Goal: Transaction & Acquisition: Complete application form

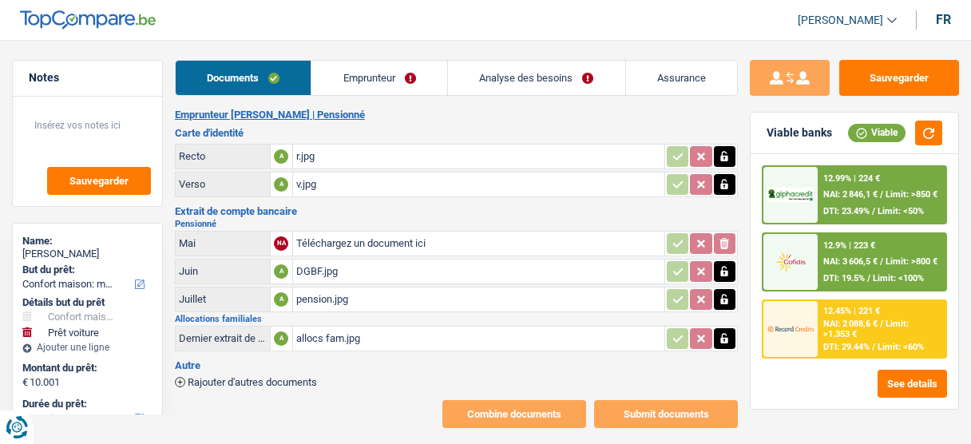
select select "household"
select select "car"
select select "60"
select select "alphacredit"
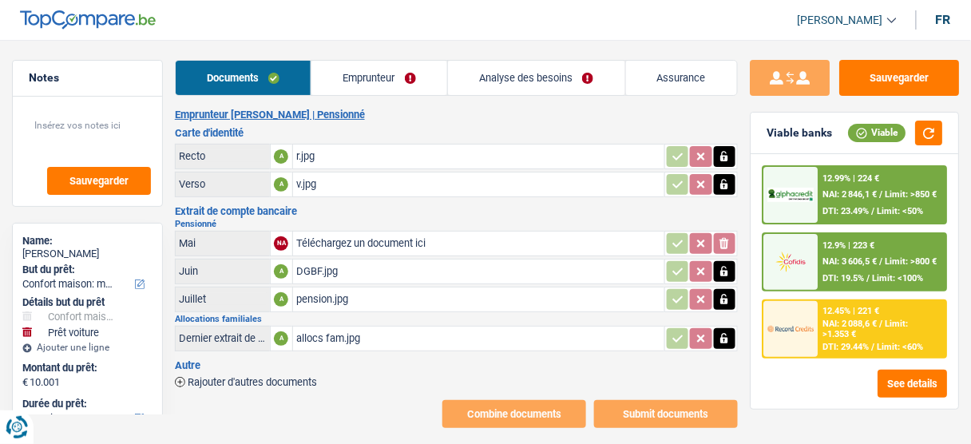
click at [365, 80] on link "Emprunteur" at bounding box center [380, 78] width 136 height 34
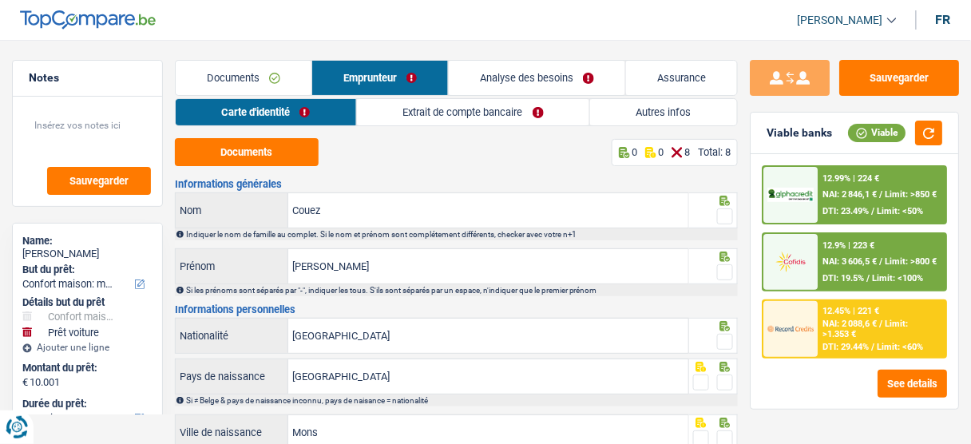
click at [242, 169] on div "Documents 0 0 8 Total: 8 Informations générales Couez Nom Indiquer le nom de fa…" at bounding box center [456, 376] width 563 height 476
click at [249, 157] on button "Documents" at bounding box center [247, 152] width 144 height 28
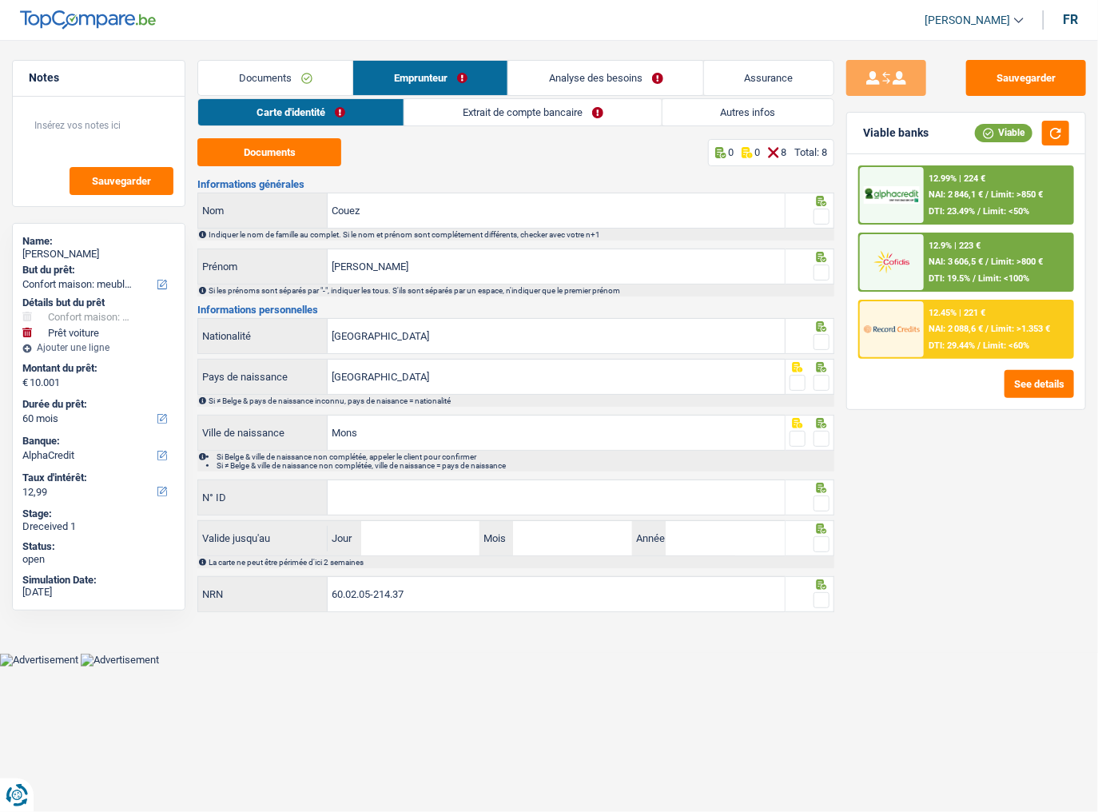
click at [818, 216] on span at bounding box center [821, 216] width 16 height 16
click at [0, 0] on input "radio" at bounding box center [0, 0] width 0 height 0
click at [824, 272] on span at bounding box center [821, 272] width 16 height 16
click at [0, 0] on input "radio" at bounding box center [0, 0] width 0 height 0
click at [818, 348] on span at bounding box center [821, 342] width 16 height 16
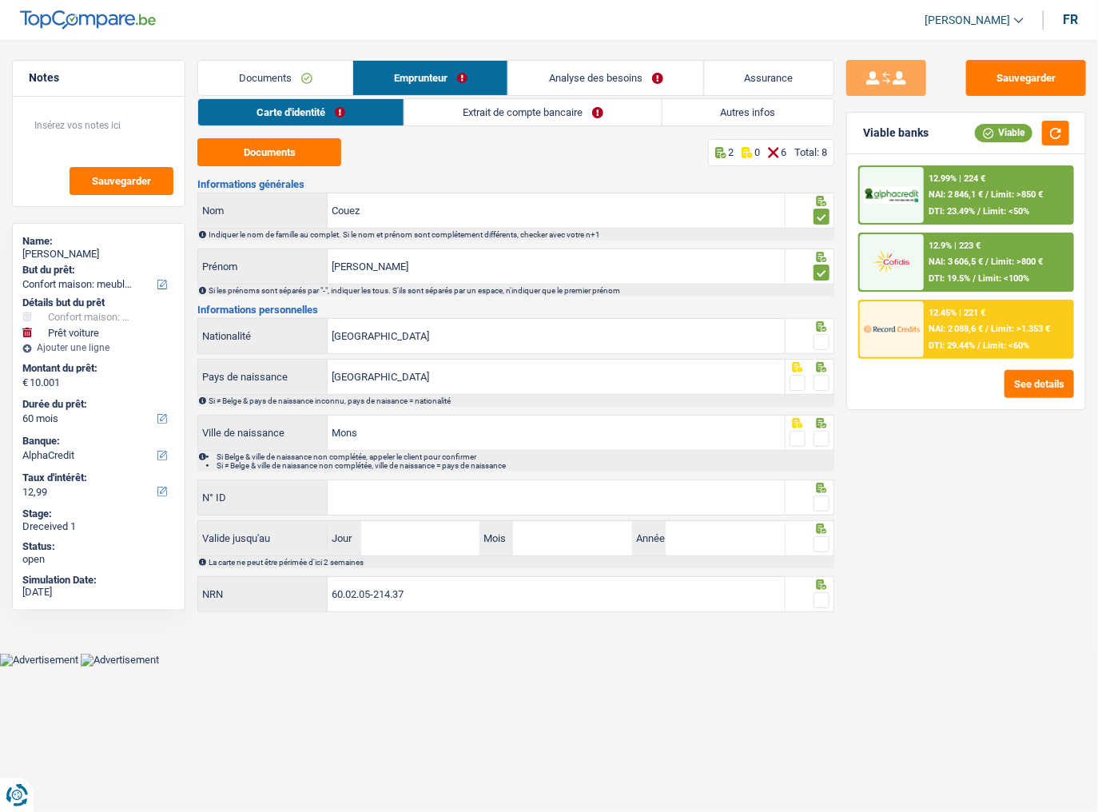
click at [0, 0] on input "radio" at bounding box center [0, 0] width 0 height 0
click at [820, 378] on span at bounding box center [821, 383] width 16 height 16
click at [0, 0] on input "radio" at bounding box center [0, 0] width 0 height 0
click at [821, 431] on span at bounding box center [821, 439] width 16 height 16
click at [0, 0] on input "radio" at bounding box center [0, 0] width 0 height 0
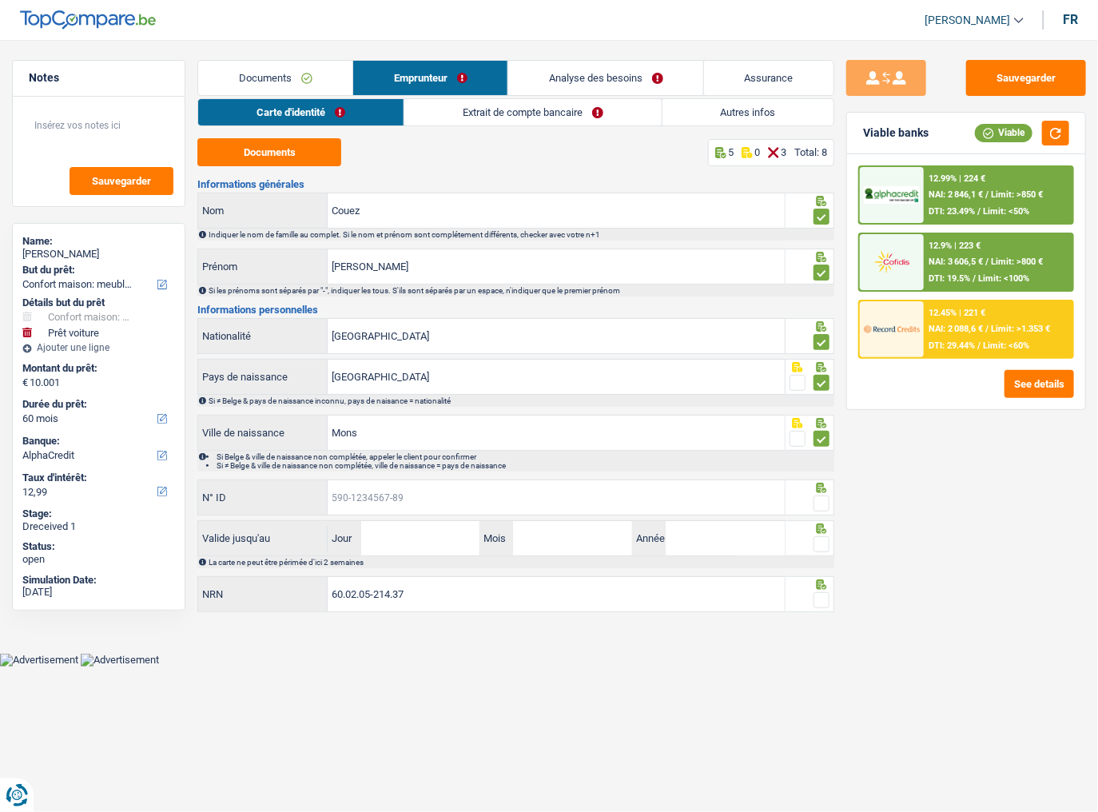
click at [607, 443] on input "N° ID" at bounding box center [556, 497] width 457 height 34
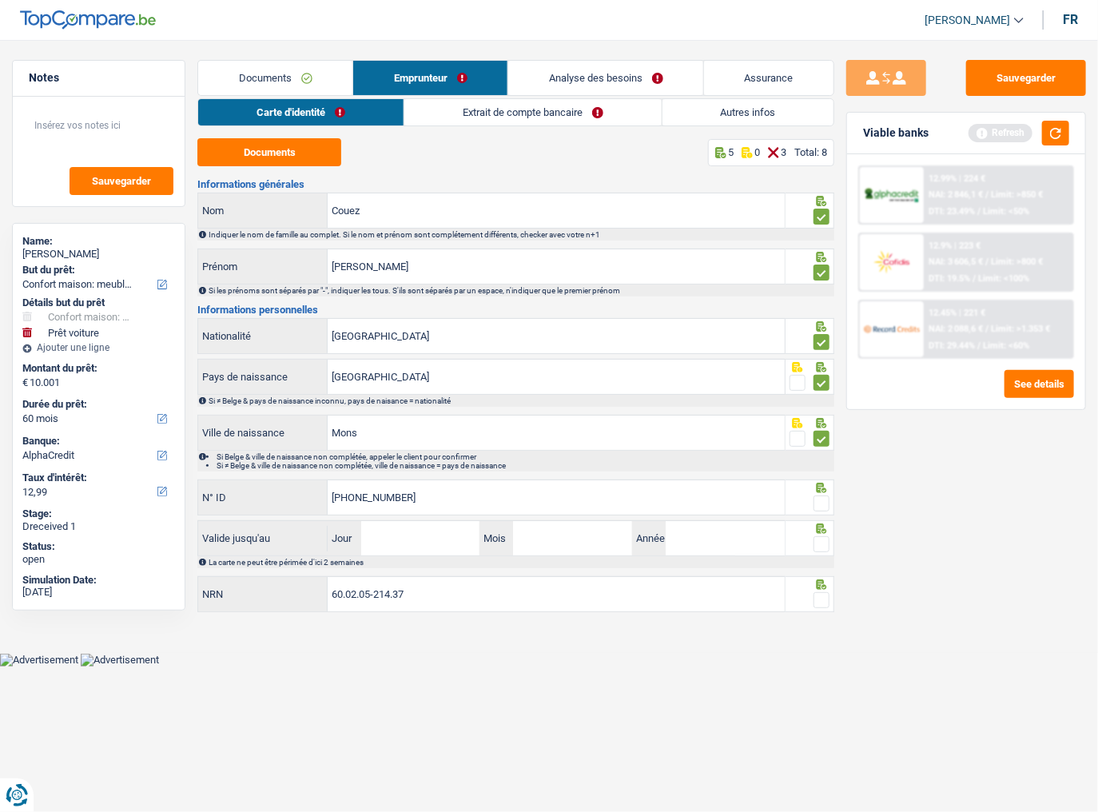
type input "595-2920988-45"
drag, startPoint x: 826, startPoint y: 504, endPoint x: 994, endPoint y: 264, distance: 293.0
click at [828, 443] on span at bounding box center [821, 503] width 16 height 16
click at [0, 0] on input "radio" at bounding box center [0, 0] width 0 height 0
click at [971, 129] on button "button" at bounding box center [1055, 133] width 27 height 25
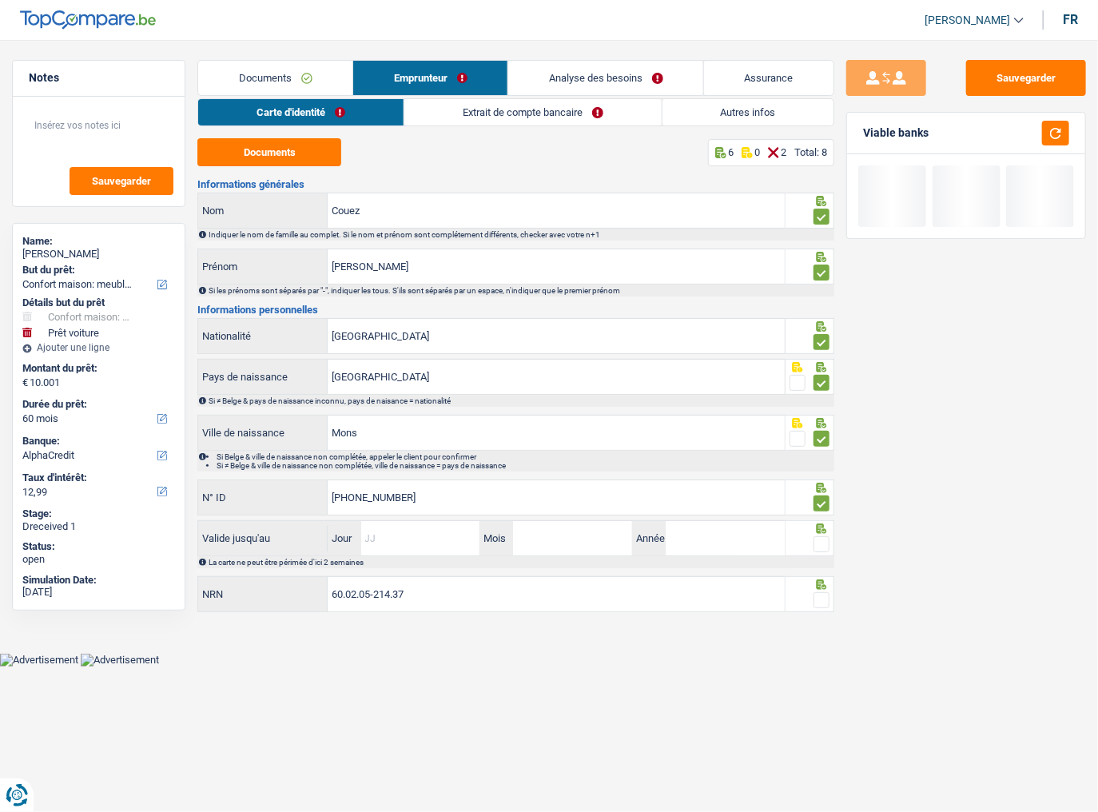
drag, startPoint x: 425, startPoint y: 533, endPoint x: 566, endPoint y: 529, distance: 140.6
click at [425, 443] on input "Jour" at bounding box center [420, 538] width 119 height 34
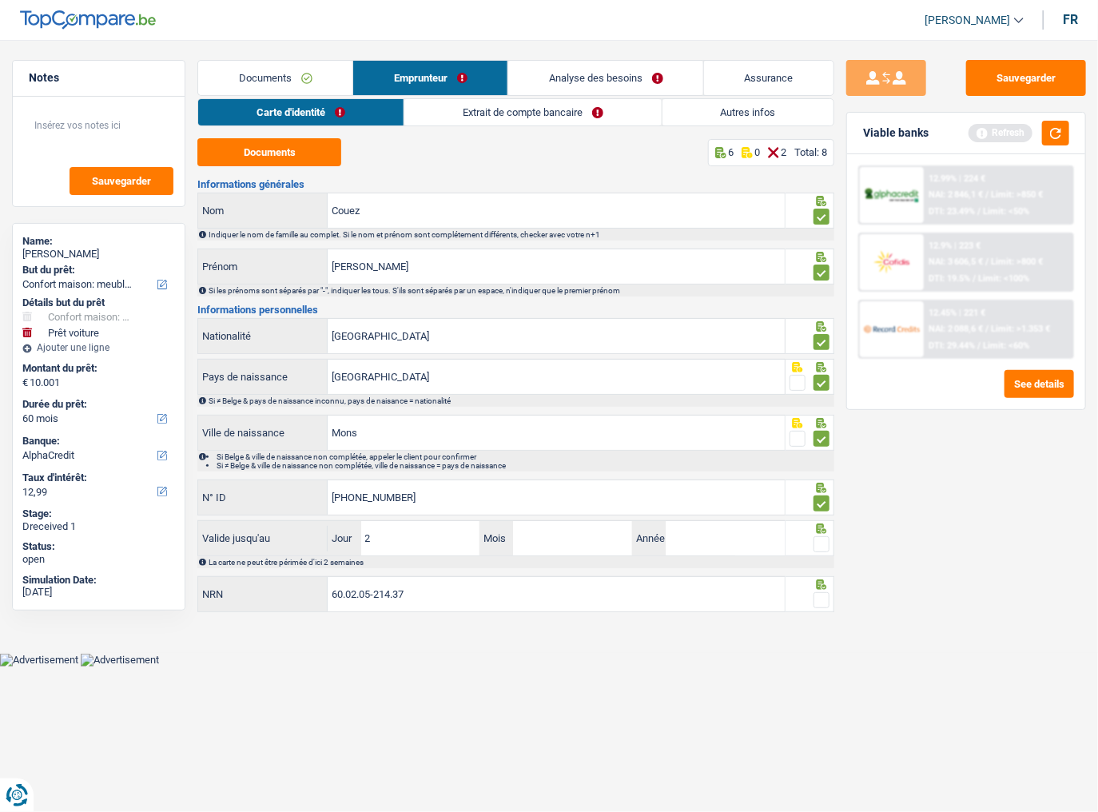
type input "21"
type input "10"
type input "2034"
click at [821, 443] on span at bounding box center [821, 544] width 16 height 16
click at [0, 0] on input "radio" at bounding box center [0, 0] width 0 height 0
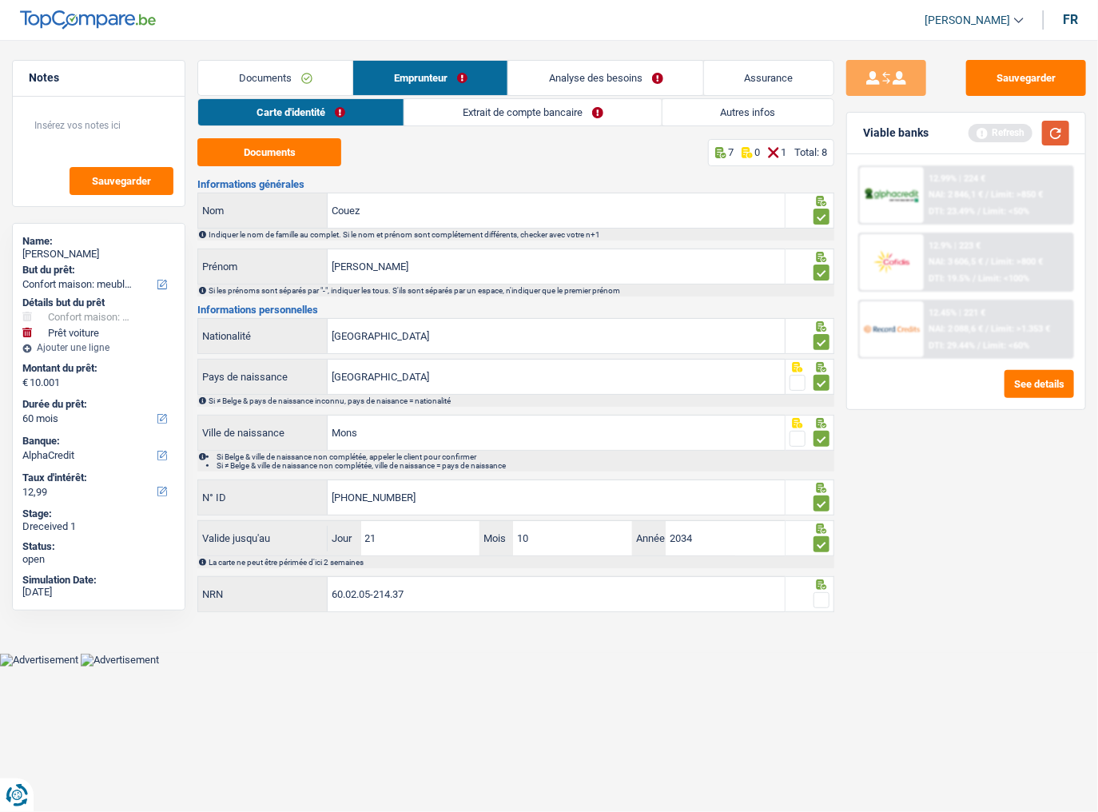
click at [971, 141] on button "button" at bounding box center [1055, 133] width 27 height 25
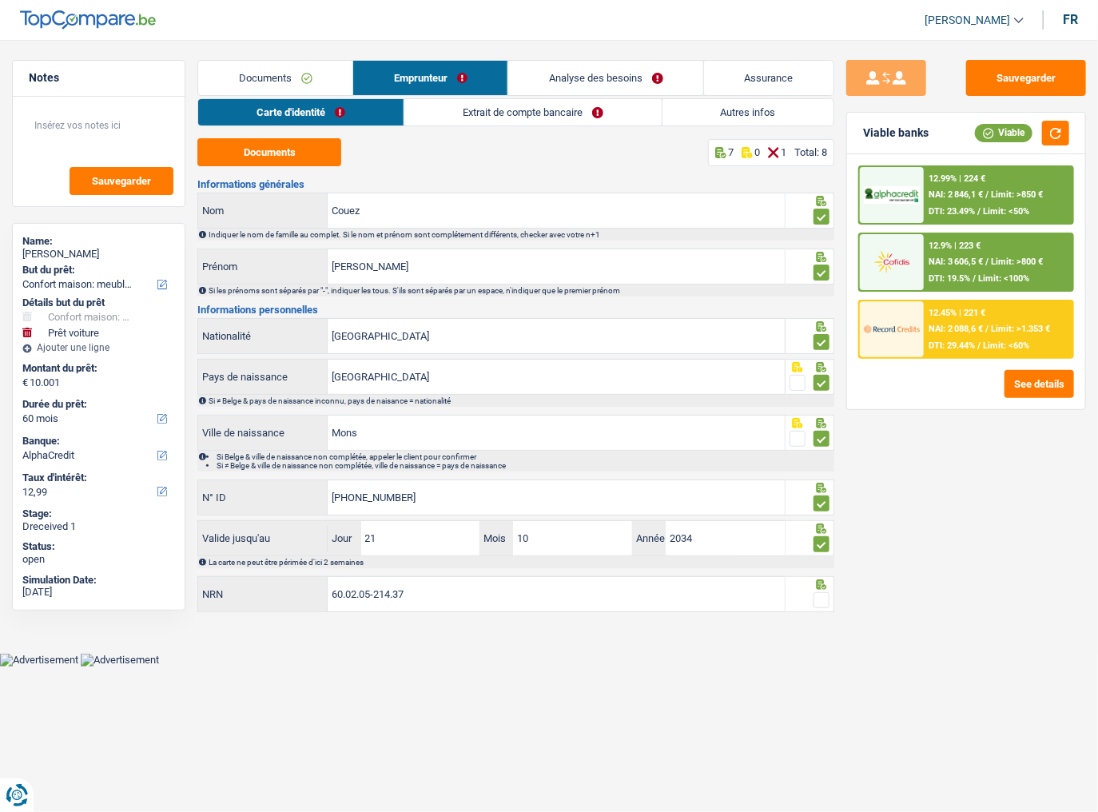
click at [821, 443] on span at bounding box center [821, 600] width 16 height 16
click at [0, 0] on input "radio" at bounding box center [0, 0] width 0 height 0
click at [499, 107] on link "Extrait de compte bancaire" at bounding box center [533, 112] width 256 height 26
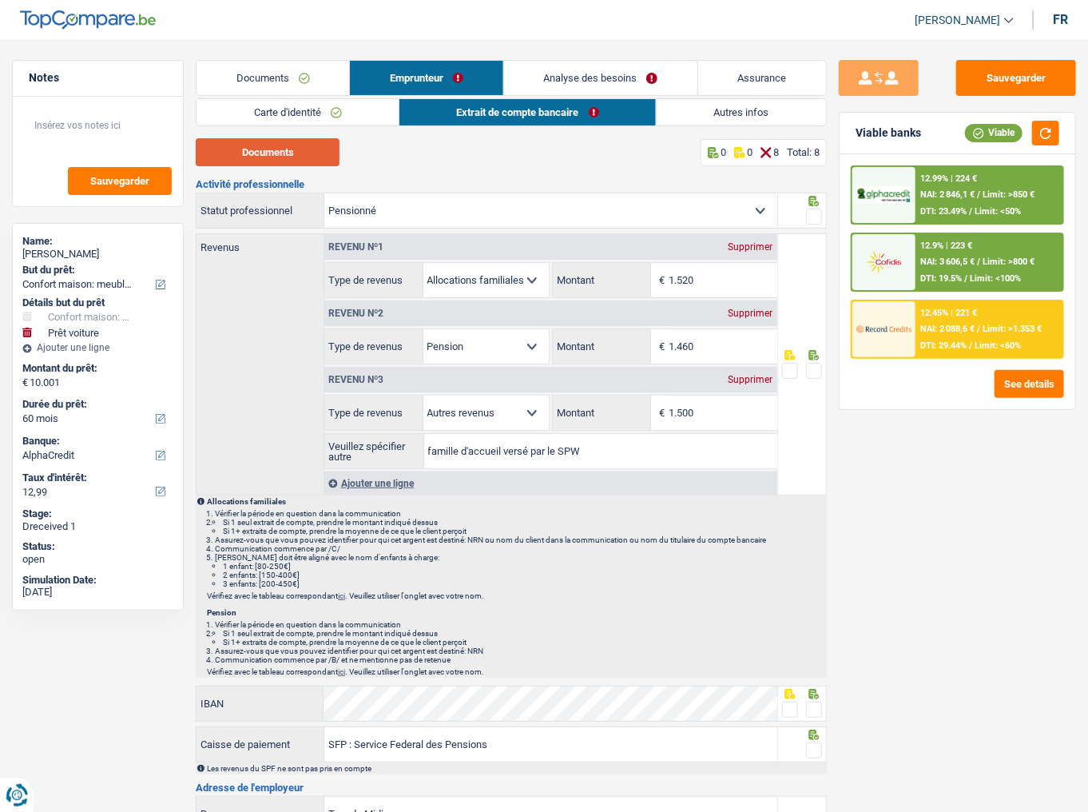
click at [283, 160] on button "Documents" at bounding box center [268, 152] width 144 height 28
click at [67, 124] on textarea at bounding box center [98, 132] width 148 height 48
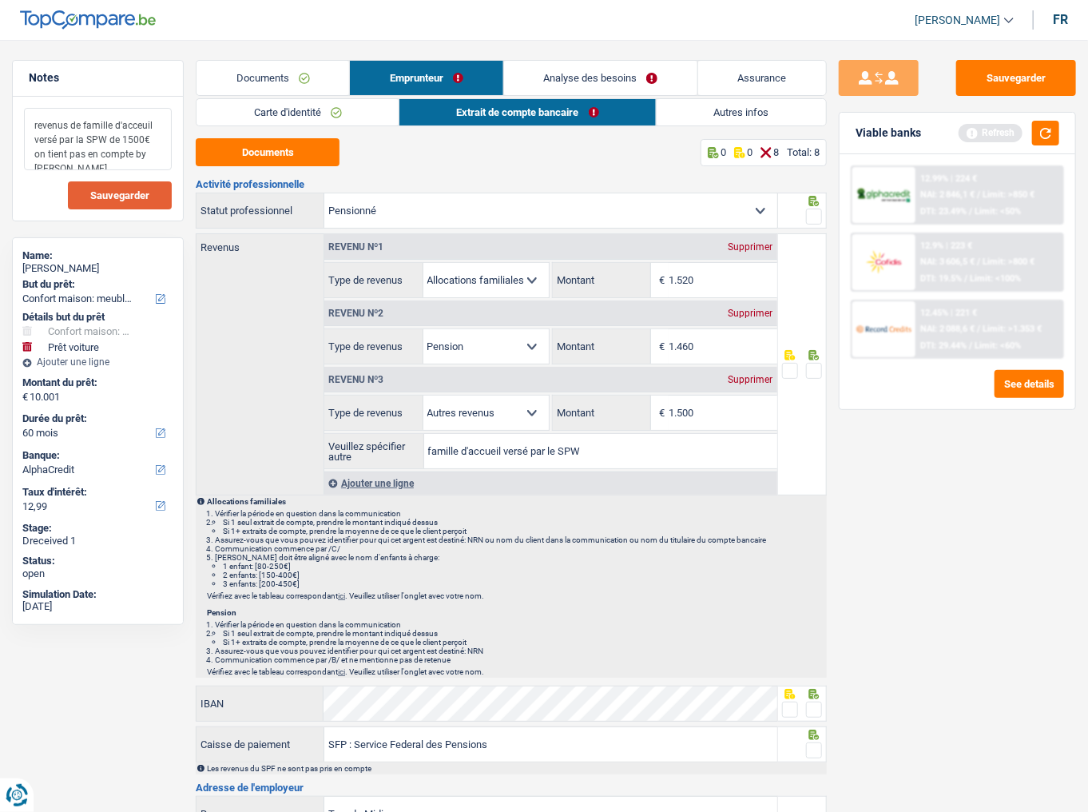
type textarea "revenus de famille d'acceuil versé par la SPW de 1500€ on tient pas en compte b…"
click at [99, 192] on span "Sauvegarder" at bounding box center [119, 195] width 59 height 10
click at [752, 378] on div "Supprimer" at bounding box center [751, 380] width 53 height 10
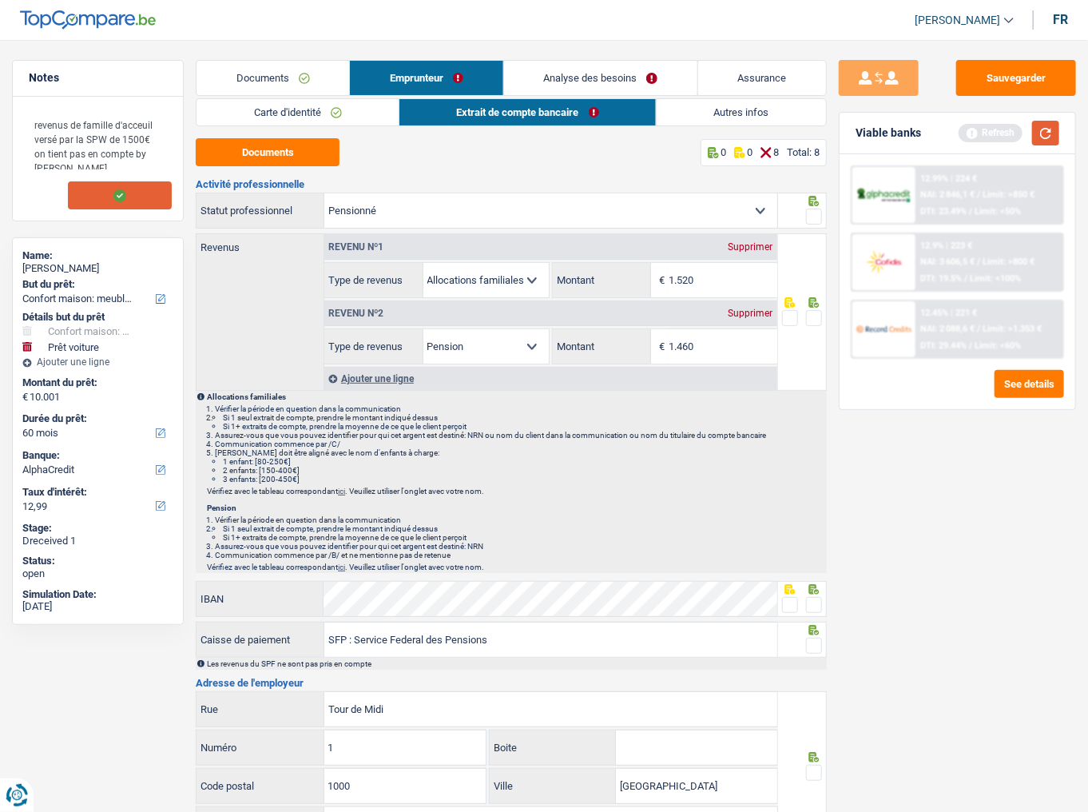
click at [971, 132] on button "button" at bounding box center [1045, 133] width 27 height 25
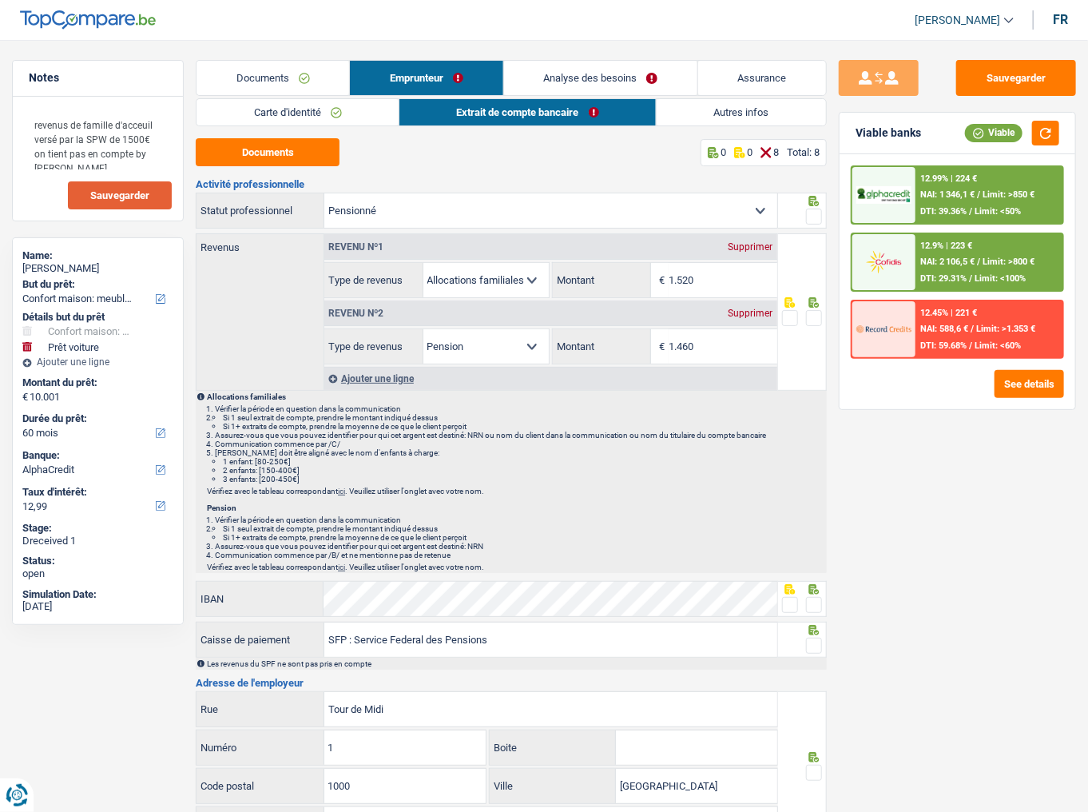
click at [373, 117] on link "Carte d'identité" at bounding box center [298, 112] width 202 height 26
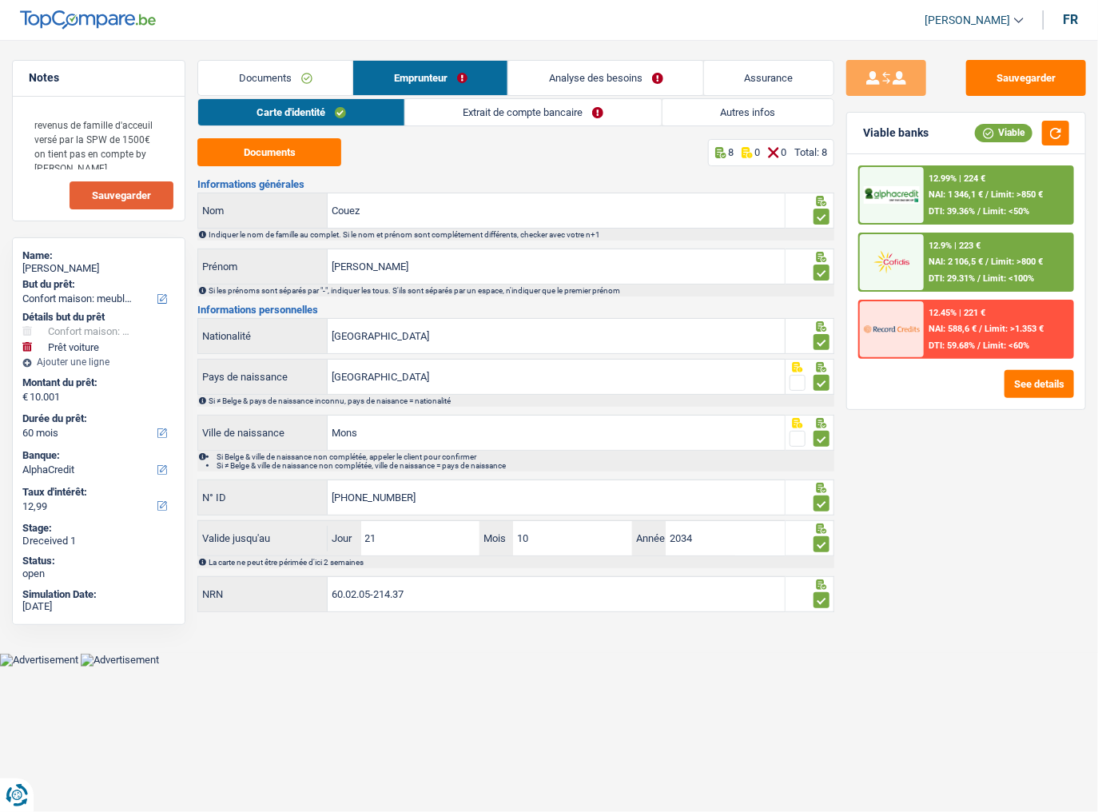
click at [572, 109] on link "Extrait de compte bancaire" at bounding box center [533, 112] width 256 height 26
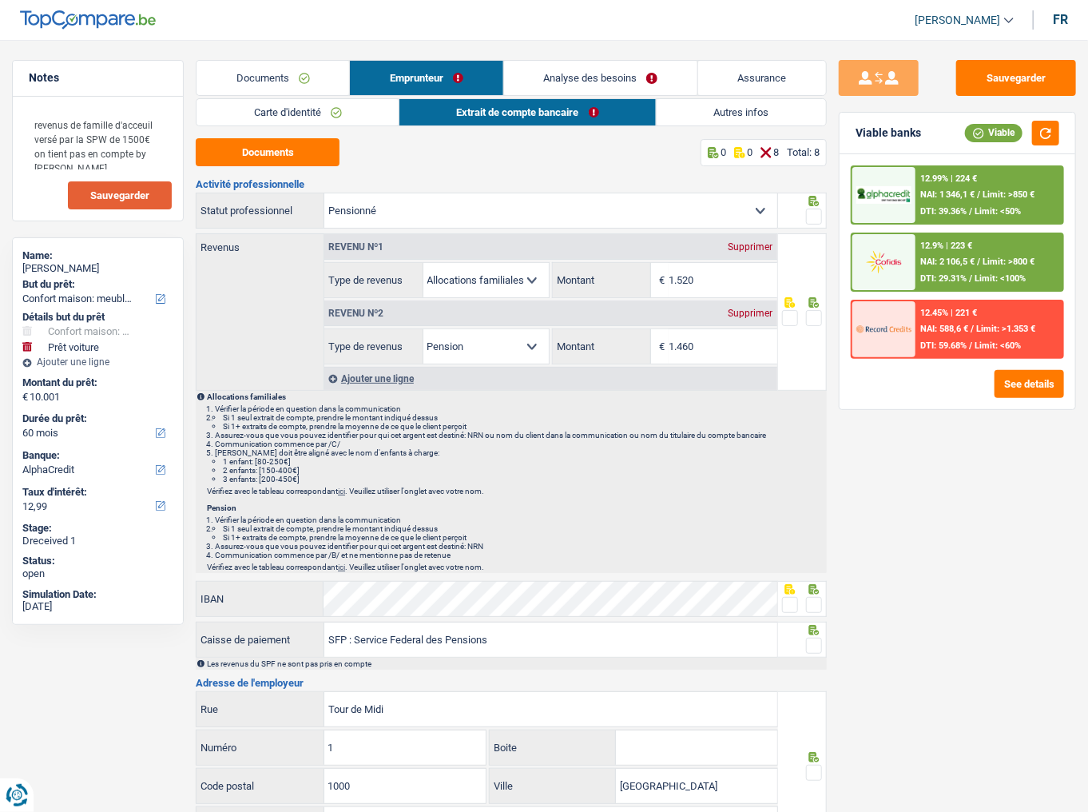
click at [811, 217] on span at bounding box center [814, 216] width 16 height 16
click at [0, 0] on input "radio" at bounding box center [0, 0] width 0 height 0
click at [717, 347] on input "1.460" at bounding box center [723, 346] width 108 height 34
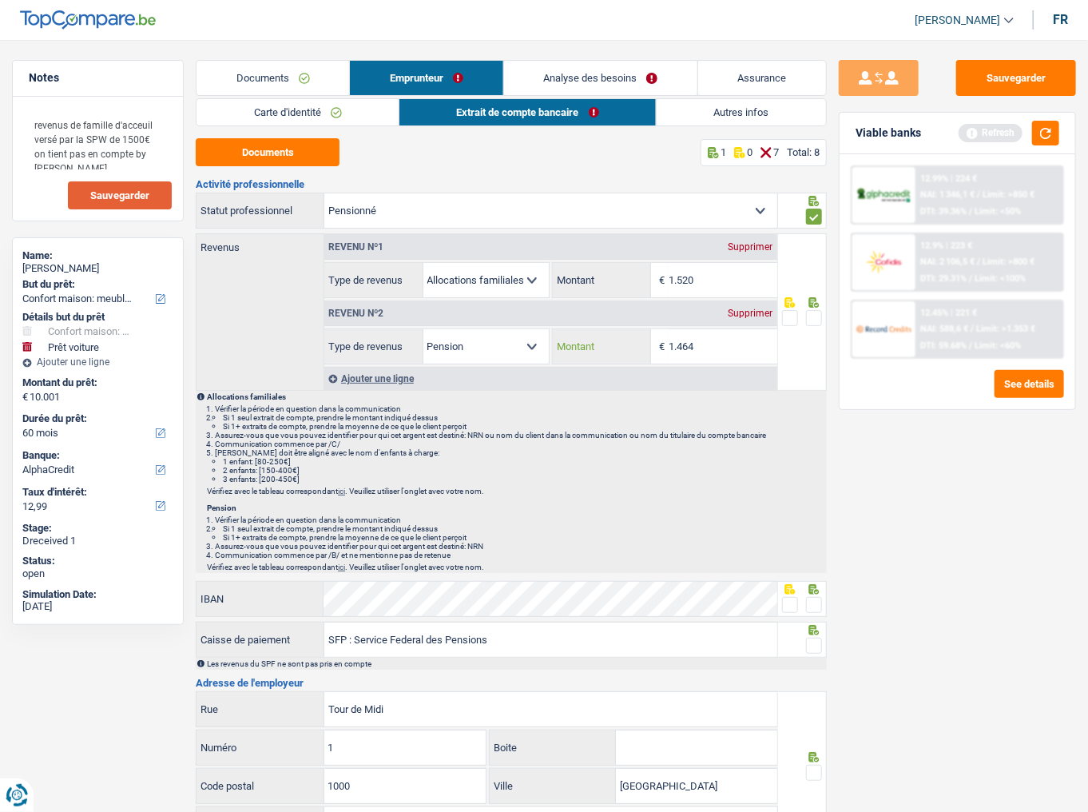
click at [717, 347] on input "1.464" at bounding box center [723, 346] width 108 height 34
type input "1.414"
click at [817, 326] on div at bounding box center [814, 318] width 16 height 20
click at [971, 147] on div "Viable banks Refresh" at bounding box center [958, 134] width 236 height 42
click at [971, 131] on button "button" at bounding box center [1045, 133] width 27 height 25
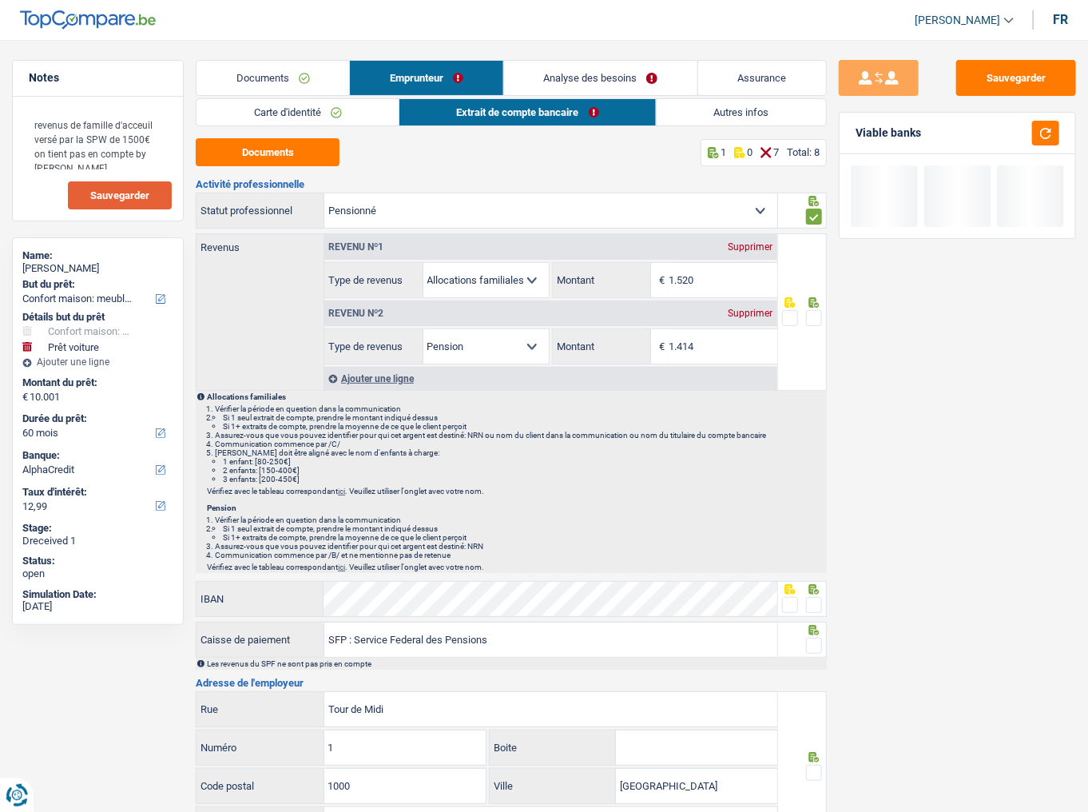
click at [820, 313] on span at bounding box center [814, 318] width 16 height 16
click at [0, 0] on input "radio" at bounding box center [0, 0] width 0 height 0
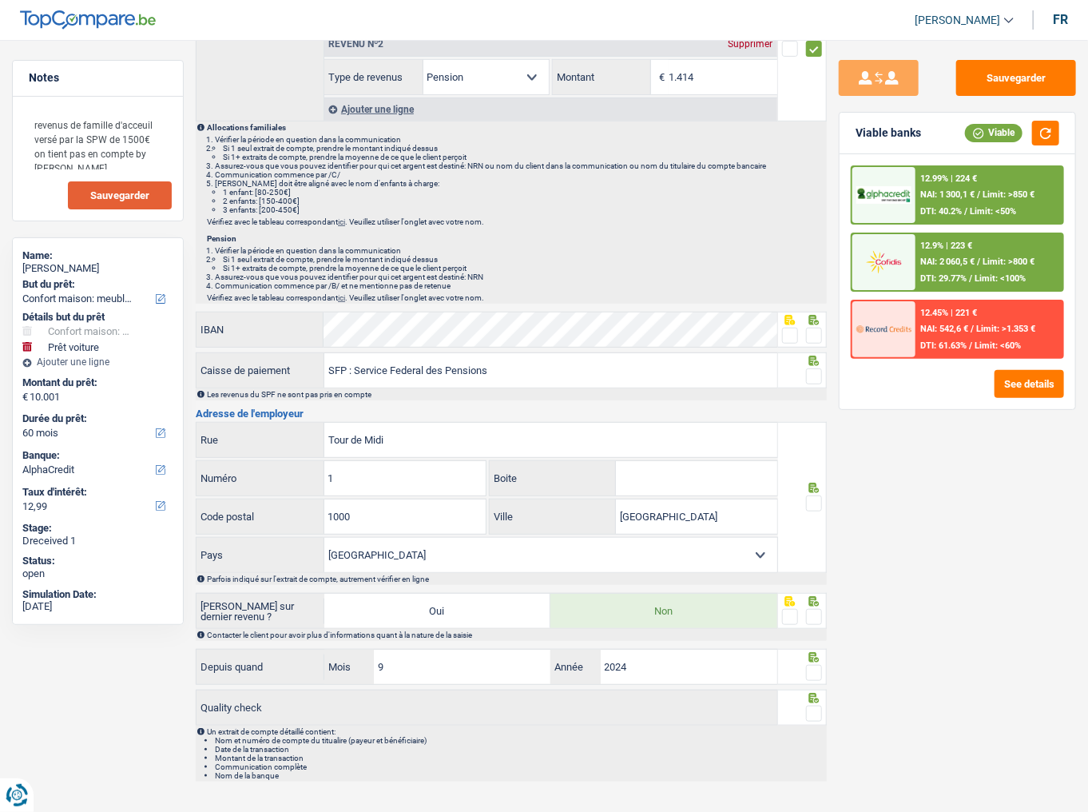
scroll to position [278, 0]
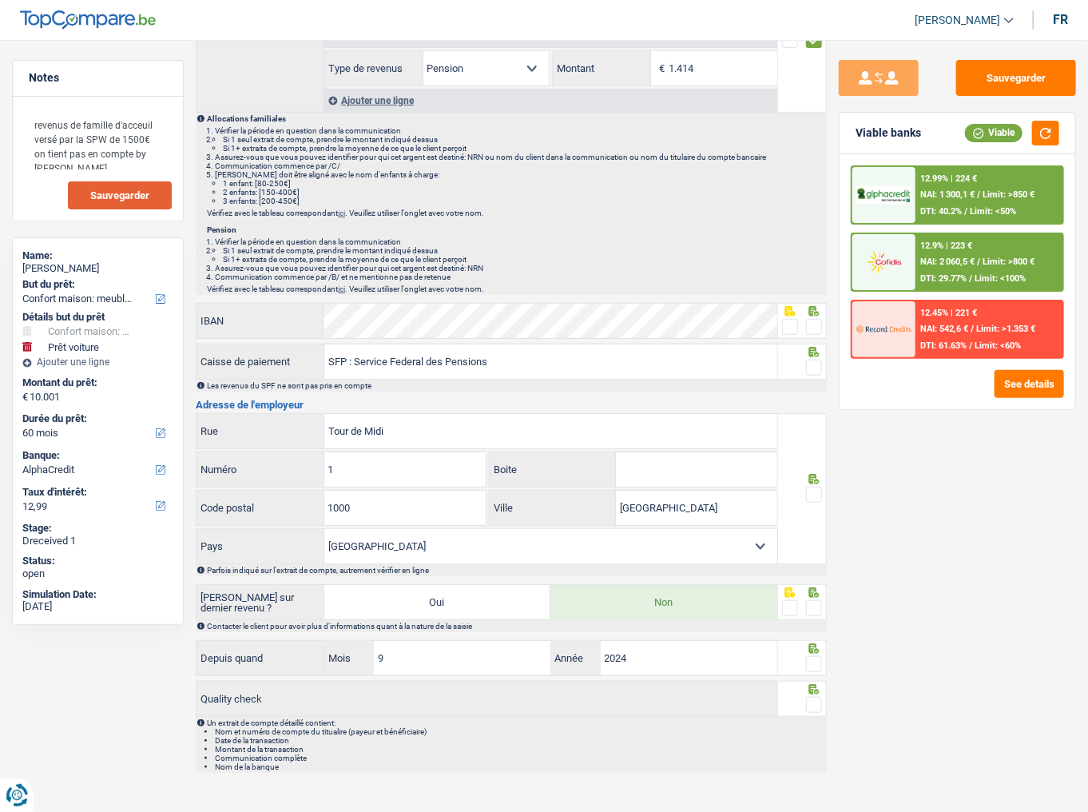
click at [813, 319] on span at bounding box center [814, 327] width 16 height 16
click at [0, 0] on input "radio" at bounding box center [0, 0] width 0 height 0
click at [808, 361] on span at bounding box center [814, 367] width 16 height 16
click at [0, 0] on input "radio" at bounding box center [0, 0] width 0 height 0
click at [816, 443] on span at bounding box center [814, 494] width 16 height 16
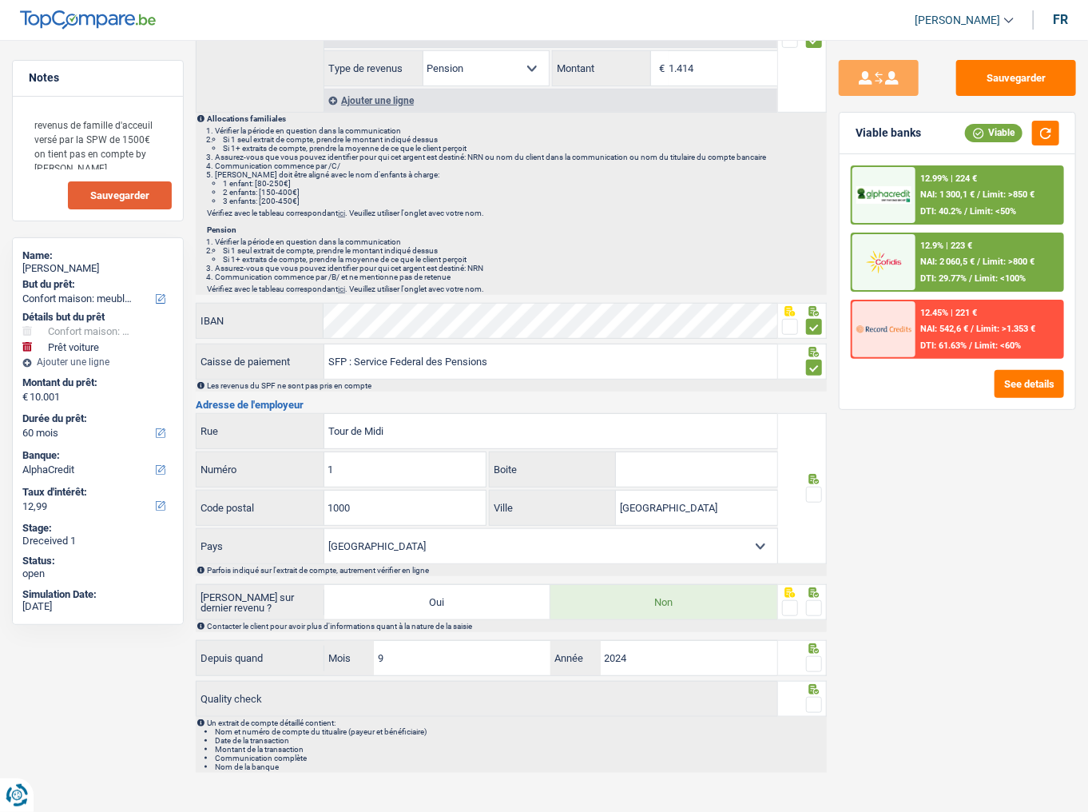
click at [0, 0] on input "radio" at bounding box center [0, 0] width 0 height 0
click at [820, 443] on span at bounding box center [814, 608] width 16 height 16
click at [0, 0] on input "radio" at bounding box center [0, 0] width 0 height 0
click at [810, 443] on span at bounding box center [814, 664] width 16 height 16
click at [0, 0] on input "radio" at bounding box center [0, 0] width 0 height 0
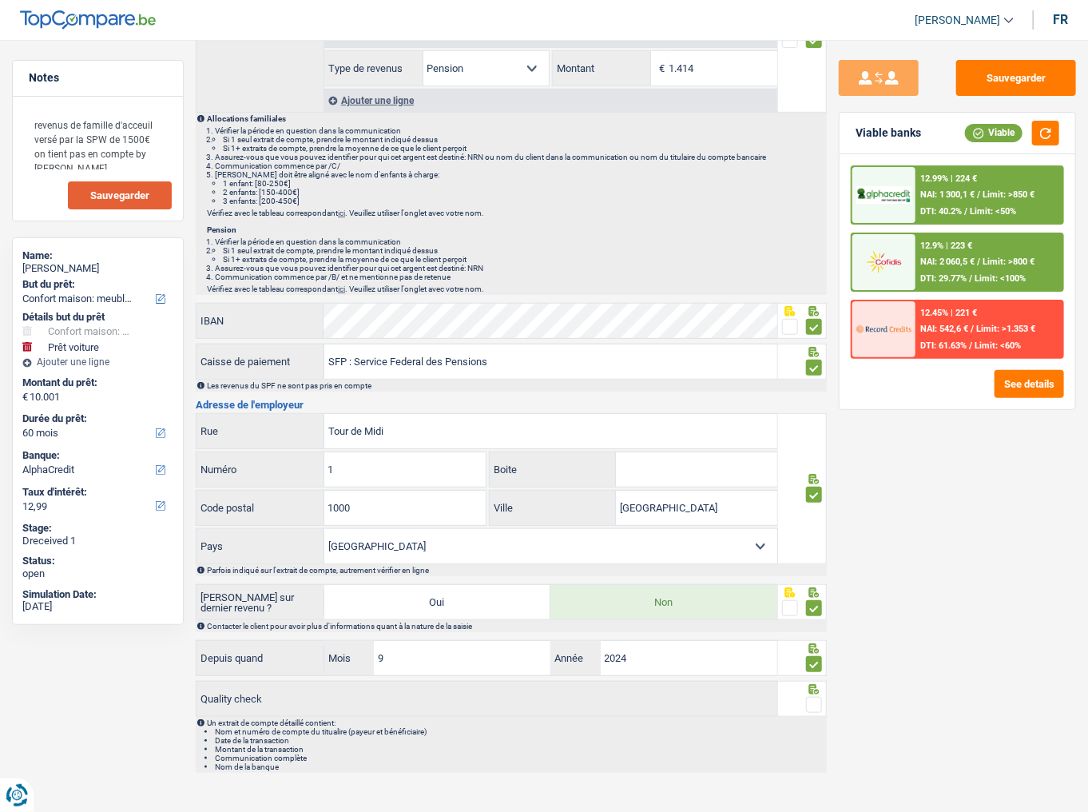
click at [812, 443] on span at bounding box center [814, 705] width 16 height 16
click at [0, 0] on input "radio" at bounding box center [0, 0] width 0 height 0
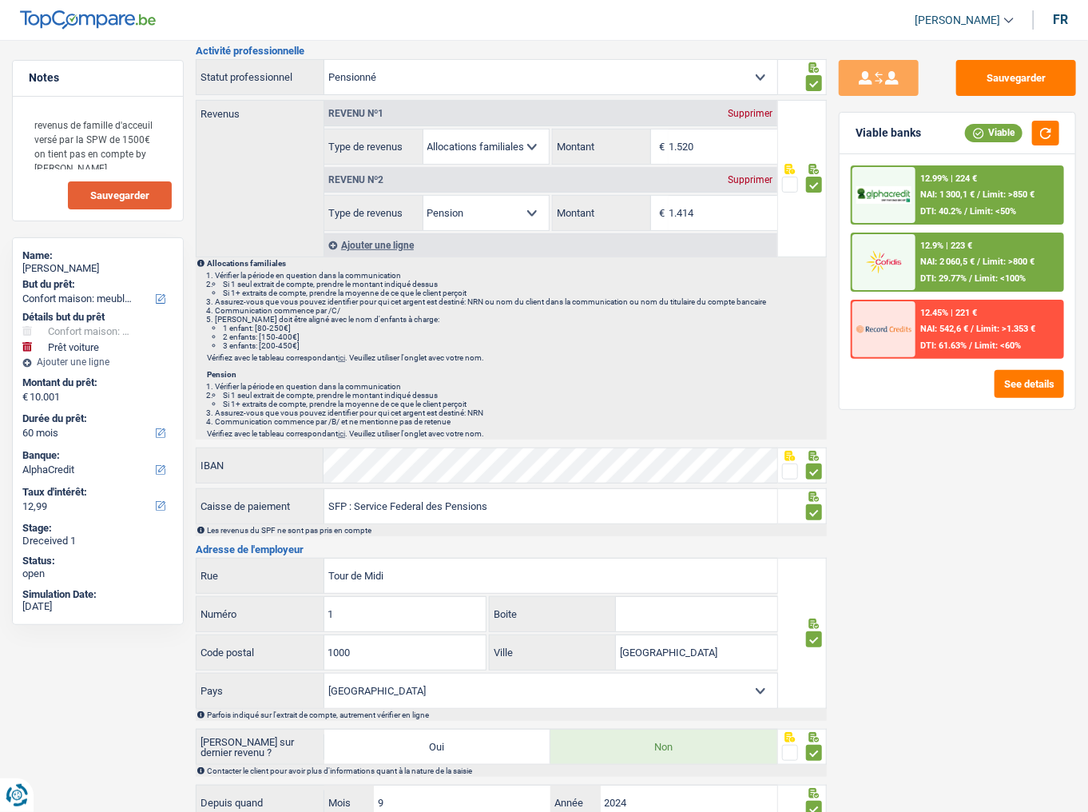
scroll to position [0, 0]
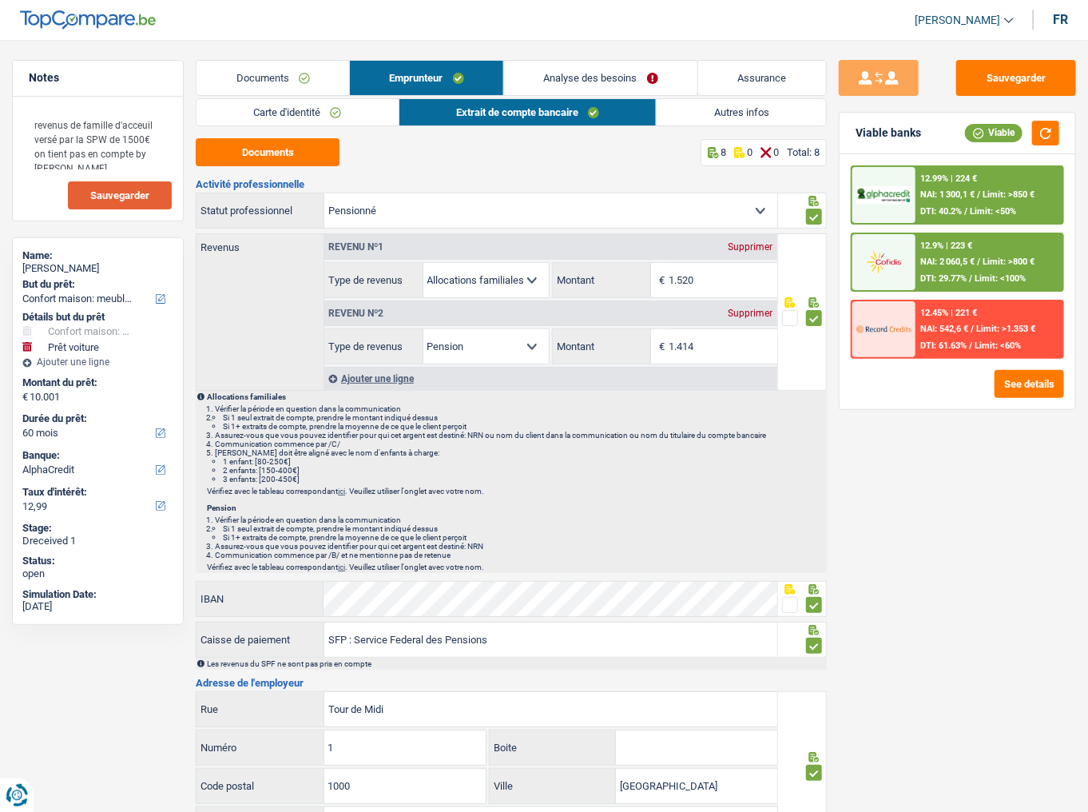
drag, startPoint x: 688, startPoint y: 109, endPoint x: 689, endPoint y: 120, distance: 11.3
click at [688, 109] on link "Autres infos" at bounding box center [741, 112] width 169 height 26
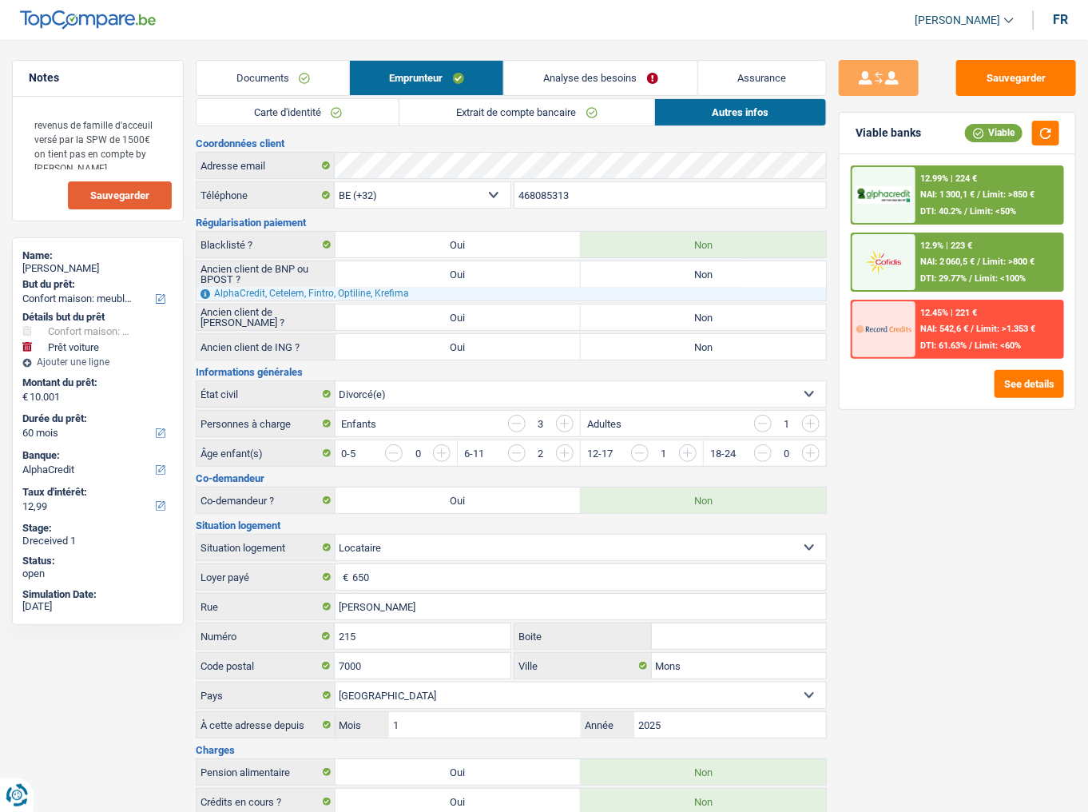
click at [603, 80] on link "Analyse des besoins" at bounding box center [600, 78] width 193 height 34
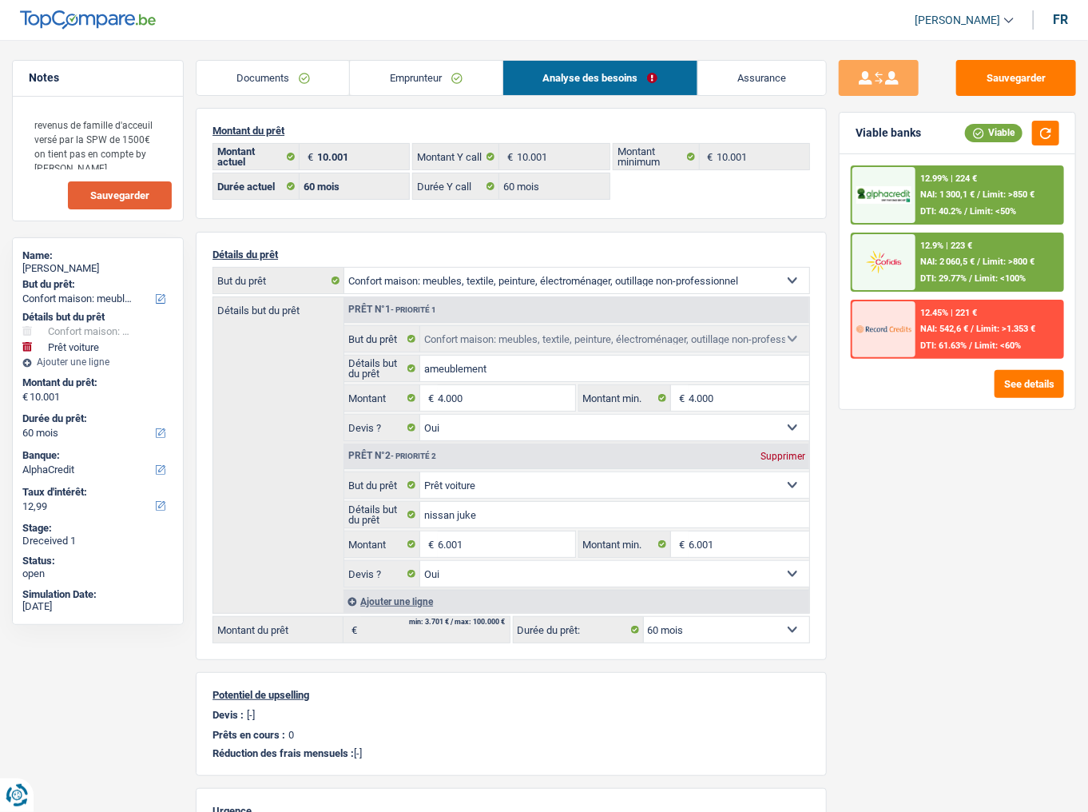
click at [971, 189] on span "Limit: >850 €" at bounding box center [1009, 194] width 52 height 10
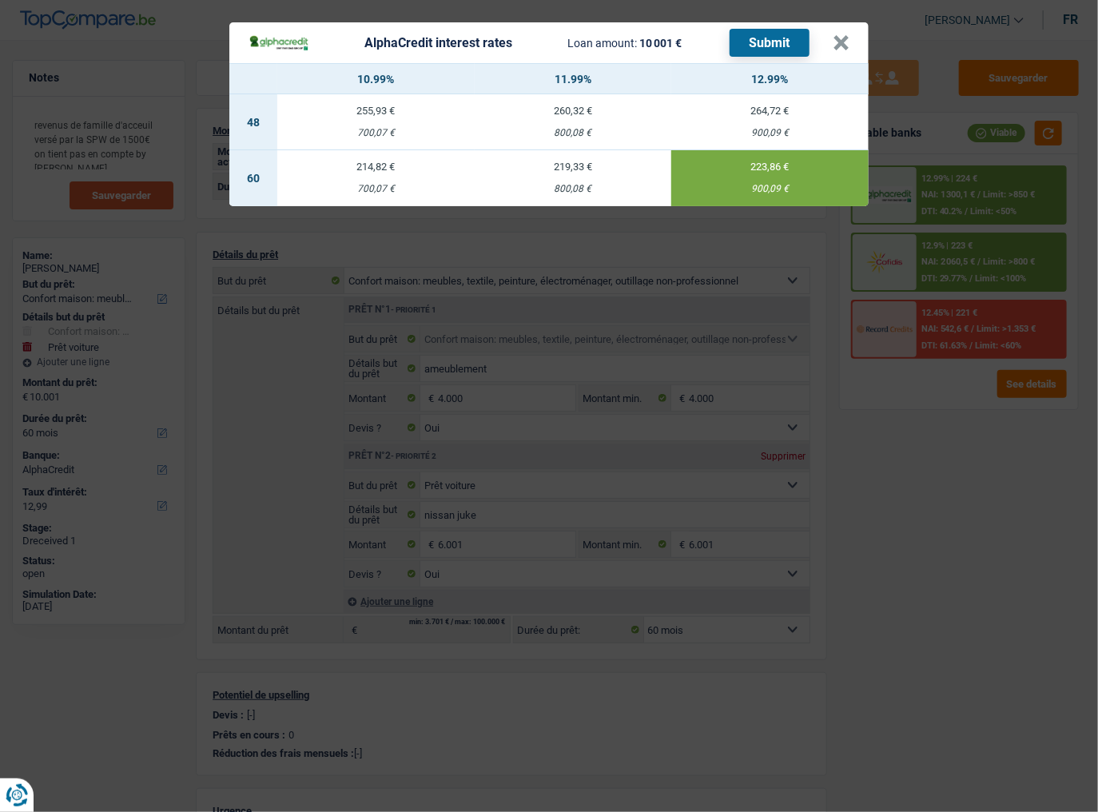
click at [773, 38] on button "Submit" at bounding box center [769, 43] width 80 height 28
click at [841, 36] on button "×" at bounding box center [840, 43] width 17 height 16
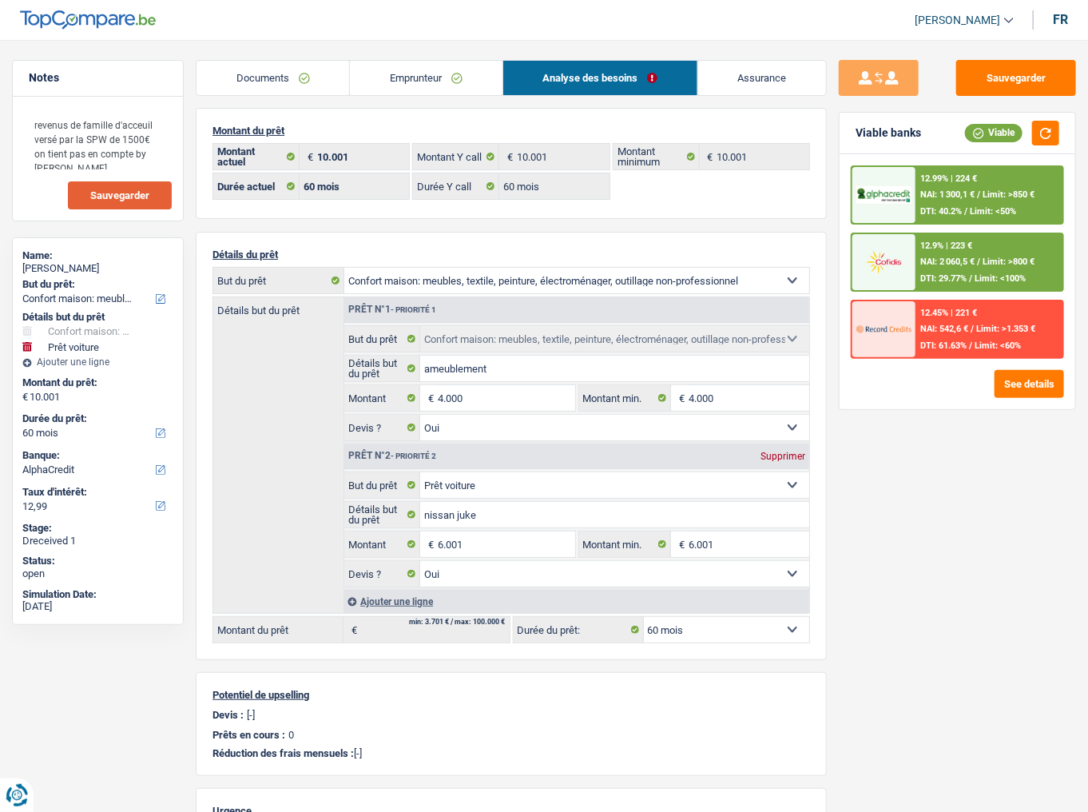
click at [959, 260] on span "NAI: 2 060,5 €" at bounding box center [947, 261] width 54 height 10
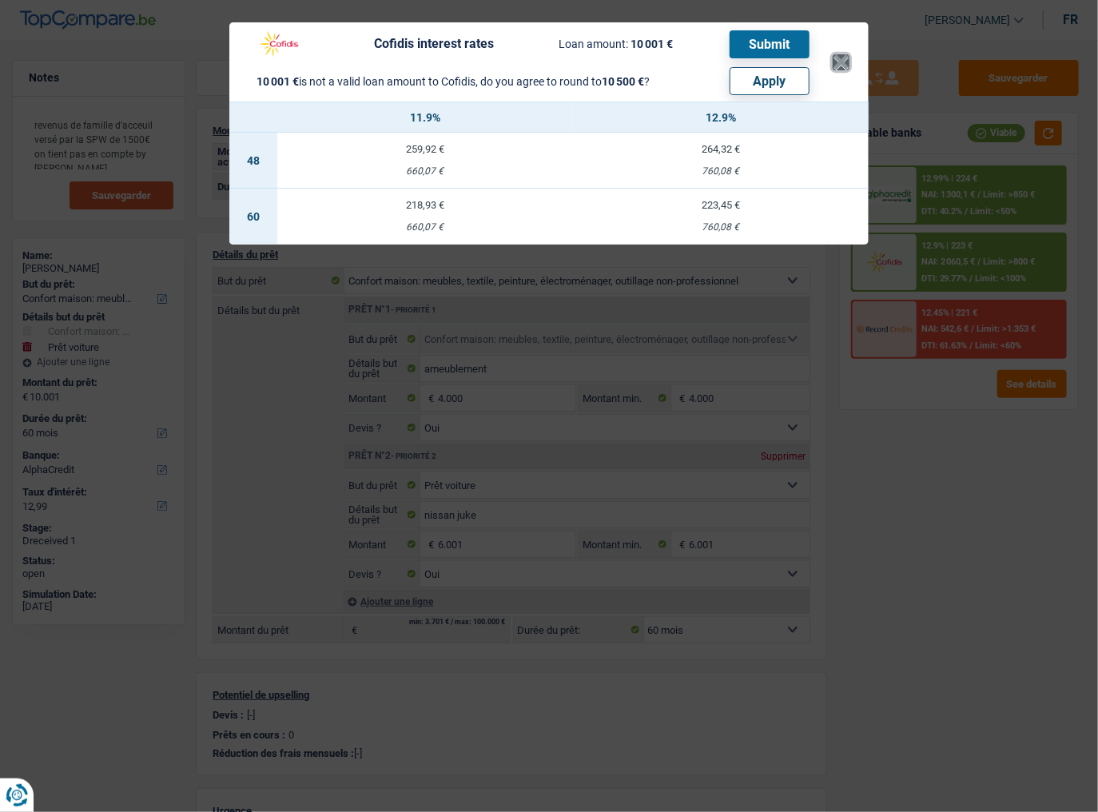
click at [844, 63] on button "×" at bounding box center [840, 62] width 17 height 16
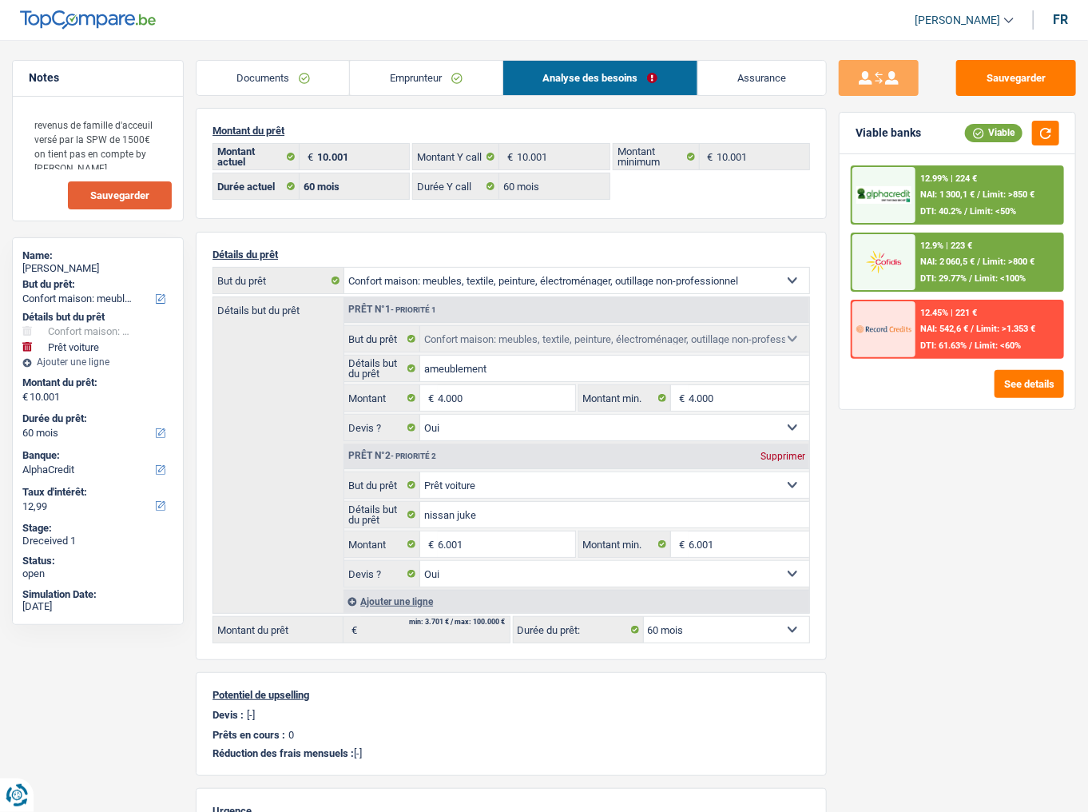
click at [959, 248] on div "12.9% | 223 €" at bounding box center [946, 245] width 52 height 10
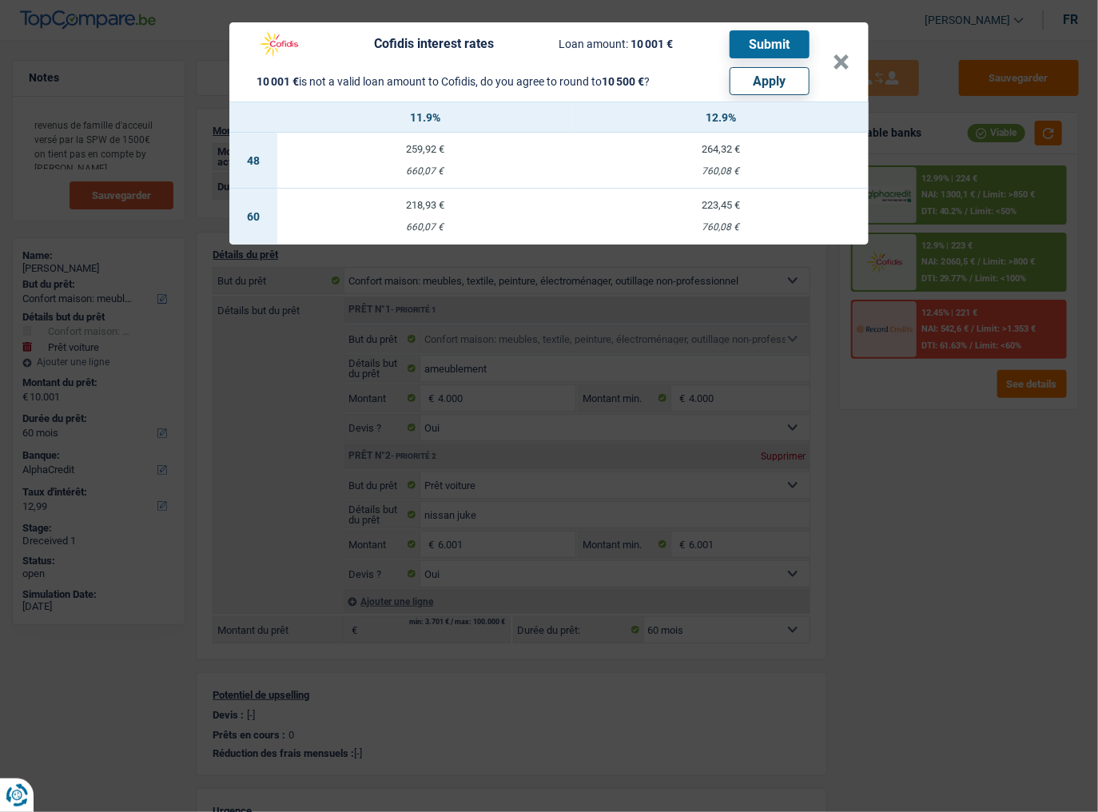
click at [773, 80] on button "Apply" at bounding box center [769, 81] width 80 height 28
type input "10.500"
select select "other"
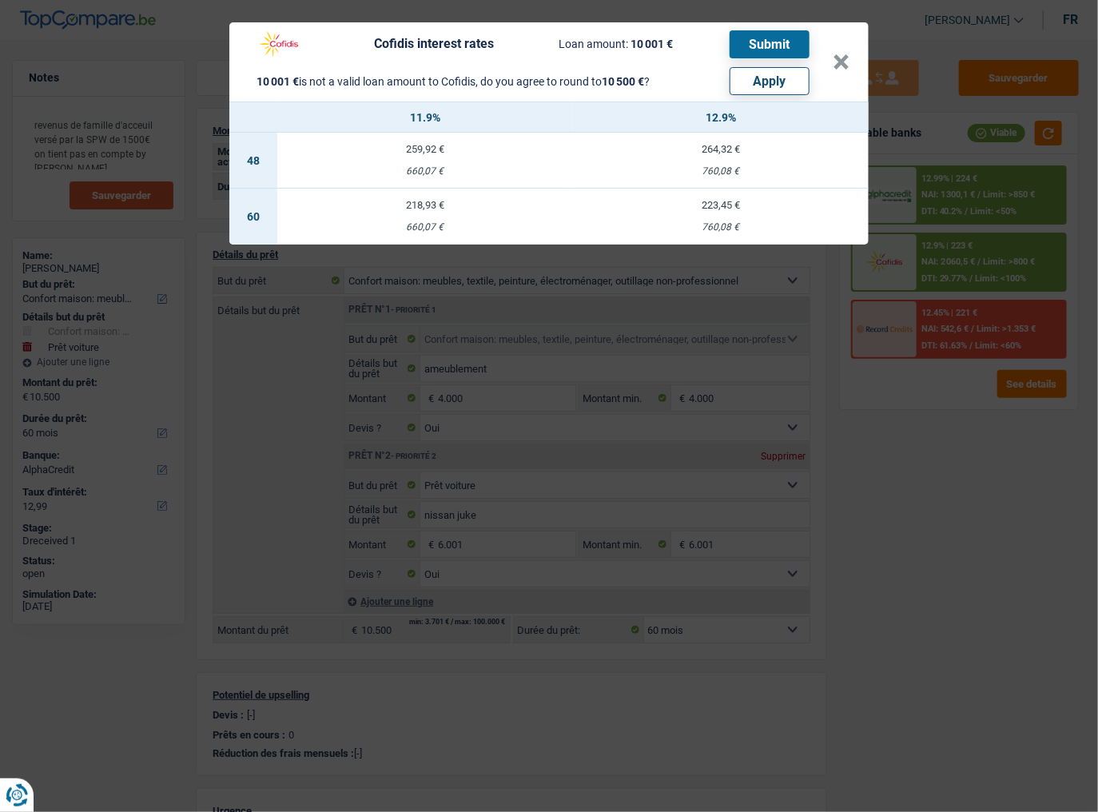
select select "other"
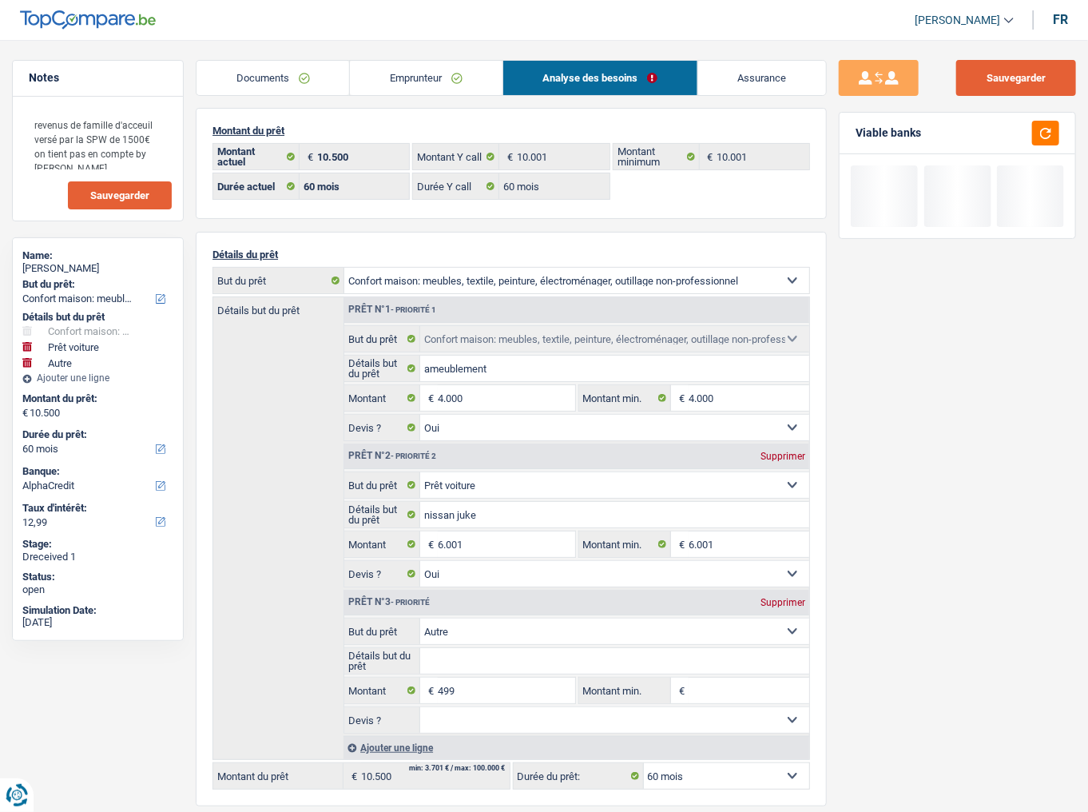
click at [971, 71] on button "Sauvegarder" at bounding box center [1016, 78] width 120 height 36
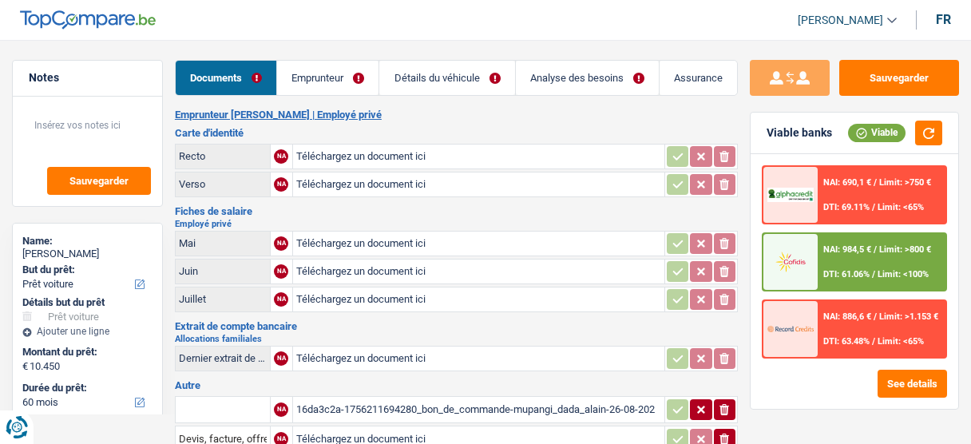
select select "car"
select select "60"
click at [333, 70] on link "Emprunteur" at bounding box center [327, 78] width 101 height 34
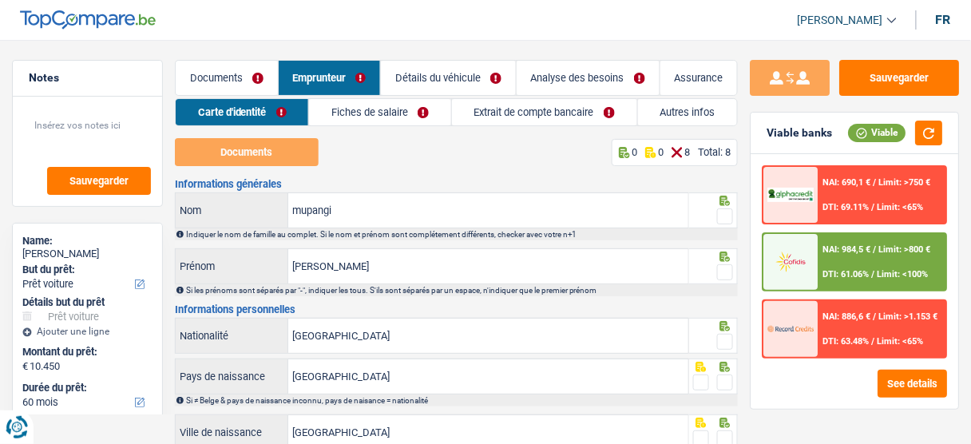
click at [240, 85] on link "Documents" at bounding box center [227, 78] width 102 height 34
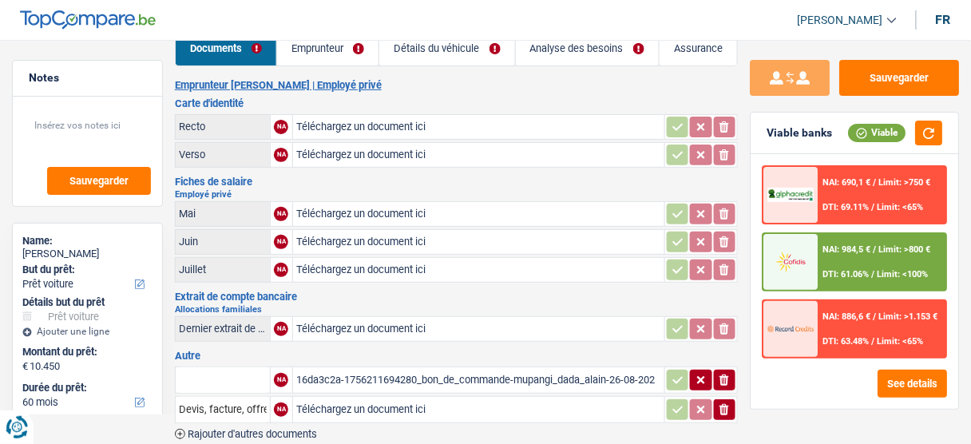
scroll to position [92, 0]
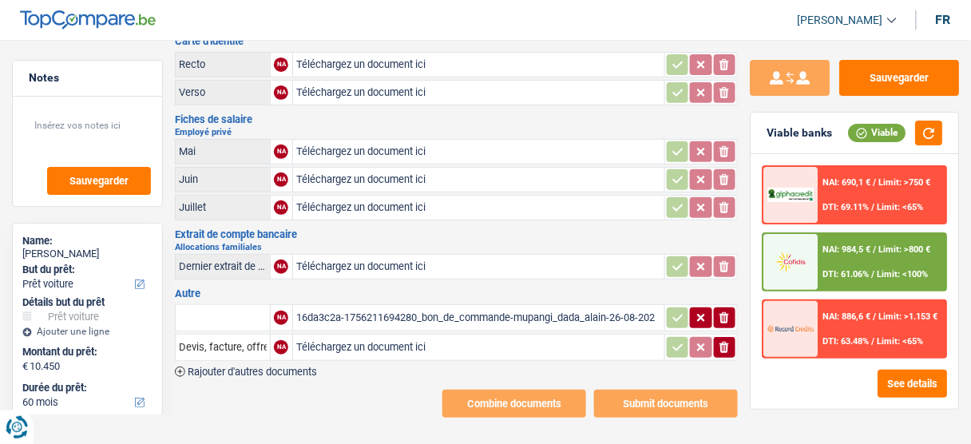
click at [409, 324] on table "NA 16da3c2a-1756211694280_bon_de_commande-mupangi_dada_alain-26-08-2025.pdf ion…" at bounding box center [456, 333] width 563 height 62
click at [409, 312] on div "16da3c2a-1756211694280_bon_de_commande-mupangi_dada_alain-26-08-2025.pdf" at bounding box center [478, 318] width 365 height 24
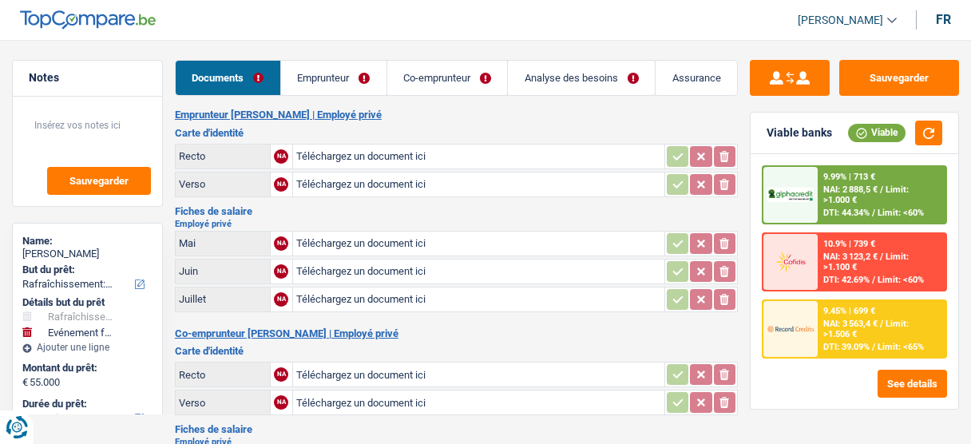
select select "houseOrGarden"
select select "familyEvent"
select select "120"
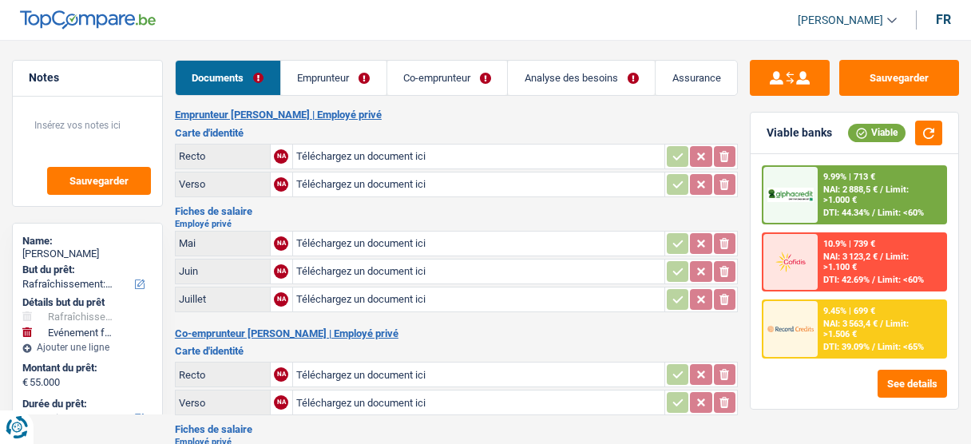
select select "120"
select select "houseOrGarden"
select select "yes"
select select "familyEvent"
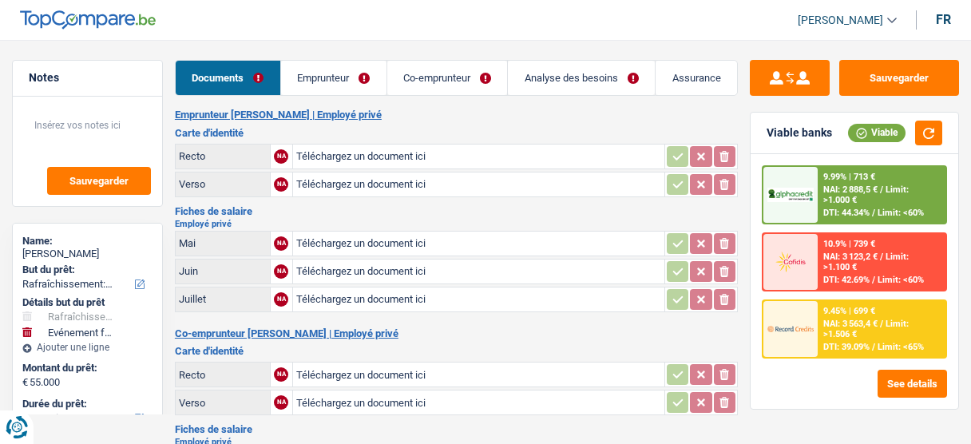
select select "yes"
select select "120"
drag, startPoint x: 530, startPoint y: 70, endPoint x: 522, endPoint y: 73, distance: 8.6
click at [530, 70] on link "Analyse des besoins" at bounding box center [581, 78] width 147 height 34
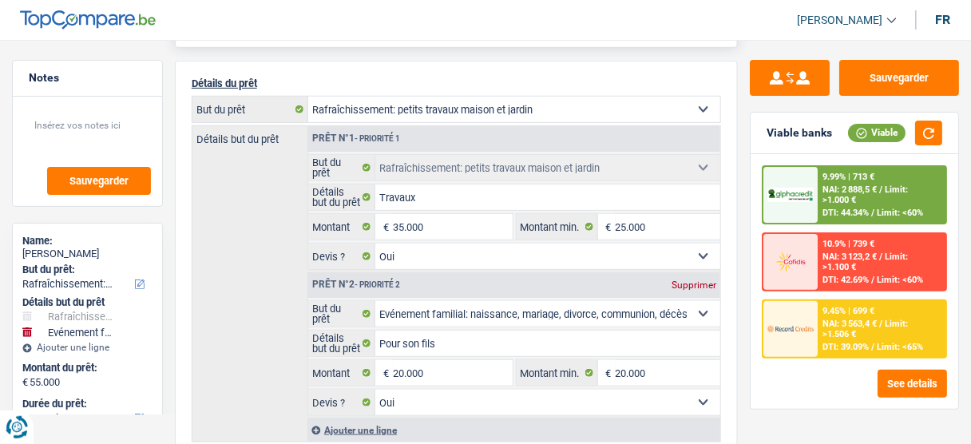
scroll to position [256, 0]
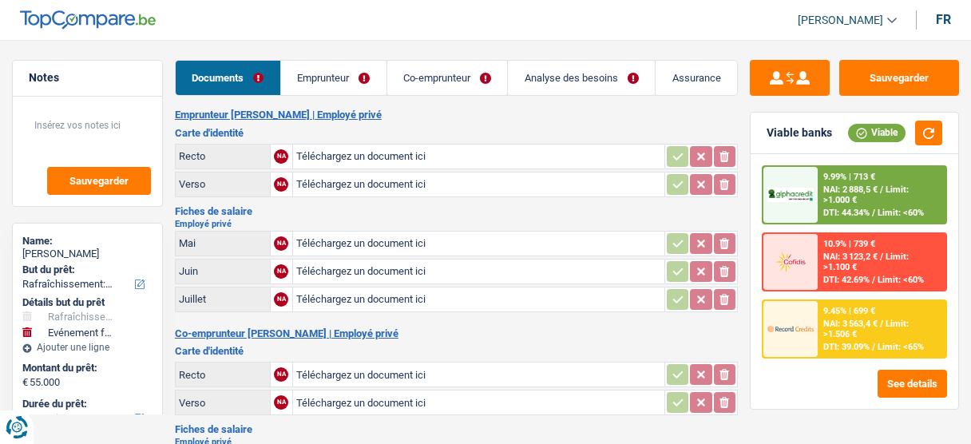
select select "houseOrGarden"
select select "familyEvent"
select select "120"
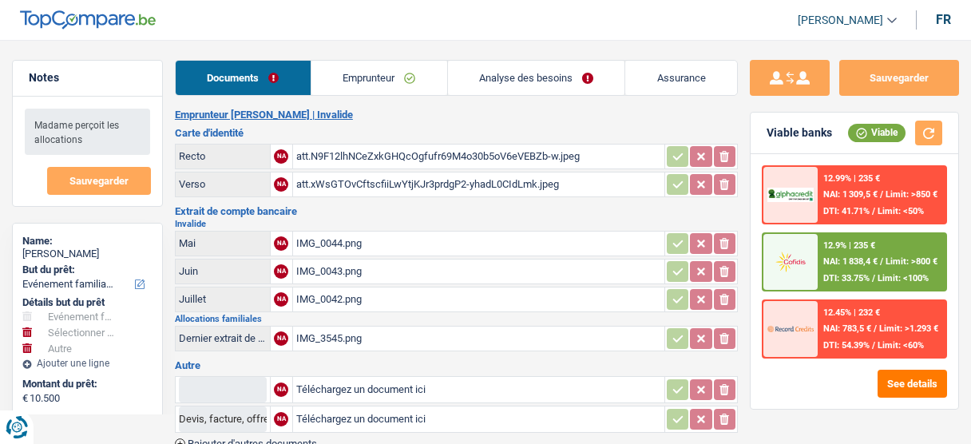
select select "familyEvent"
select select "other"
select select "60"
select select "cofidis"
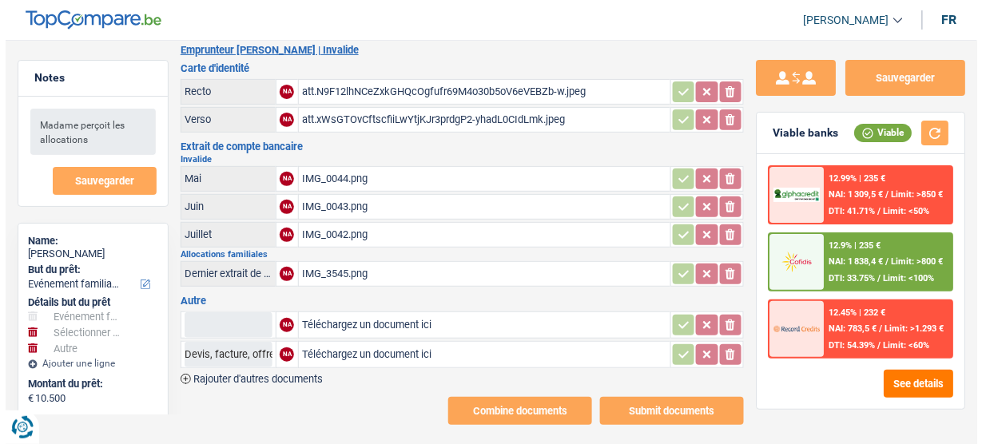
scroll to position [72, 0]
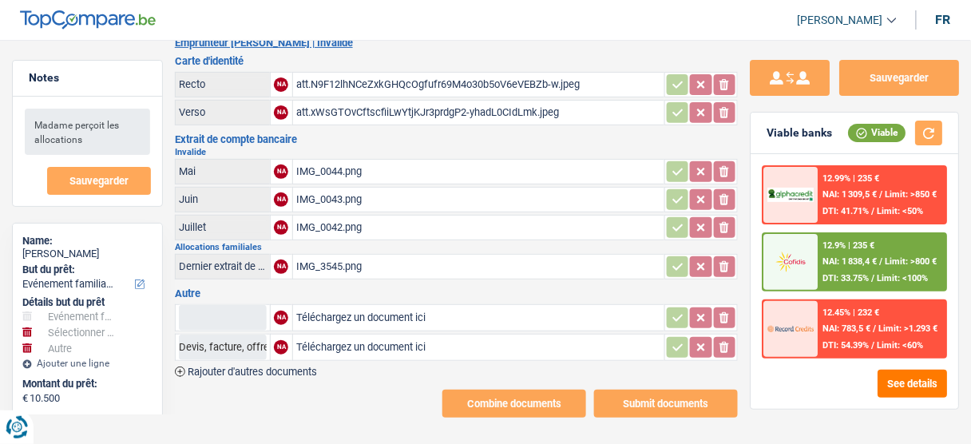
click at [375, 216] on div "IMG_0042.png" at bounding box center [478, 228] width 365 height 24
click at [371, 255] on div "IMG_3545.png" at bounding box center [478, 267] width 365 height 24
click at [900, 379] on button "See details" at bounding box center [912, 384] width 69 height 28
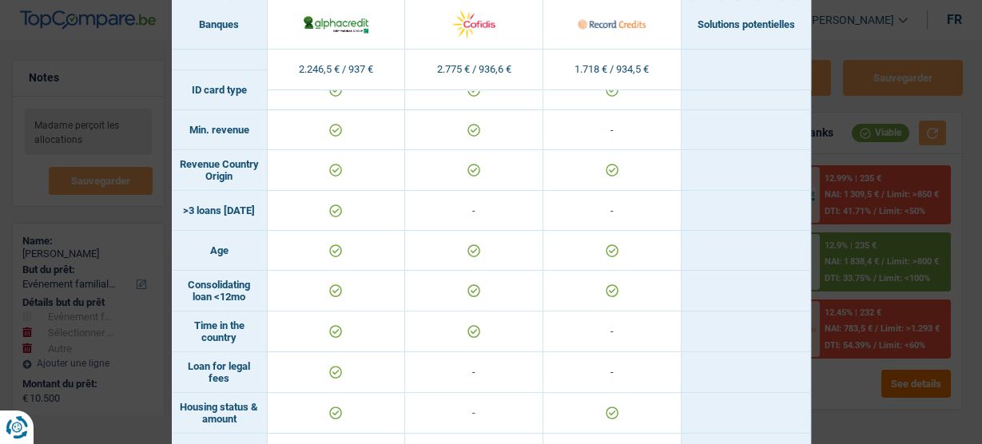
scroll to position [106, 0]
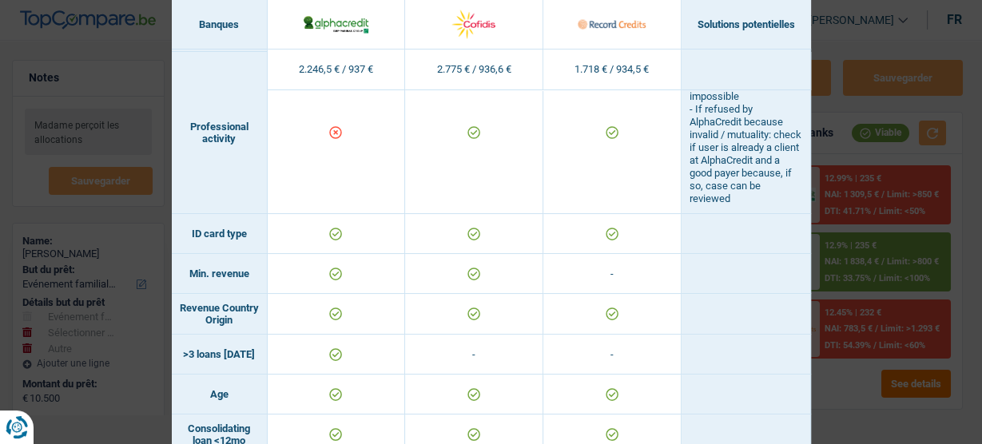
click at [850, 131] on div "Banks conditions × Banques Solutions potentielles Revenus / Charges 2.246,5 € /…" at bounding box center [491, 222] width 982 height 444
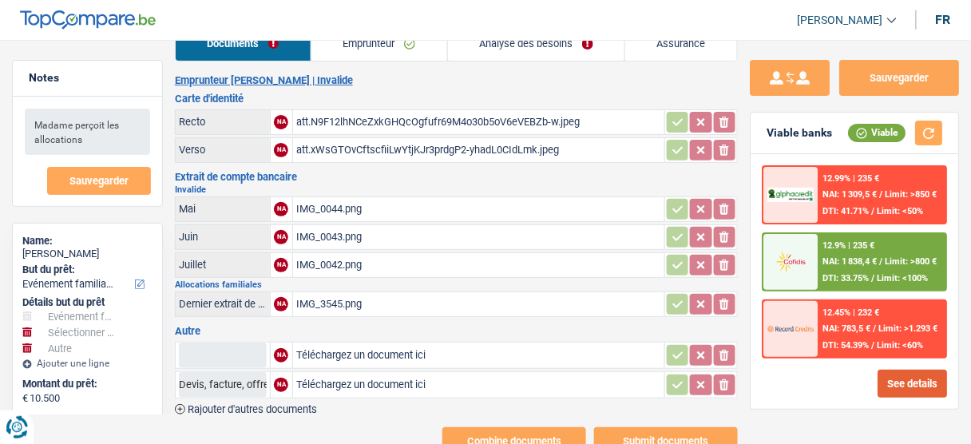
scroll to position [0, 0]
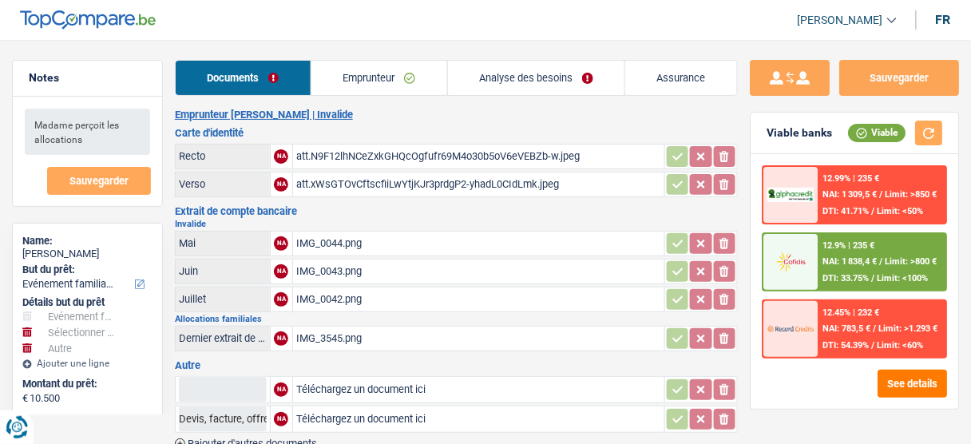
drag, startPoint x: 565, startPoint y: 80, endPoint x: 552, endPoint y: 87, distance: 14.7
click at [565, 80] on link "Analyse des besoins" at bounding box center [536, 78] width 177 height 34
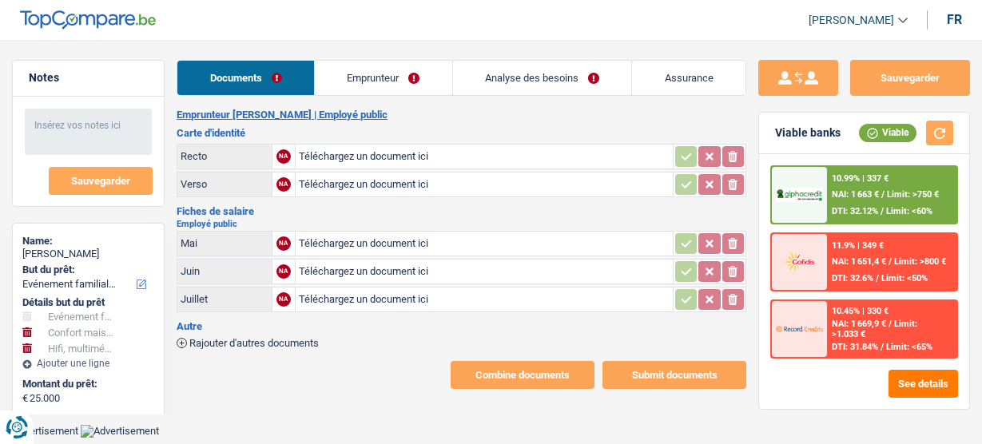
select select "familyEvent"
select select "household"
select select "tech"
select select "120"
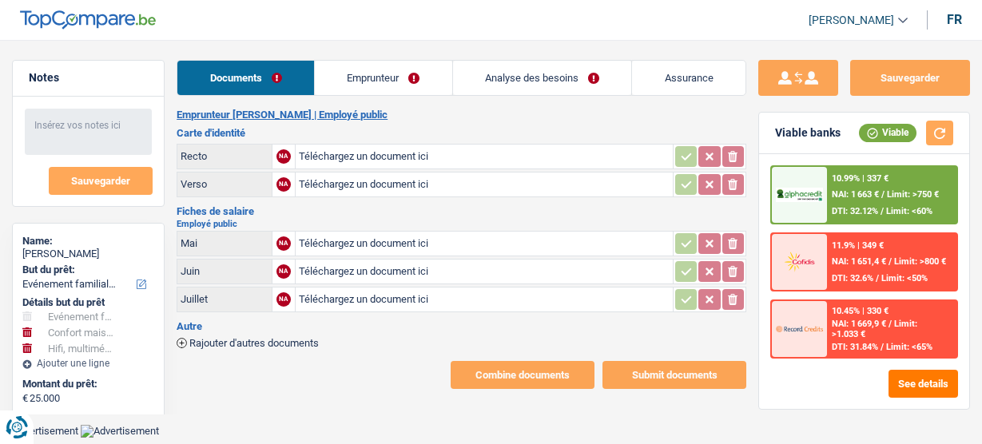
select select "single"
select select "publicEmployee"
select select "netSalary"
select select "mealVouchers"
select select "BE"
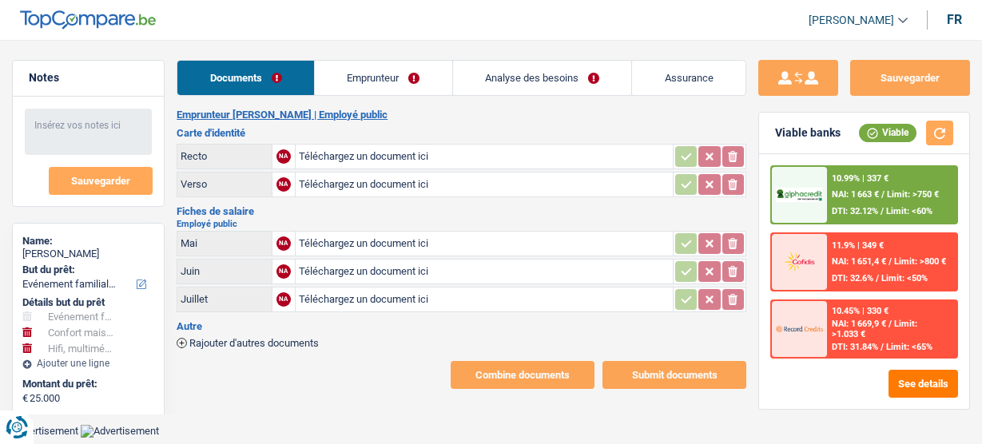
select select "bigCompanies"
click at [371, 80] on link "Emprunteur" at bounding box center [383, 78] width 137 height 34
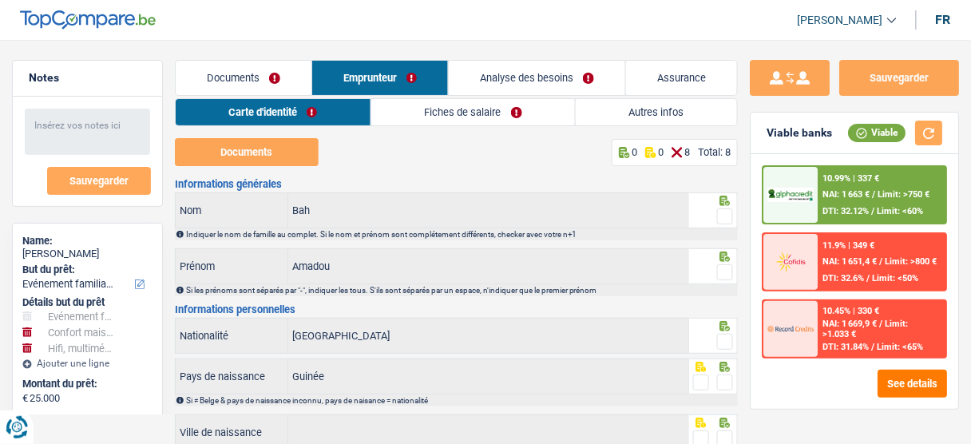
drag, startPoint x: 482, startPoint y: 108, endPoint x: 468, endPoint y: 138, distance: 33.6
click at [483, 108] on link "Fiches de salaire" at bounding box center [473, 112] width 204 height 26
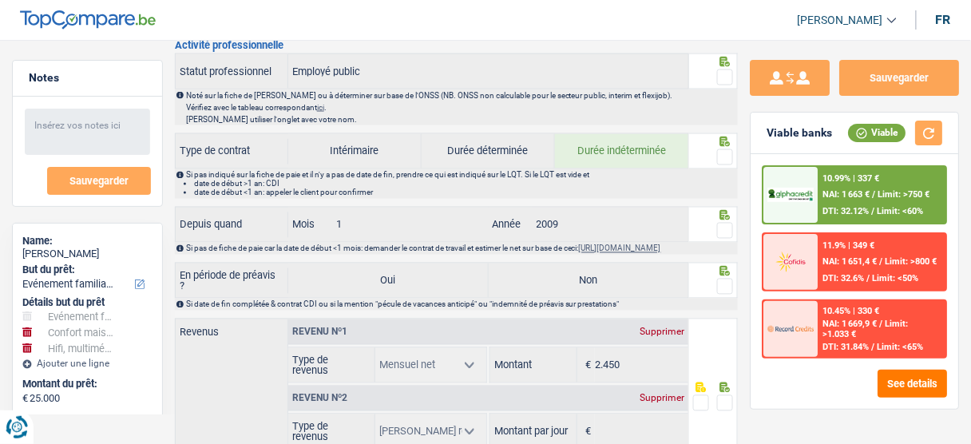
scroll to position [530, 0]
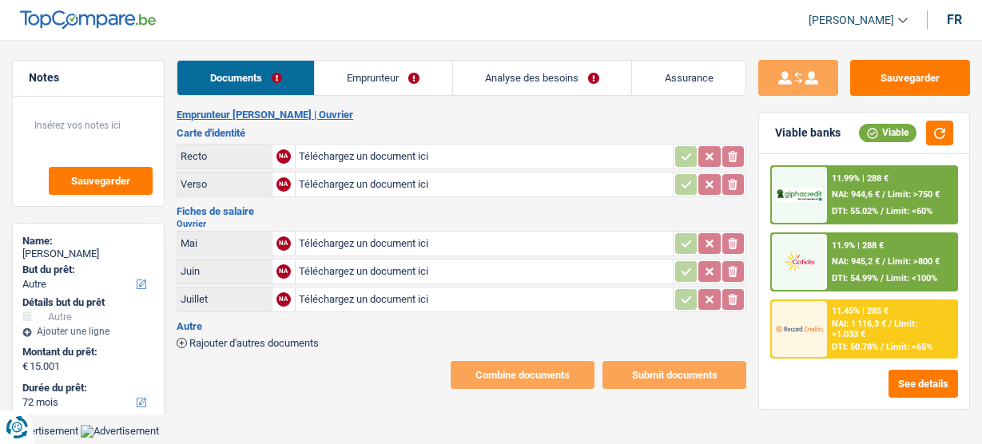
select select "other"
select select "72"
select select "divorced"
select select "BE"
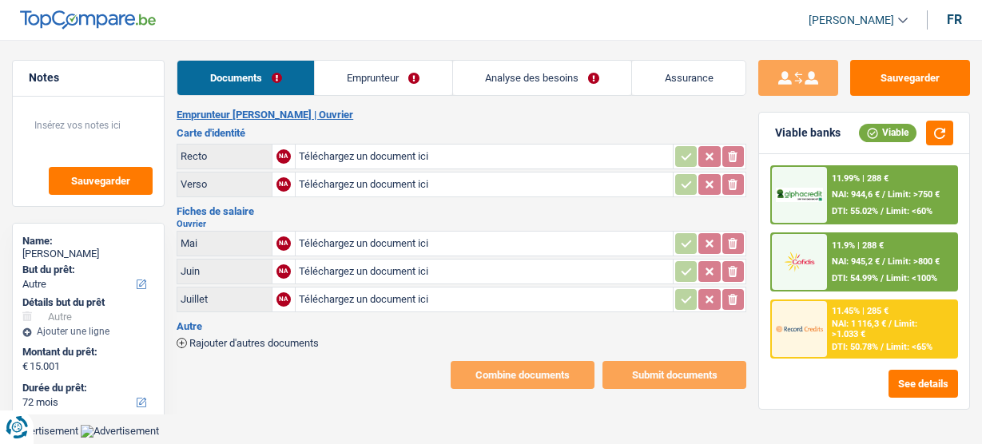
select select "worker"
select select "netSalary"
select select "BE"
click at [375, 89] on link "Emprunteur" at bounding box center [383, 78] width 137 height 34
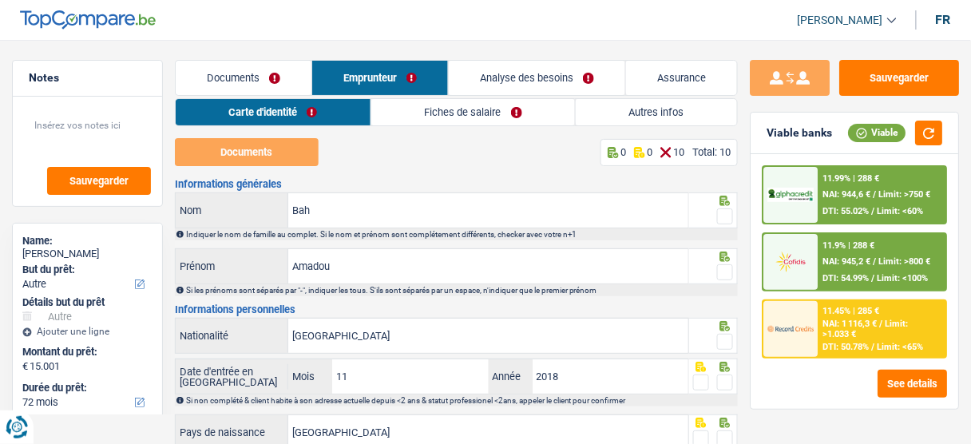
click at [434, 111] on link "Fiches de salaire" at bounding box center [473, 112] width 204 height 26
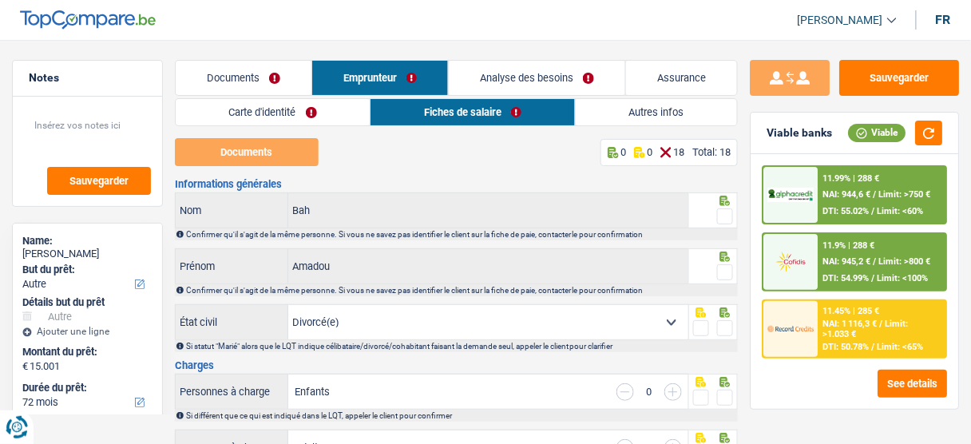
click at [249, 76] on link "Documents" at bounding box center [244, 78] width 136 height 34
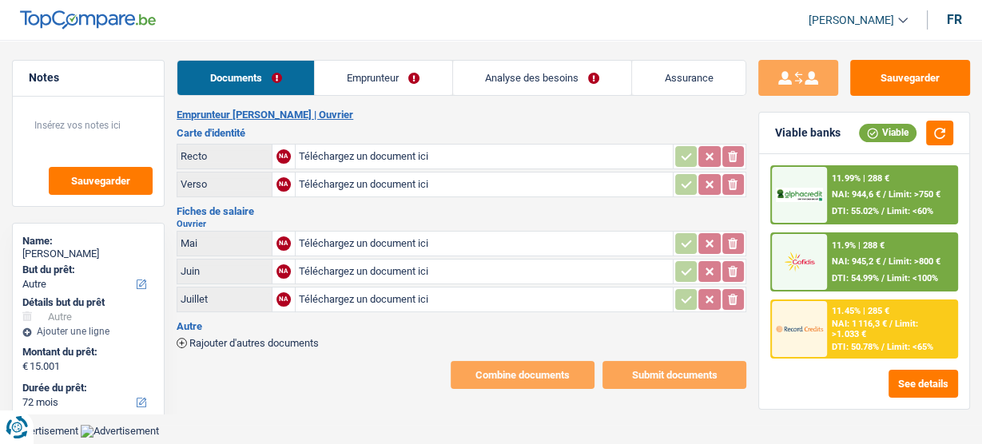
click at [337, 288] on input "Téléchargez un document ici" at bounding box center [484, 300] width 371 height 24
type input "C:\fakepath\07.pdf"
click at [420, 260] on input "Téléchargez un document ici" at bounding box center [484, 272] width 371 height 24
type input "C:\fakepath\06 AA.pdf"
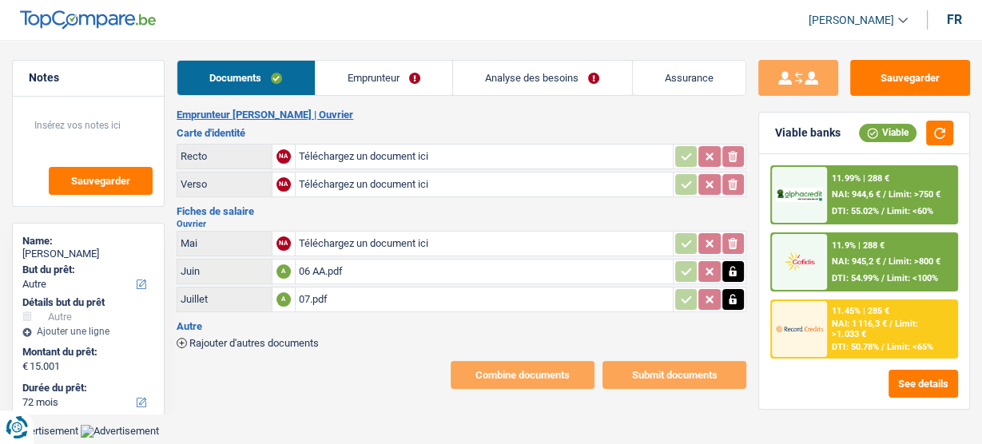
click at [358, 154] on input "Téléchargez un document ici" at bounding box center [484, 157] width 371 height 24
type input "C:\fakepath\r.jpeg"
click at [342, 189] on input "Téléchargez un document ici" at bounding box center [484, 185] width 371 height 24
type input "C:\fakepath\v.jpeg"
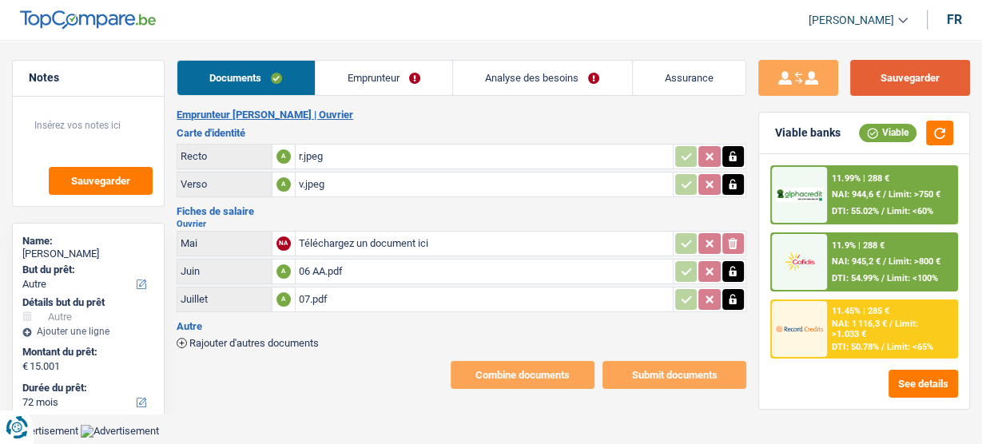
click at [907, 77] on button "Sauvegarder" at bounding box center [910, 78] width 120 height 36
click at [907, 83] on button "Sauvegarder" at bounding box center [910, 78] width 120 height 36
select select "other"
select select "72"
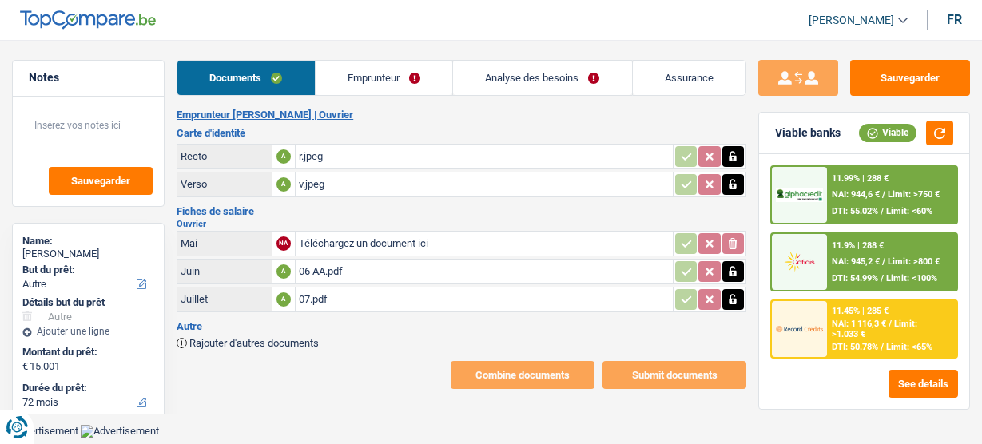
select select "32"
select select "rents"
select select "creditConsolidation"
select select "84"
click at [371, 69] on link "Emprunteur" at bounding box center [384, 78] width 137 height 34
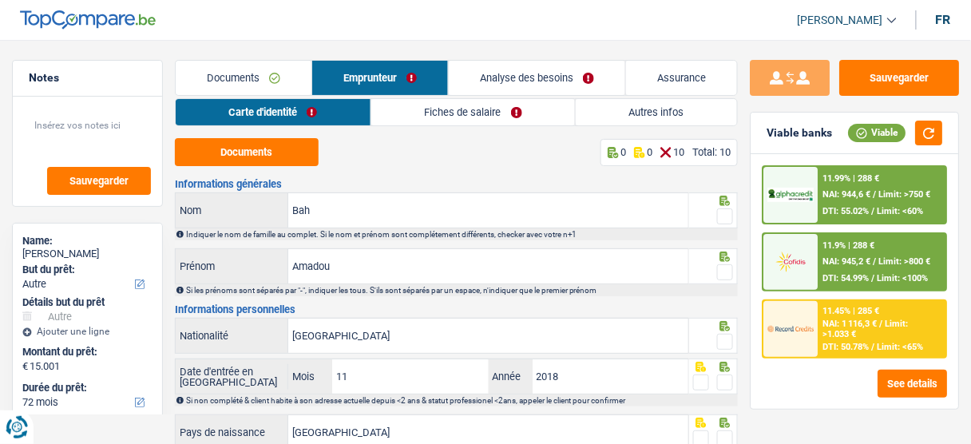
click at [664, 114] on link "Autres infos" at bounding box center [656, 112] width 161 height 26
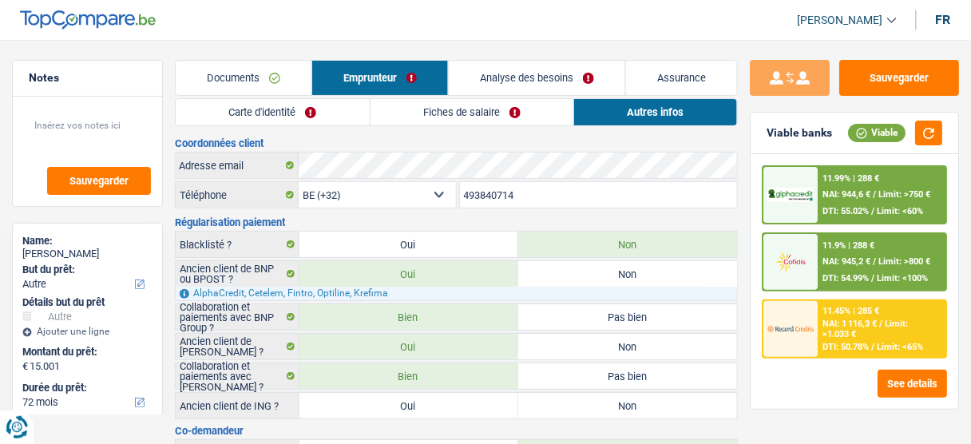
drag, startPoint x: 522, startPoint y: 200, endPoint x: 443, endPoint y: 200, distance: 78.3
click at [443, 200] on div "BE (+32) LU (+352) Sélectionner une option Téléphone 493840714 Téléphone" at bounding box center [456, 196] width 563 height 30
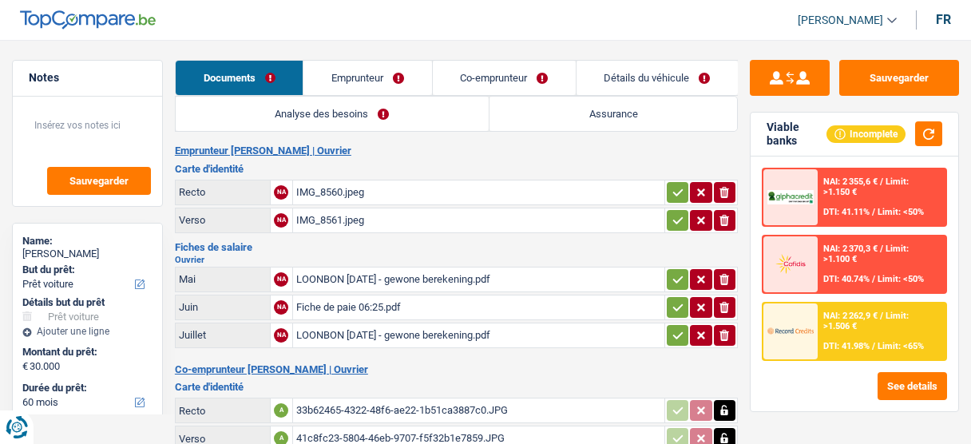
select select "car"
select select "60"
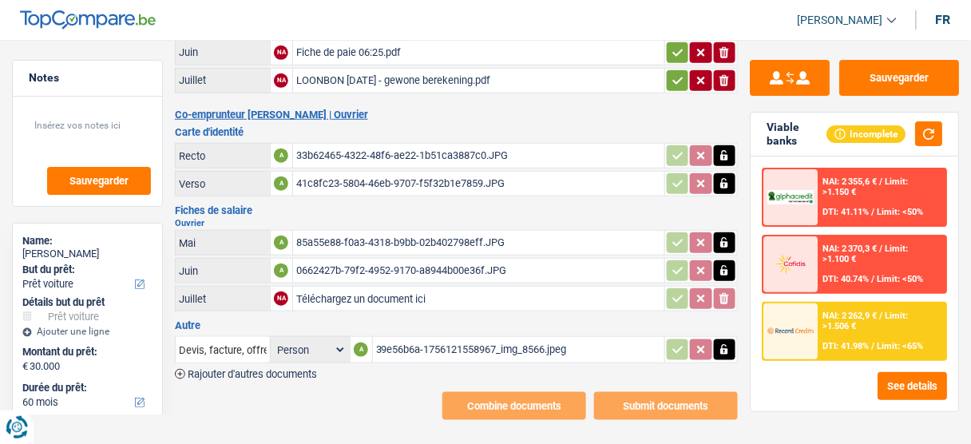
click at [404, 262] on div "0662427b-79f2-4952-9170-a8944b00e36f.JPG" at bounding box center [478, 271] width 365 height 24
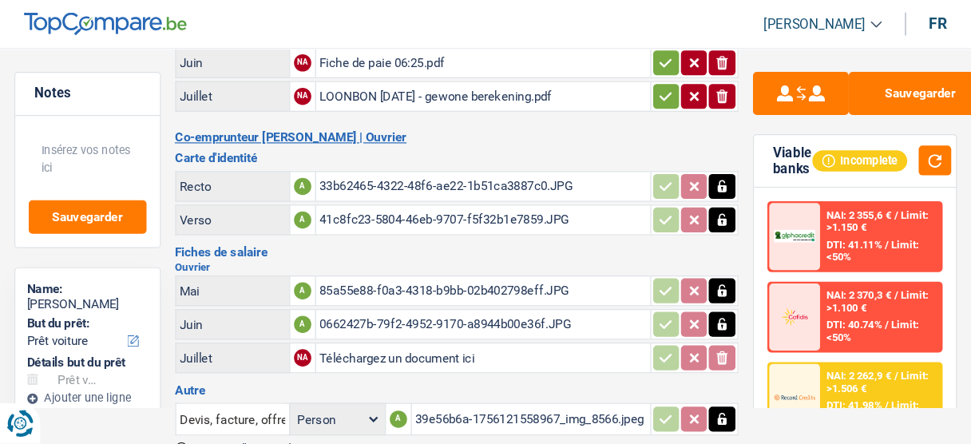
scroll to position [255, 0]
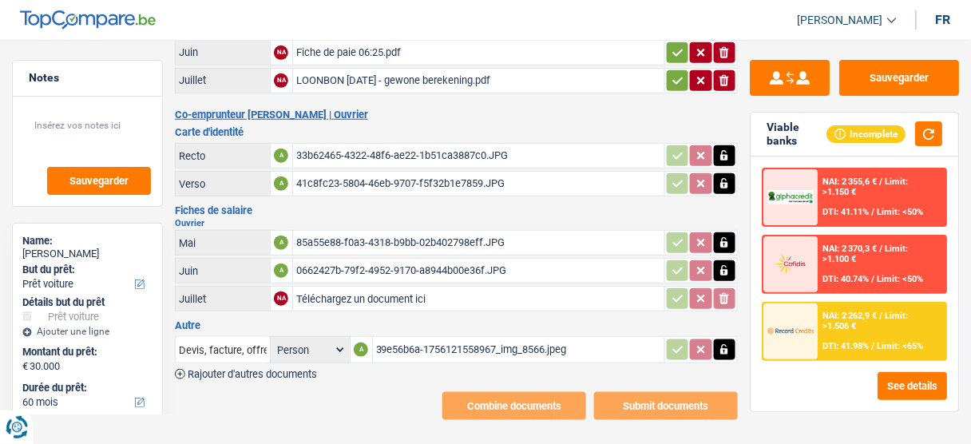
click at [413, 233] on div "85a55e88-f0a3-4318-b9bb-02b402798eff.JPG" at bounding box center [478, 243] width 365 height 24
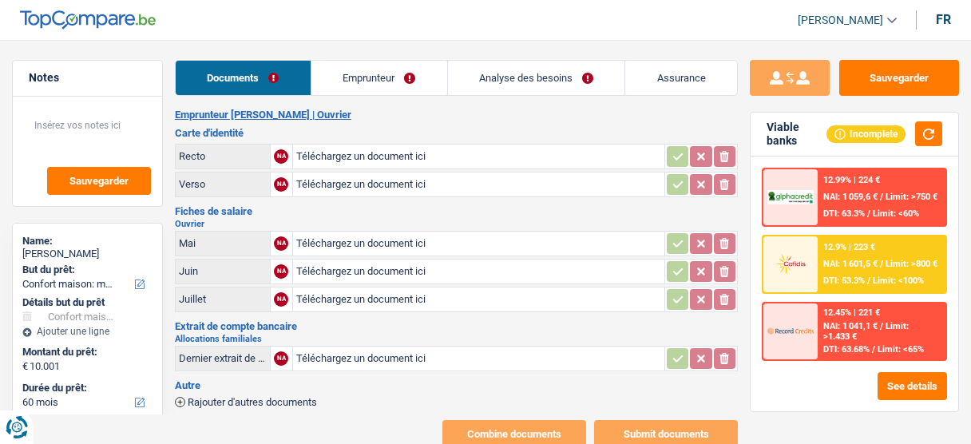
select select "household"
select select "60"
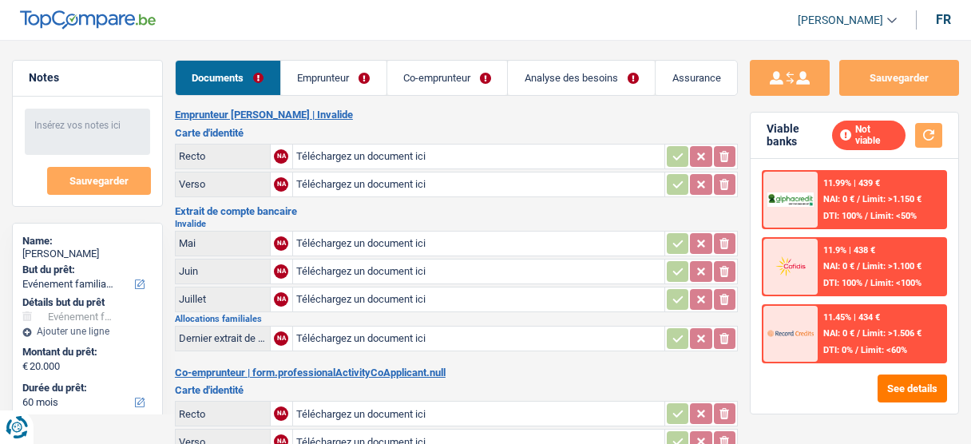
select select "familyEvent"
select select "60"
select select "invalid"
select select "disabilityPension"
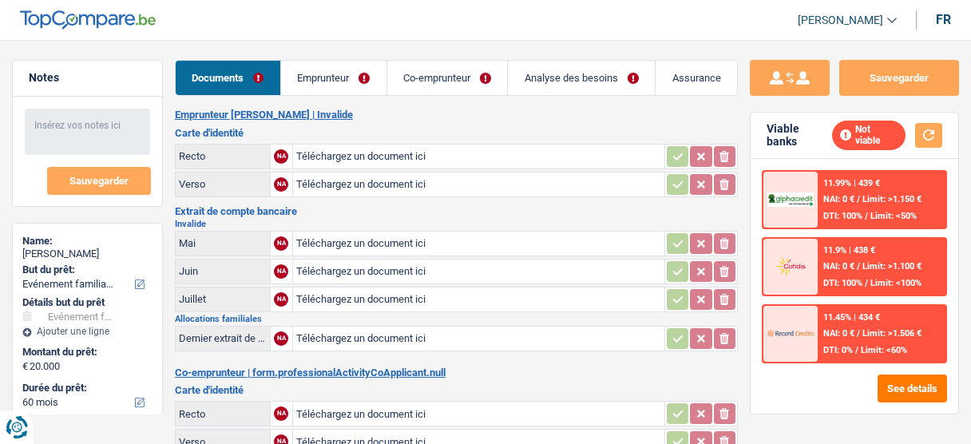
select select "familyAllowances"
select select "spf"
select select "BE"
drag, startPoint x: 308, startPoint y: 67, endPoint x: 346, endPoint y: 77, distance: 39.0
click at [308, 67] on link "Emprunteur" at bounding box center [333, 78] width 105 height 34
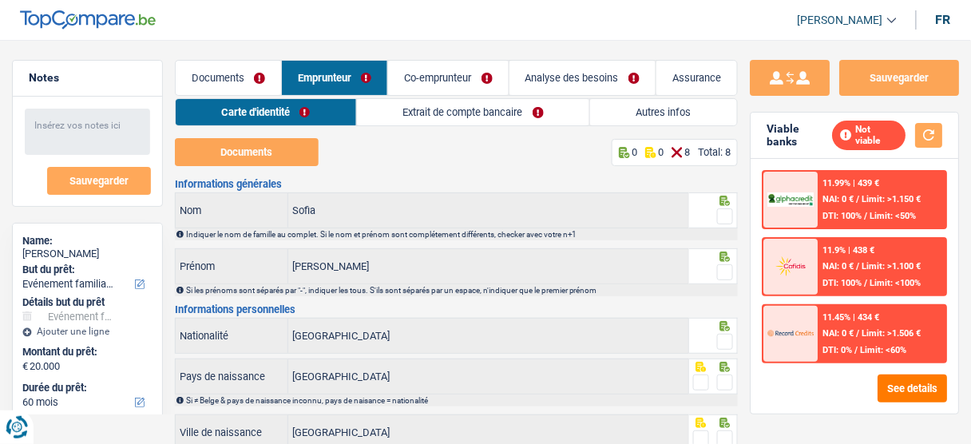
click at [438, 111] on link "Extrait de compte bancaire" at bounding box center [473, 112] width 232 height 26
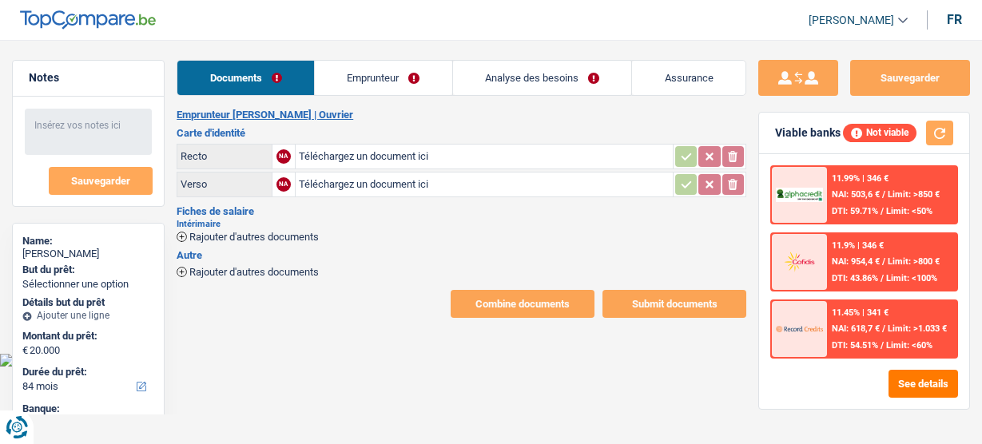
select select "84"
select select "32"
select select "rents"
drag, startPoint x: 399, startPoint y: 81, endPoint x: 435, endPoint y: 89, distance: 37.6
click at [399, 81] on link "Emprunteur" at bounding box center [383, 78] width 137 height 34
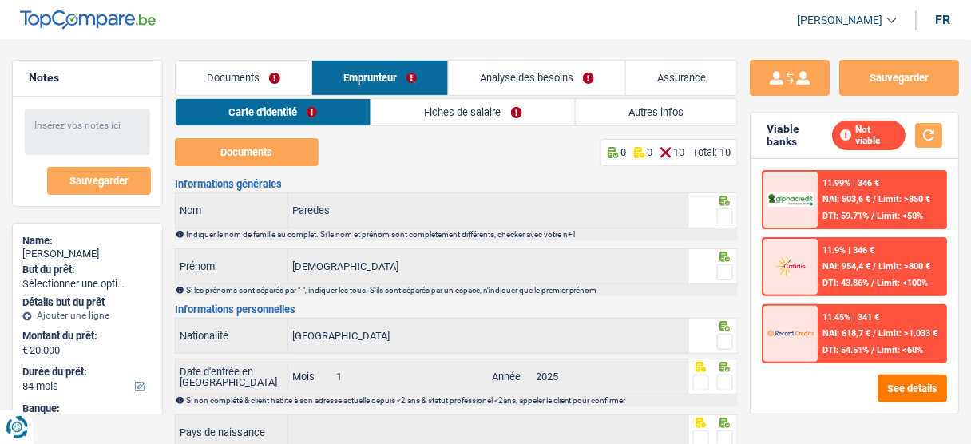
click at [480, 96] on div "Documents Emprunteur Analyse des besoins Assurance Emprunteur Jude Paredes | Ou…" at bounding box center [456, 385] width 563 height 651
click at [523, 112] on link "Fiches de salaire" at bounding box center [473, 112] width 204 height 26
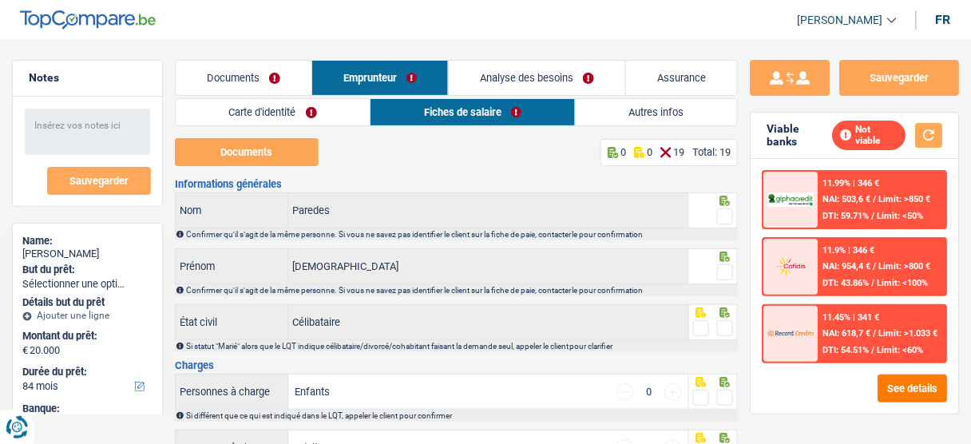
click at [676, 117] on link "Autres infos" at bounding box center [656, 112] width 161 height 26
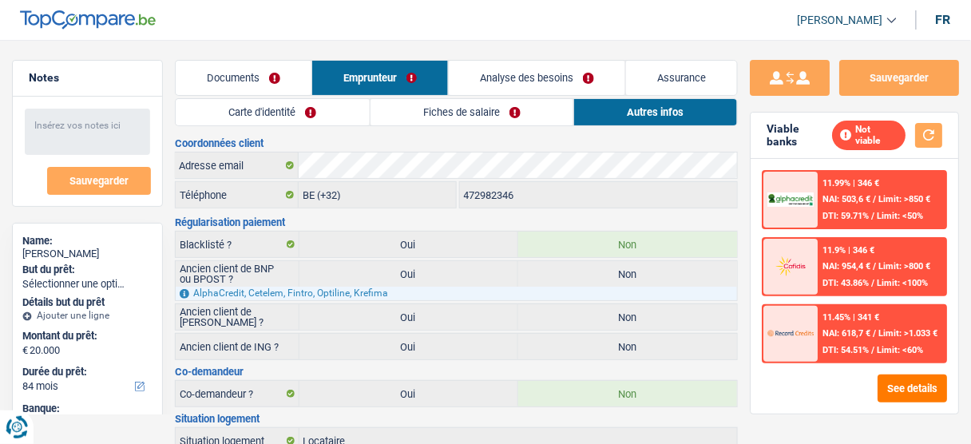
click at [448, 104] on link "Fiches de salaire" at bounding box center [473, 112] width 204 height 26
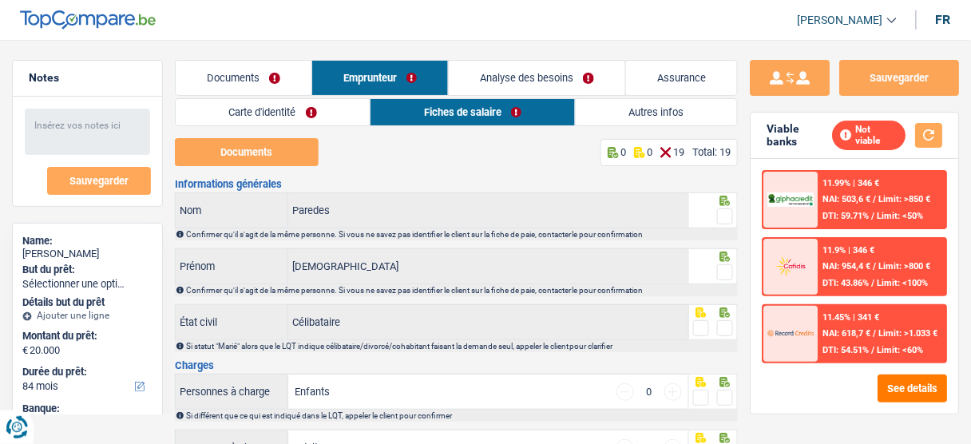
click at [556, 69] on link "Analyse des besoins" at bounding box center [537, 78] width 177 height 34
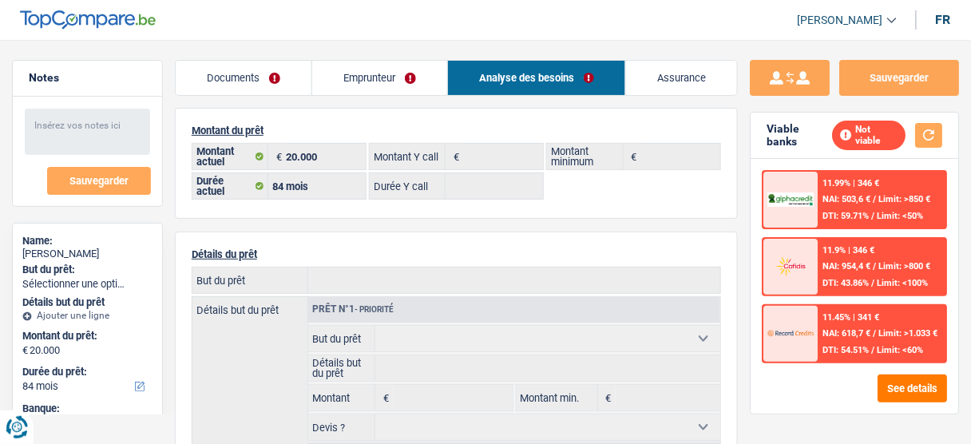
click at [279, 64] on link "Documents" at bounding box center [244, 78] width 136 height 34
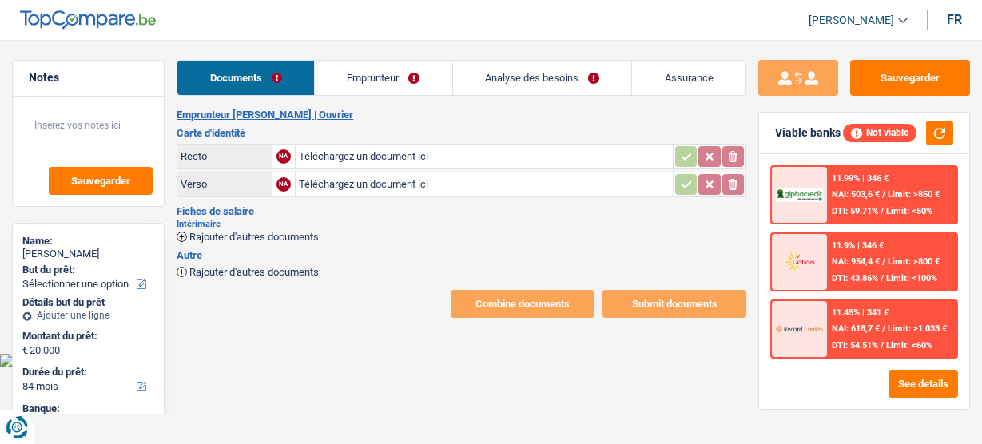
select select "84"
select select "32"
select select "rents"
click at [349, 75] on link "Emprunteur" at bounding box center [383, 78] width 137 height 34
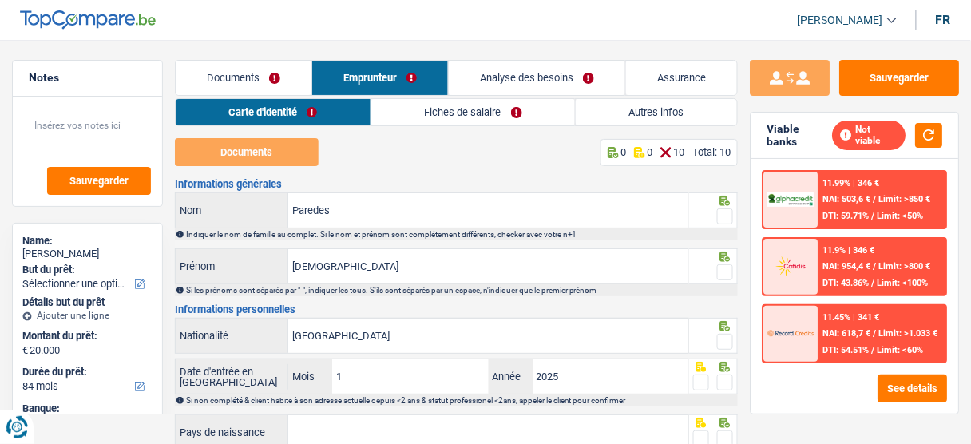
click at [648, 116] on link "Autres infos" at bounding box center [656, 112] width 161 height 26
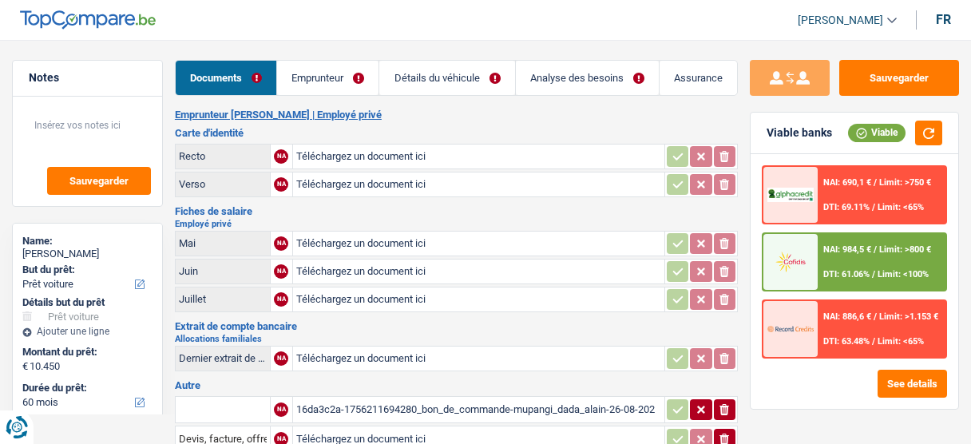
select select "car"
select select "60"
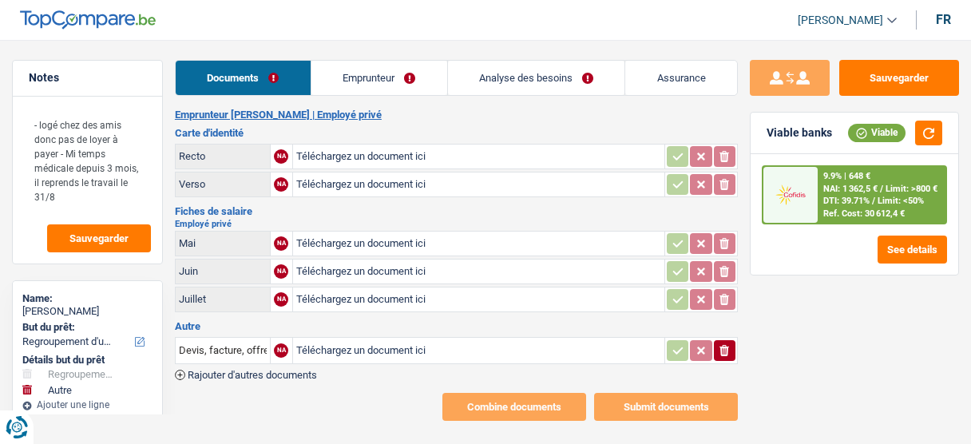
select select "refinancing"
select select "other"
select select "144"
click at [333, 164] on input "Téléchargez un document ici" at bounding box center [478, 157] width 365 height 24
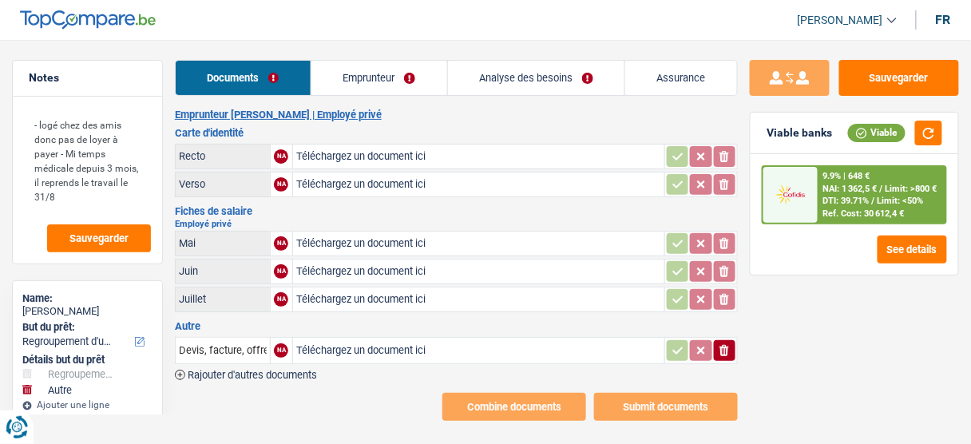
type input "C:\fakepath\20230901_105218.jpg"
click at [379, 184] on input "Téléchargez un document ici" at bounding box center [478, 185] width 365 height 24
type input "C:\fakepath\20230901_105223.jpg"
click at [363, 159] on div "20230901_105218.jpg" at bounding box center [478, 157] width 365 height 24
click at [331, 295] on input "Téléchargez un document ici" at bounding box center [478, 300] width 365 height 24
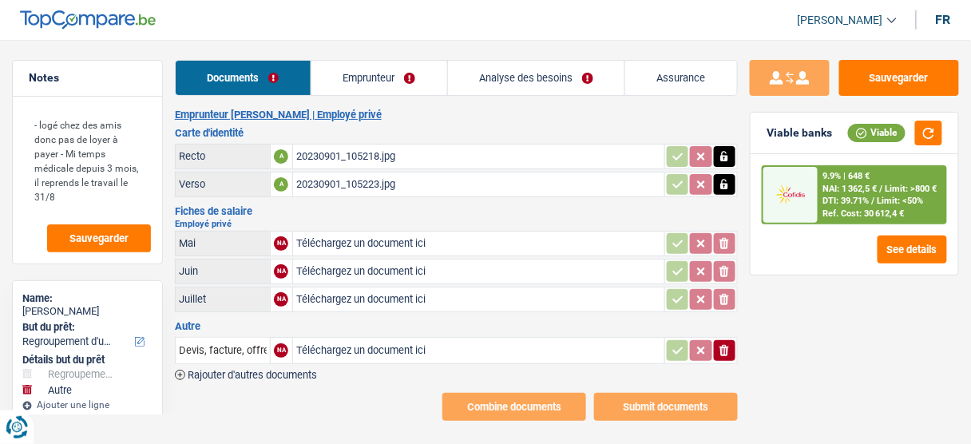
type input "C:\fakepath\07.jpg"
click at [355, 268] on input "Téléchargez un document ici" at bounding box center [478, 272] width 365 height 24
type input "C:\fakepath\20230901_105223.jpg"
click at [351, 242] on input "Téléchargez un document ici" at bounding box center [478, 244] width 365 height 24
type input "C:\fakepath\20230901_105218.jpg"
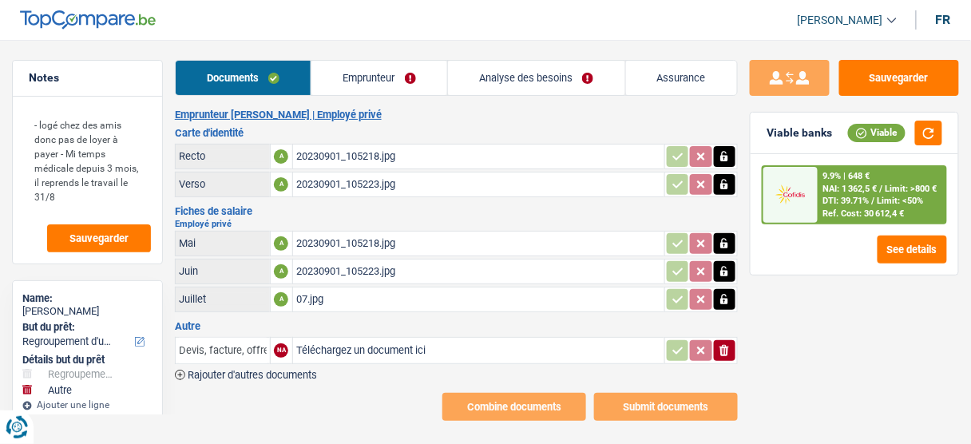
click at [245, 343] on input "Devis, facture, offre, bon de commande" at bounding box center [223, 351] width 88 height 26
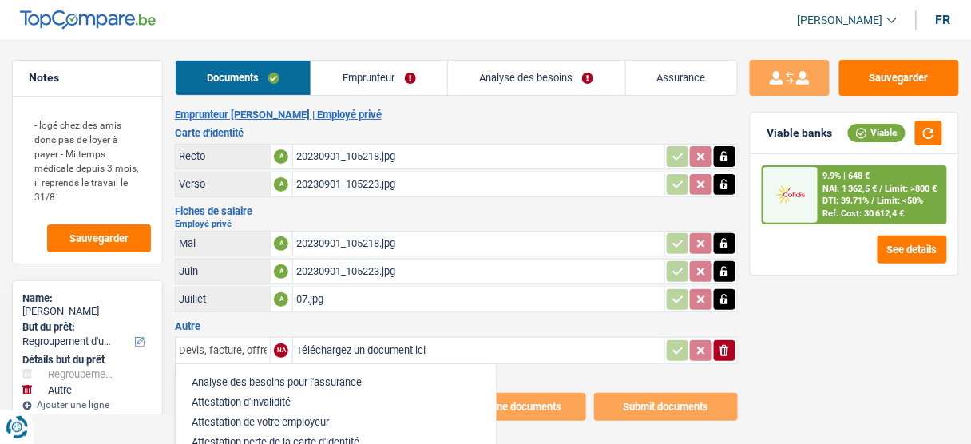
click at [245, 343] on input "Devis, facture, offre, bon de commande" at bounding box center [223, 351] width 88 height 26
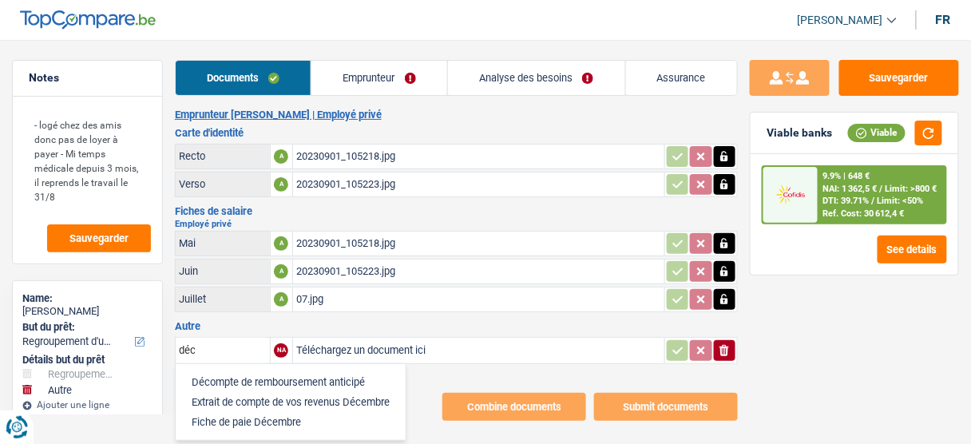
click at [284, 372] on li "Décompte de remboursement anticipé" at bounding box center [291, 382] width 214 height 20
type input "Décompte de remboursement anticipé"
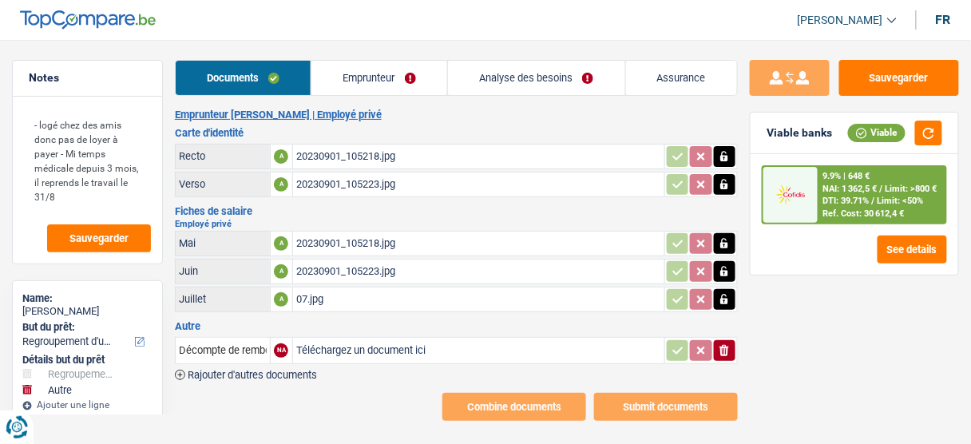
click at [351, 346] on input "Téléchargez un document ici" at bounding box center [478, 351] width 365 height 24
type input "C:\fakepath\AC-CCM-7221034017665884.PDF"
click at [411, 339] on div "AC-CCM-7221034017665884.PDF" at bounding box center [478, 351] width 365 height 24
drag, startPoint x: 266, startPoint y: 374, endPoint x: 332, endPoint y: 375, distance: 66.3
click at [268, 375] on div "Emprunteur Ludovic Husson | Employé privé Carte d'identité Recto A 20230901_105…" at bounding box center [456, 265] width 563 height 312
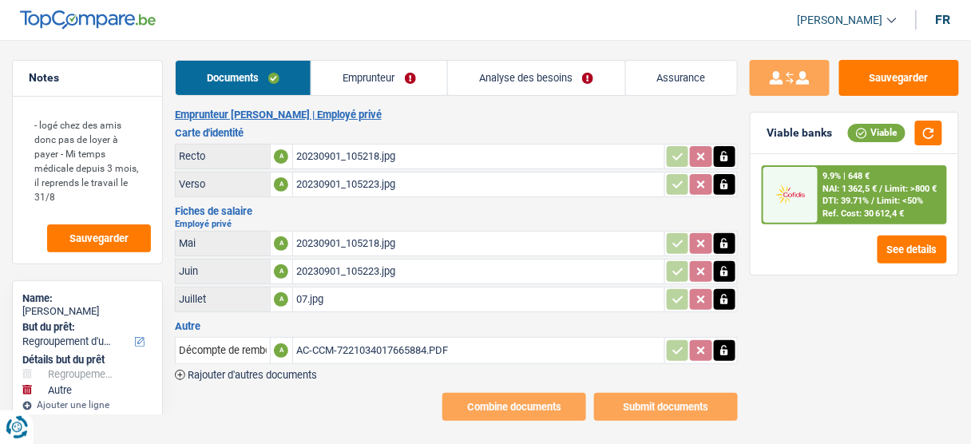
click at [296, 371] on span "Rajouter d'autres documents" at bounding box center [252, 375] width 129 height 10
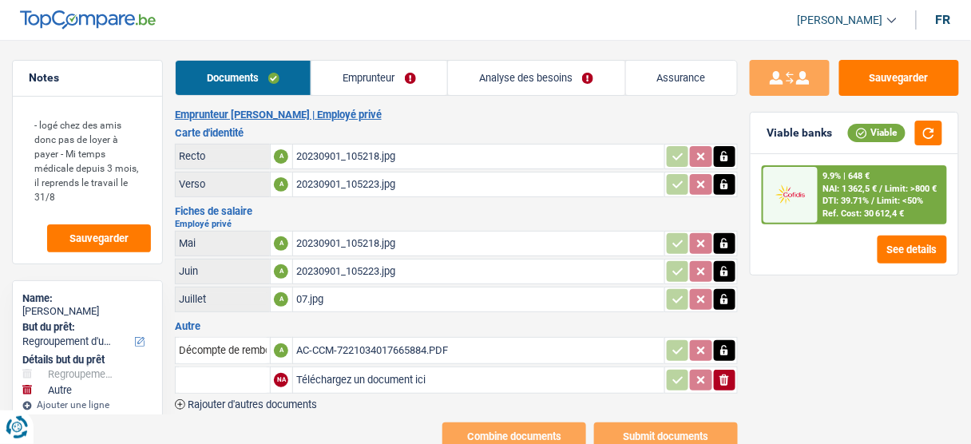
click at [355, 371] on input "Téléchargez un document ici" at bounding box center [478, 380] width 365 height 24
type input "C:\fakepath\1000007731.pdf"
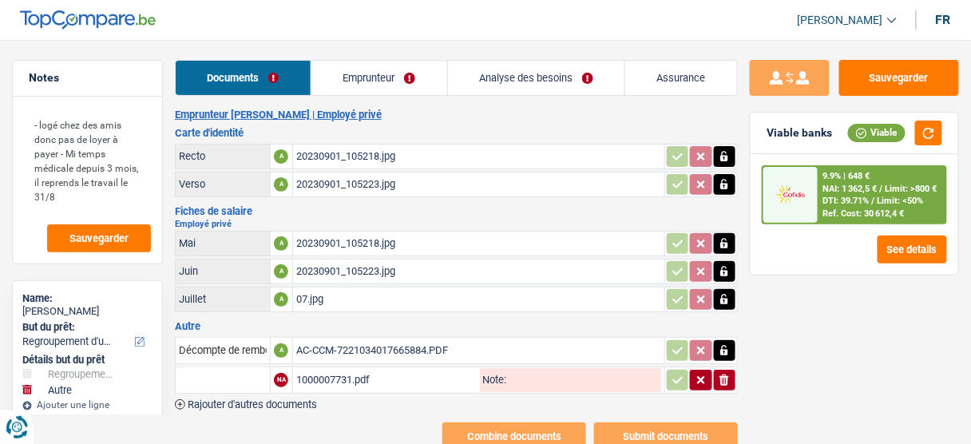
click at [212, 367] on input "text" at bounding box center [223, 380] width 88 height 26
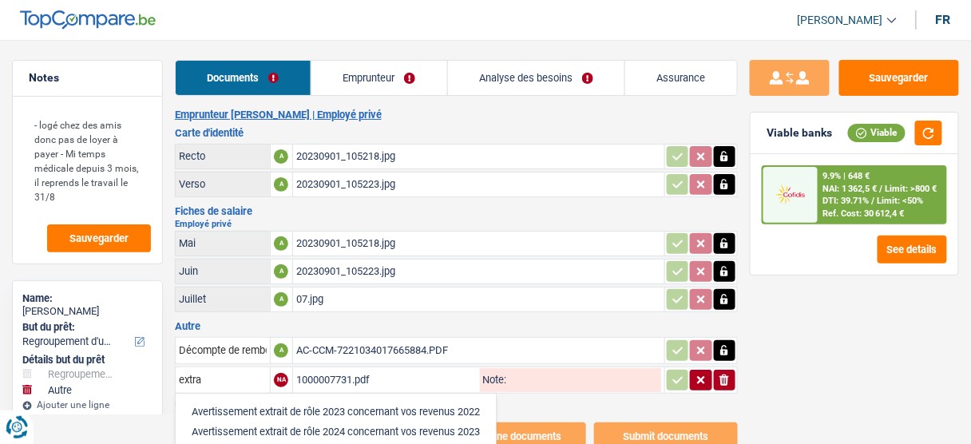
click at [368, 75] on link "Emprunteur" at bounding box center [380, 78] width 136 height 34
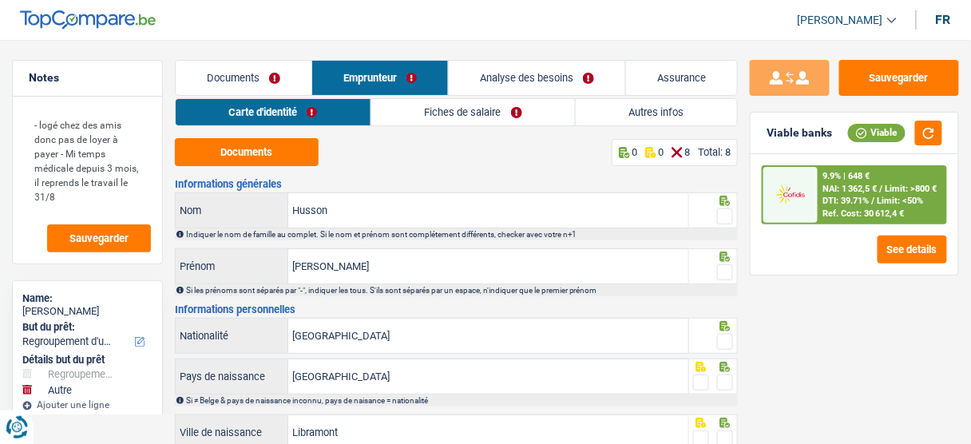
click at [419, 103] on link "Fiches de salaire" at bounding box center [473, 112] width 204 height 26
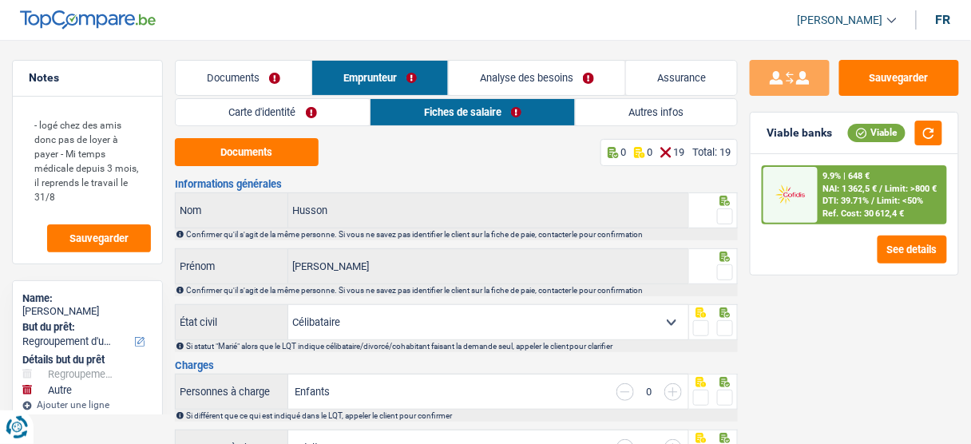
click at [248, 73] on link "Documents" at bounding box center [244, 78] width 136 height 34
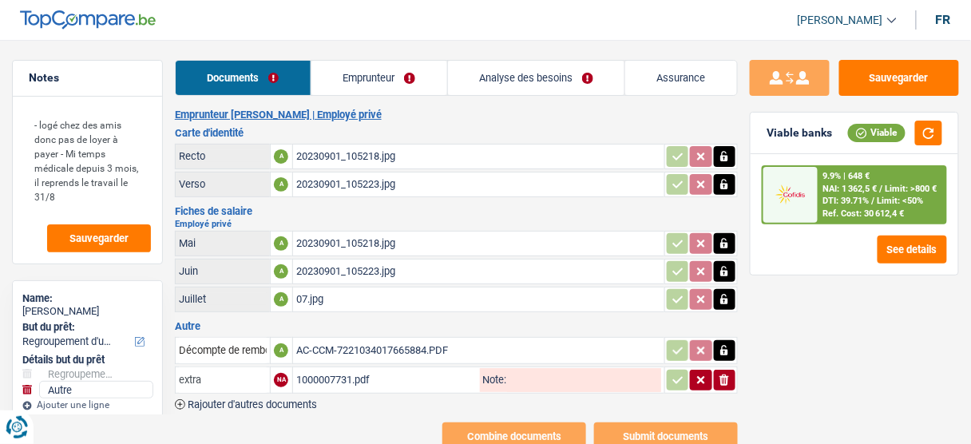
drag, startPoint x: 231, startPoint y: 379, endPoint x: 133, endPoint y: 384, distance: 98.4
click at [133, 384] on div "Notes - logé chez des amis donc pas de loyer à payer - Mi temps médicale depuis…" at bounding box center [485, 255] width 971 height 391
type input "mutuelle"
click at [907, 79] on button "Sauvegarder" at bounding box center [900, 78] width 120 height 36
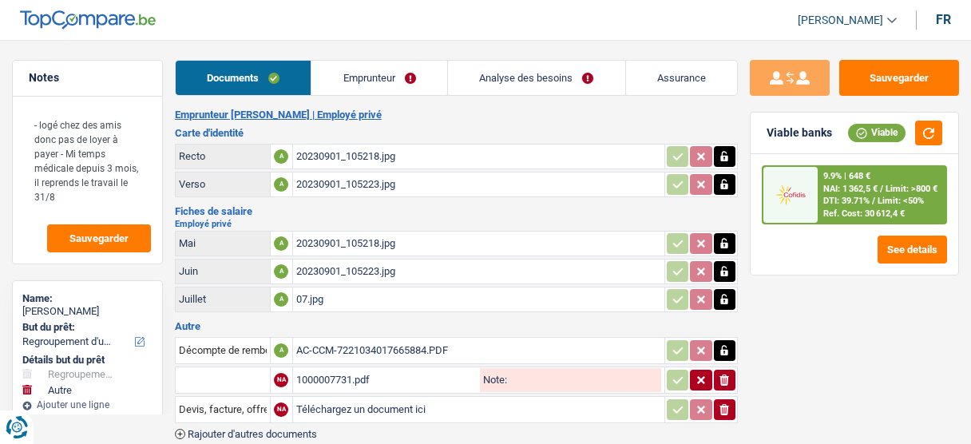
select select "refinancing"
select select "other"
select select "144"
click at [378, 68] on link "Emprunteur" at bounding box center [380, 78] width 136 height 34
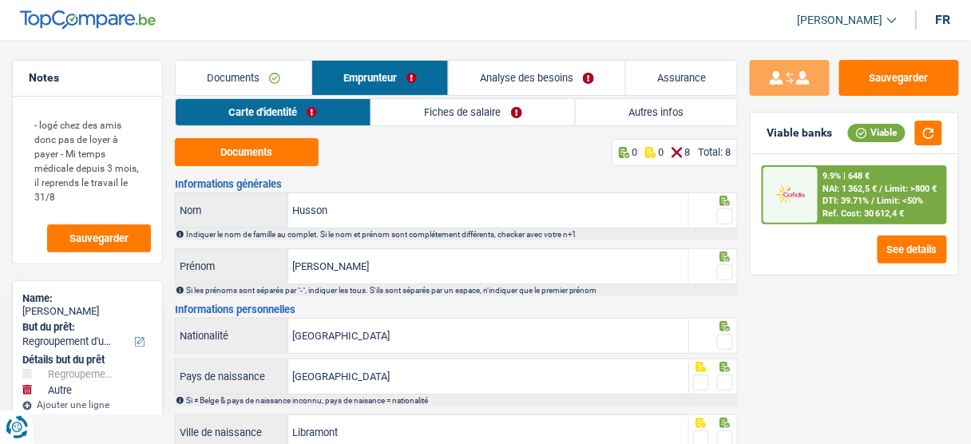
click at [653, 123] on link "Autres infos" at bounding box center [656, 112] width 161 height 26
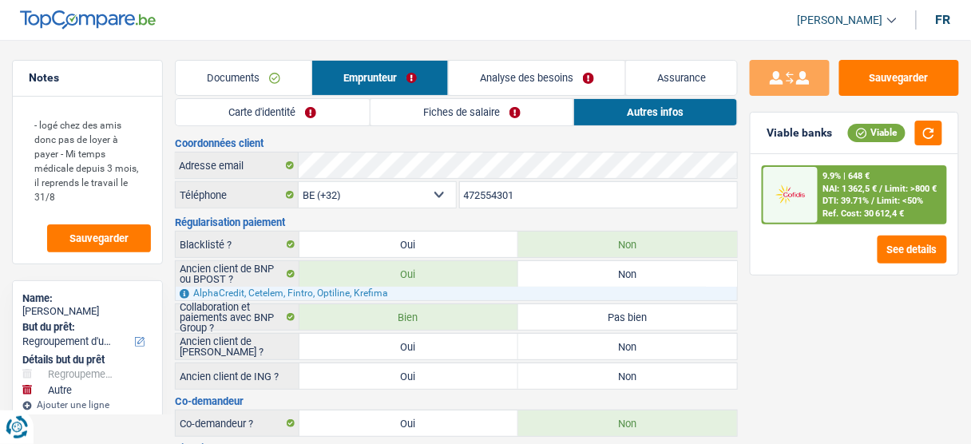
click at [474, 115] on link "Fiches de salaire" at bounding box center [473, 112] width 204 height 26
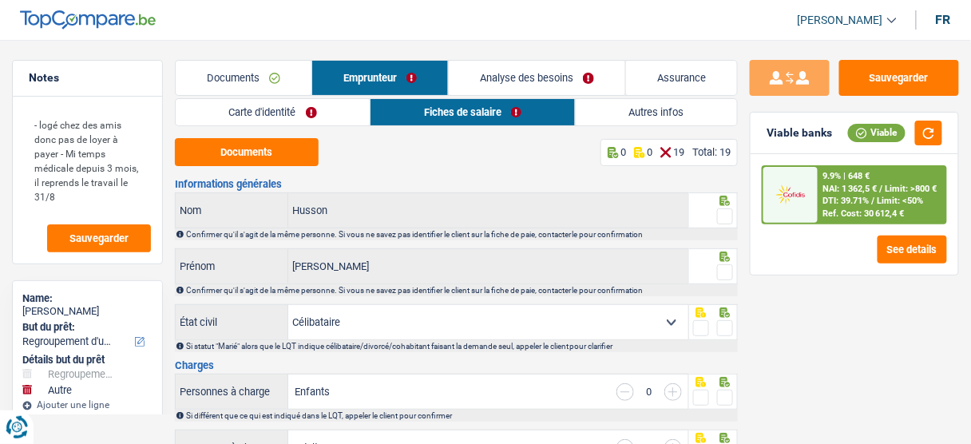
drag, startPoint x: 256, startPoint y: 84, endPoint x: 431, endPoint y: 300, distance: 278.3
click at [257, 83] on link "Documents" at bounding box center [244, 78] width 136 height 34
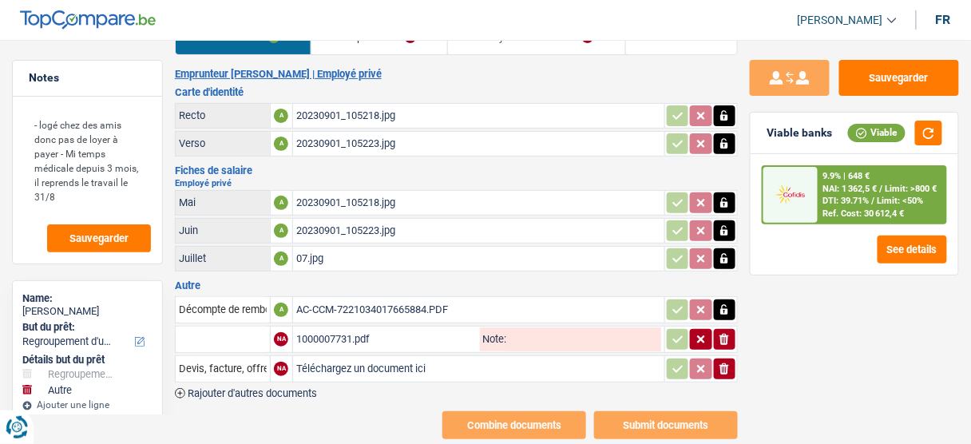
scroll to position [62, 0]
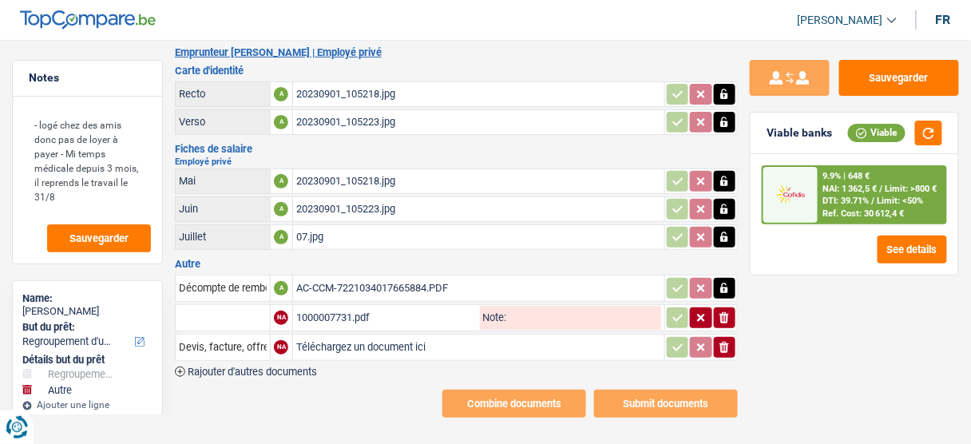
click at [383, 286] on div "AC-CCM-7221034017665884.PDF" at bounding box center [478, 288] width 365 height 24
click at [380, 312] on div "1000007731.pdf" at bounding box center [386, 318] width 181 height 24
click at [332, 342] on input "Téléchargez un document ici" at bounding box center [478, 347] width 365 height 24
click at [730, 339] on icon "ionicons-v5-e" at bounding box center [724, 347] width 13 height 16
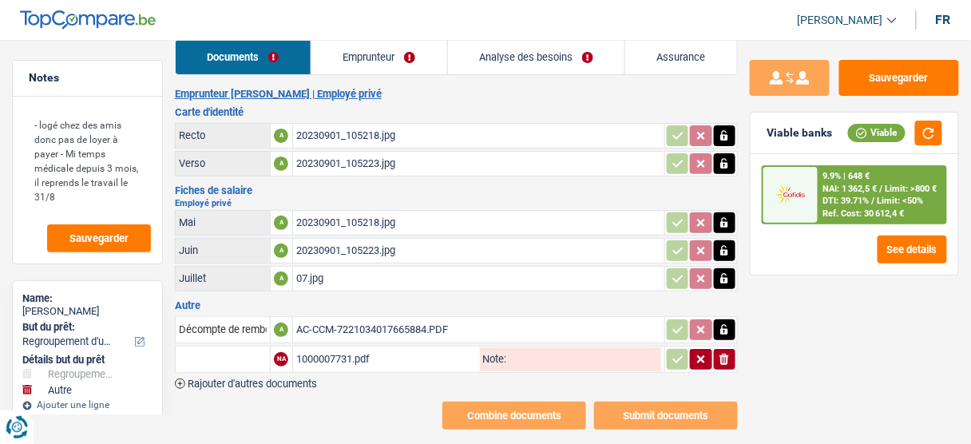
scroll to position [0, 0]
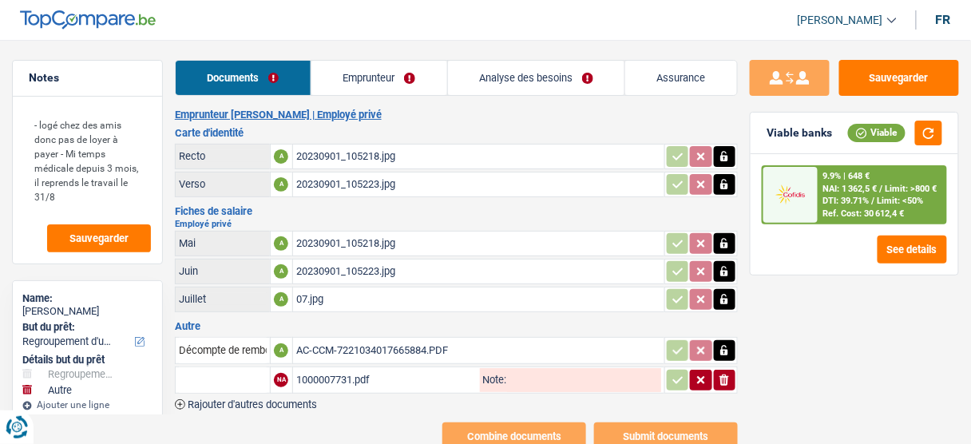
click at [381, 81] on link "Emprunteur" at bounding box center [380, 78] width 136 height 34
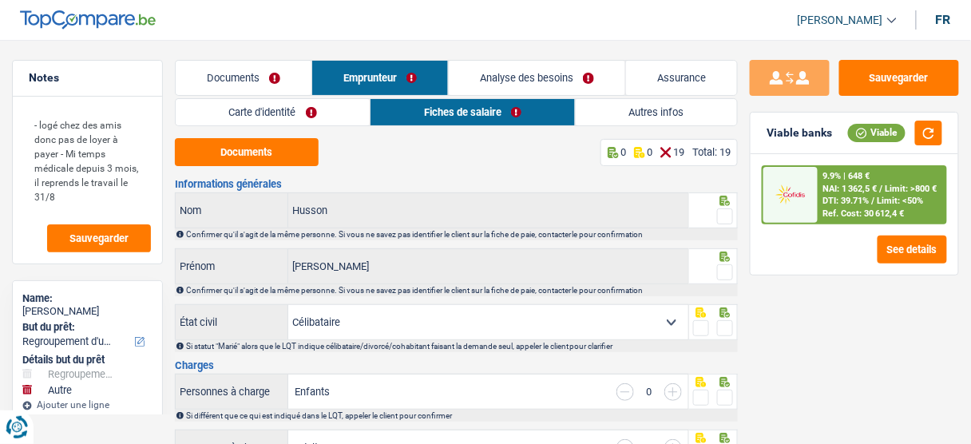
click at [294, 105] on link "Carte d'identité" at bounding box center [273, 112] width 194 height 26
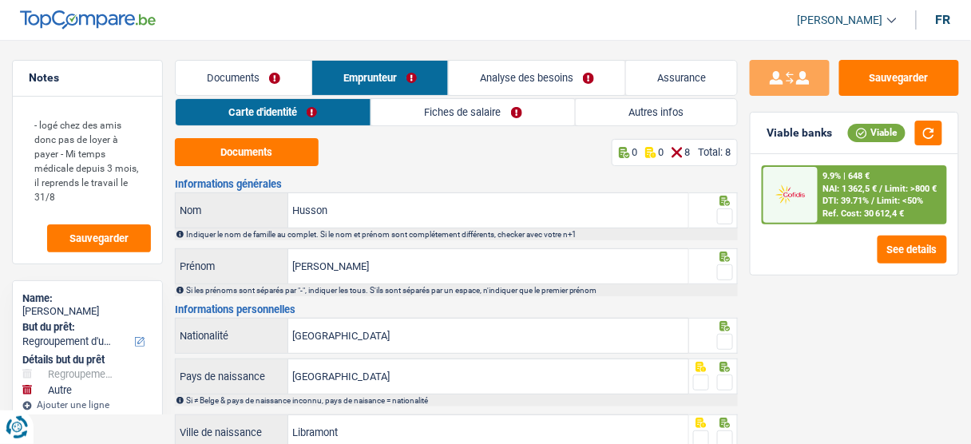
click at [233, 73] on link "Documents" at bounding box center [244, 78] width 136 height 34
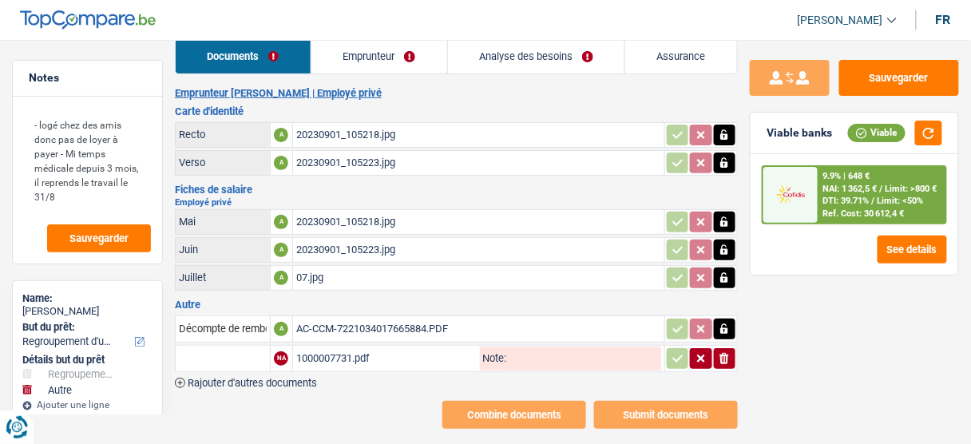
scroll to position [34, 0]
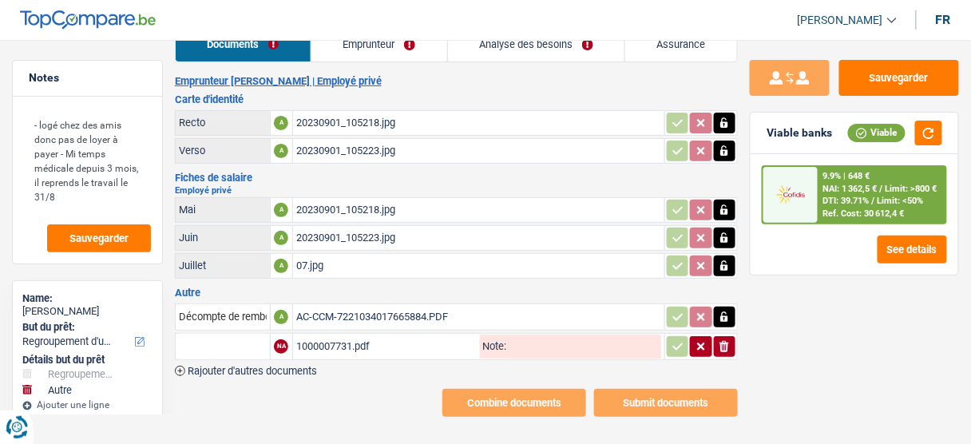
click at [330, 262] on div "07.jpg" at bounding box center [478, 266] width 365 height 24
click at [343, 315] on div "AC-CCM-7221034017665884.PDF" at bounding box center [478, 317] width 365 height 24
click at [340, 339] on div "1000007731.pdf" at bounding box center [386, 347] width 181 height 24
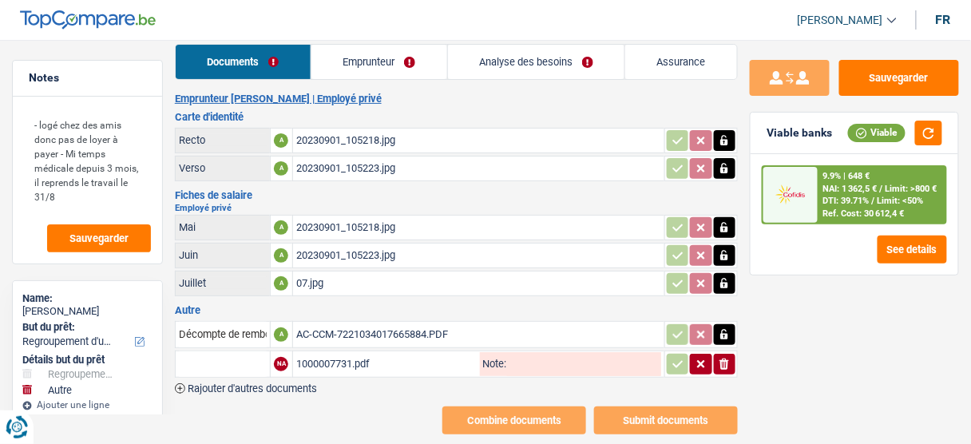
scroll to position [0, 0]
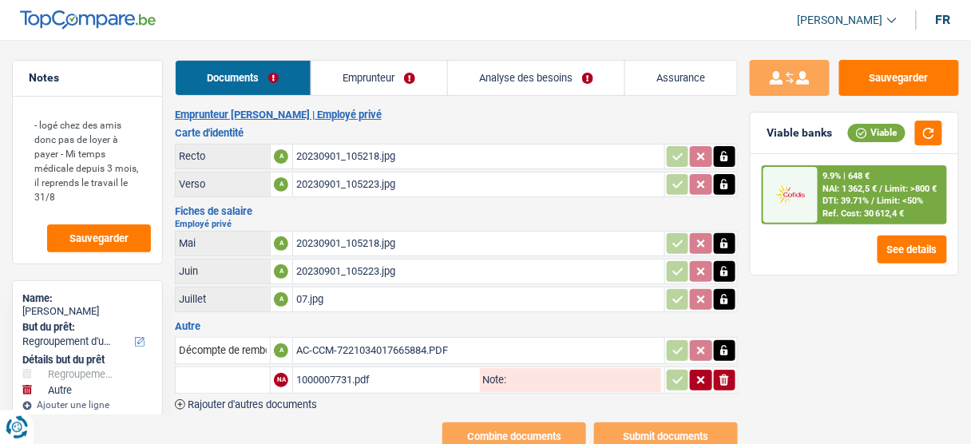
click at [393, 65] on link "Emprunteur" at bounding box center [380, 78] width 136 height 34
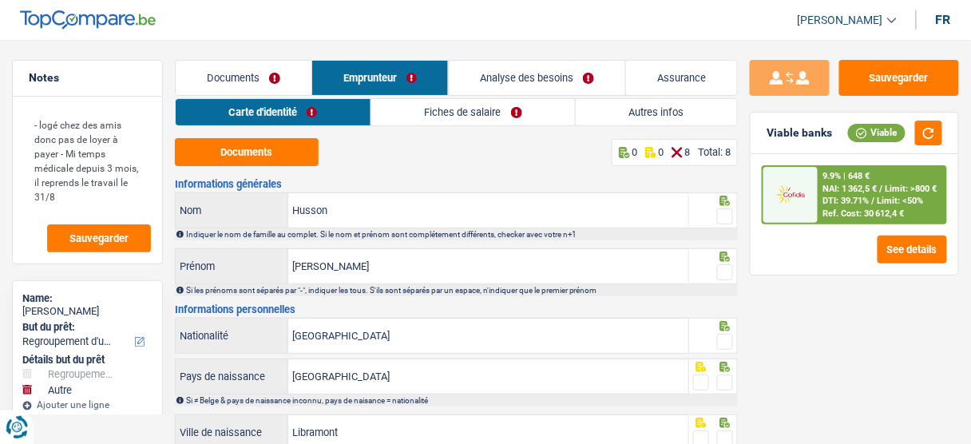
click at [256, 81] on link "Documents" at bounding box center [244, 78] width 136 height 34
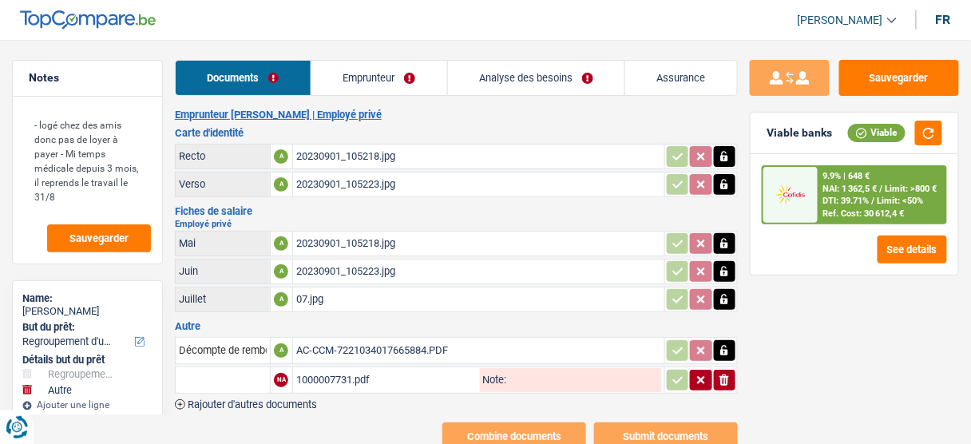
click at [399, 81] on link "Emprunteur" at bounding box center [380, 78] width 136 height 34
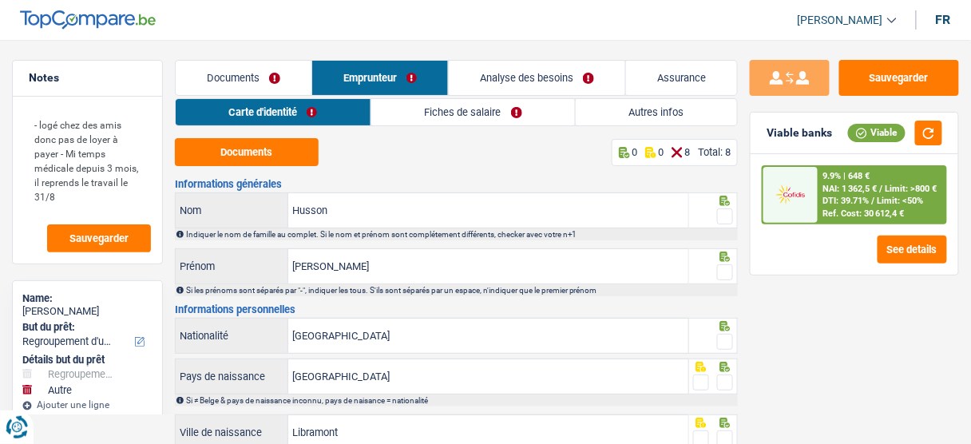
click at [474, 109] on link "Fiches de salaire" at bounding box center [473, 112] width 204 height 26
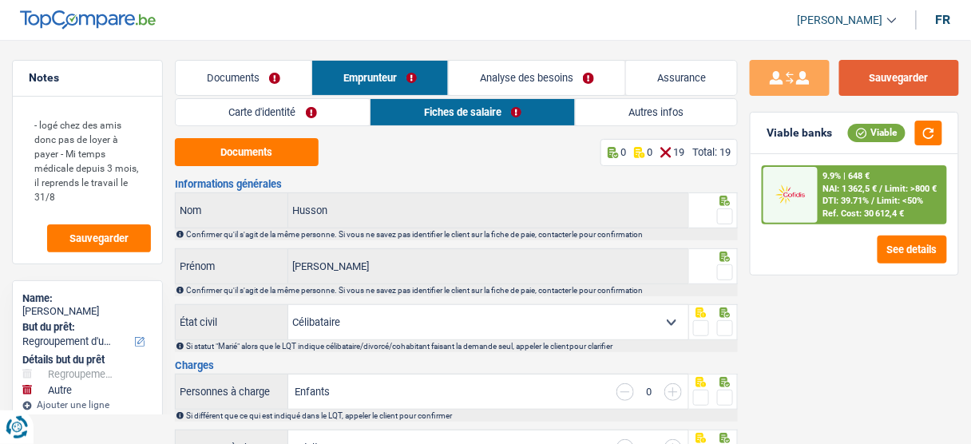
click at [885, 93] on button "Sauvegarder" at bounding box center [900, 78] width 120 height 36
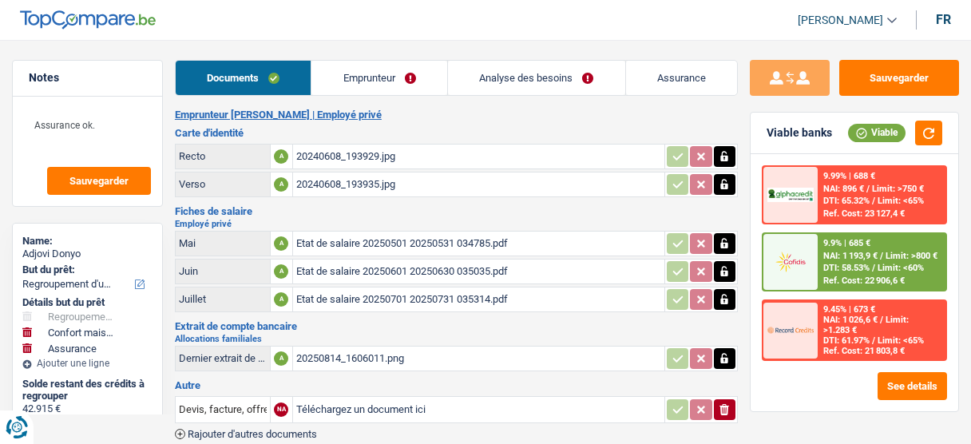
select select "refinancing"
select select "household"
select select "insurance"
select select "120"
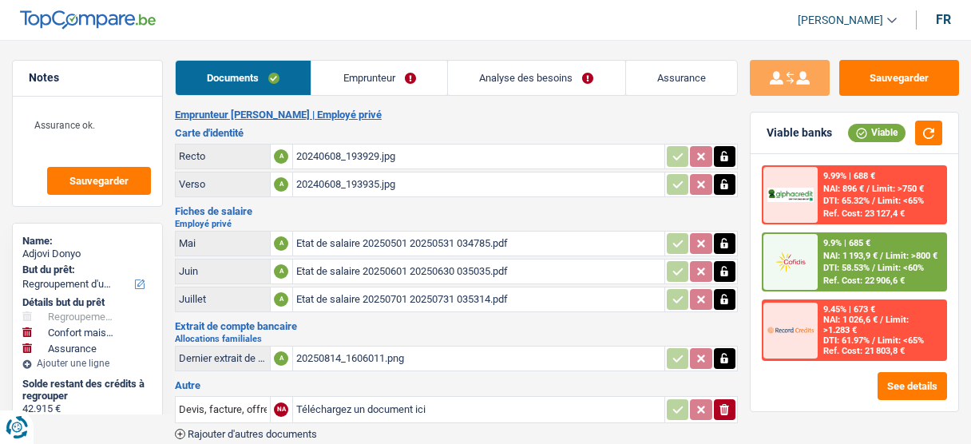
select select "cofidis"
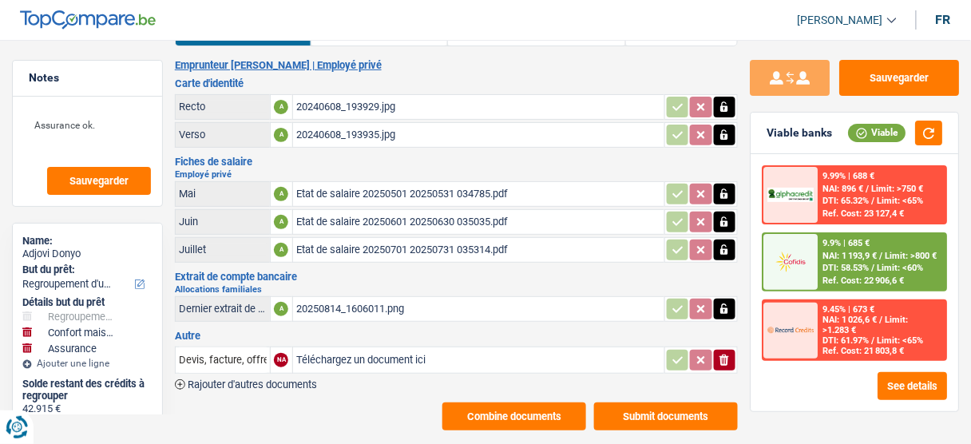
scroll to position [63, 0]
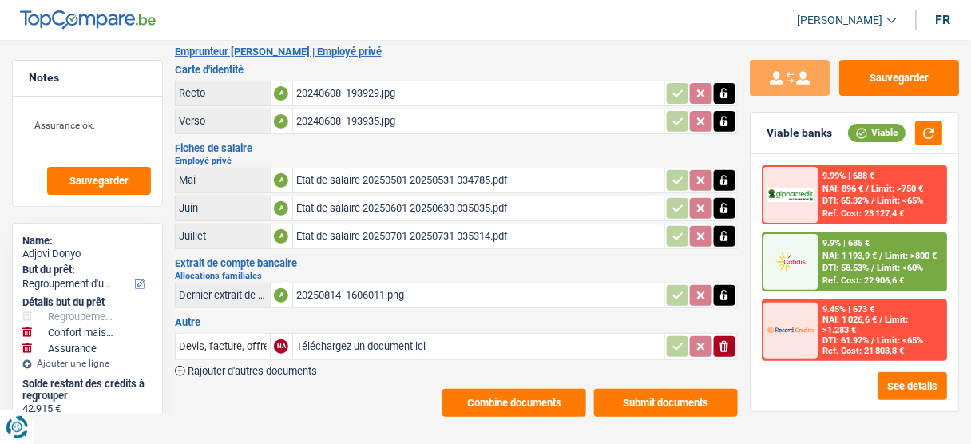
click at [358, 340] on input "Téléchargez un document ici" at bounding box center [478, 347] width 365 height 24
type input "C:\fakepath\donyo secci (1).pdf"
click at [221, 340] on input "Devis, facture, offre, bon de commande" at bounding box center [223, 347] width 88 height 26
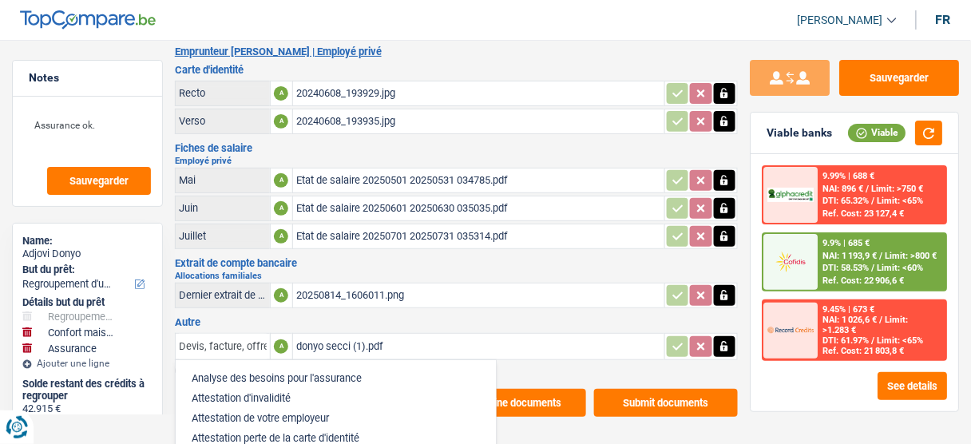
click at [221, 340] on input "Devis, facture, offre, bon de commande" at bounding box center [223, 347] width 88 height 26
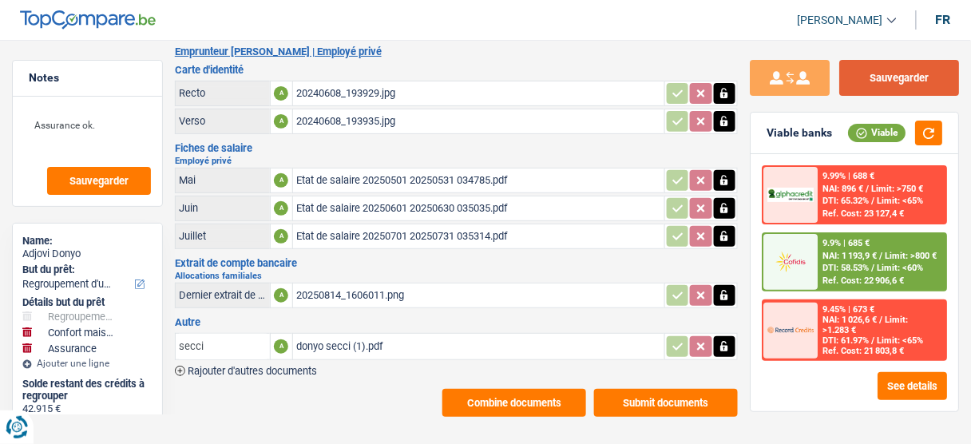
type input "secci"
click at [901, 76] on button "Sauvegarder" at bounding box center [900, 78] width 120 height 36
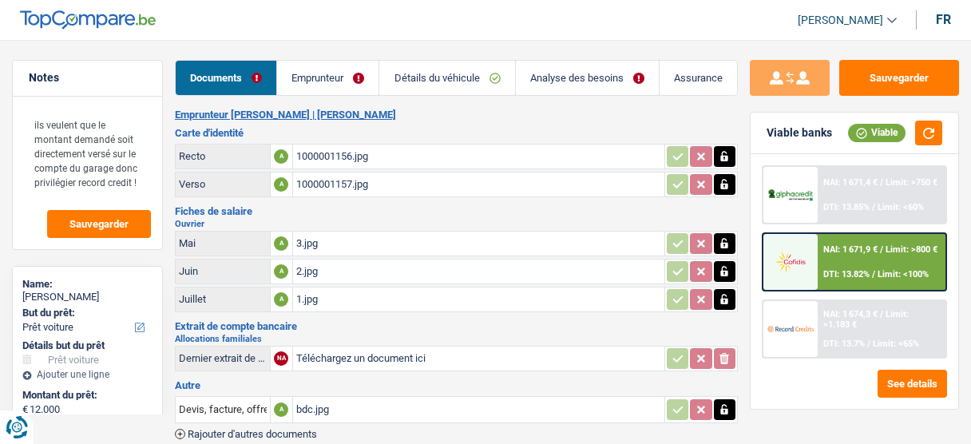
select select "car"
select select "60"
select select "32"
select select "ownerWithoutMortgage"
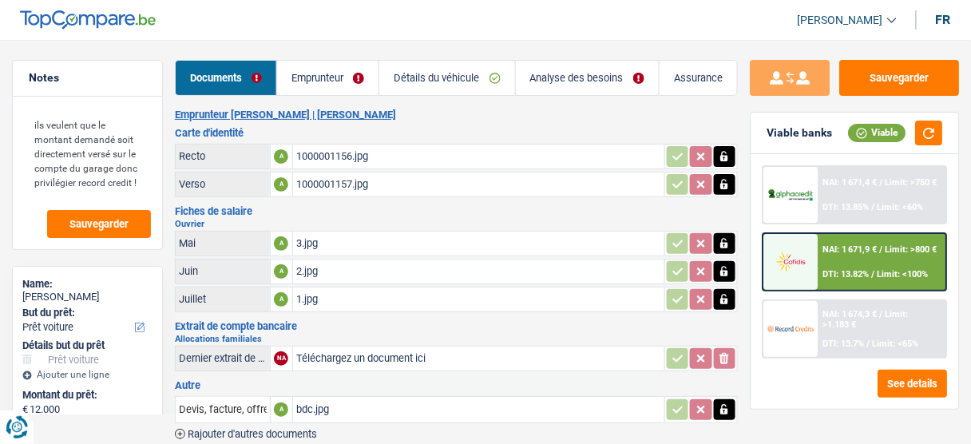
drag, startPoint x: 339, startPoint y: 77, endPoint x: 366, endPoint y: 105, distance: 37.8
click at [339, 77] on link "Emprunteur" at bounding box center [327, 78] width 101 height 34
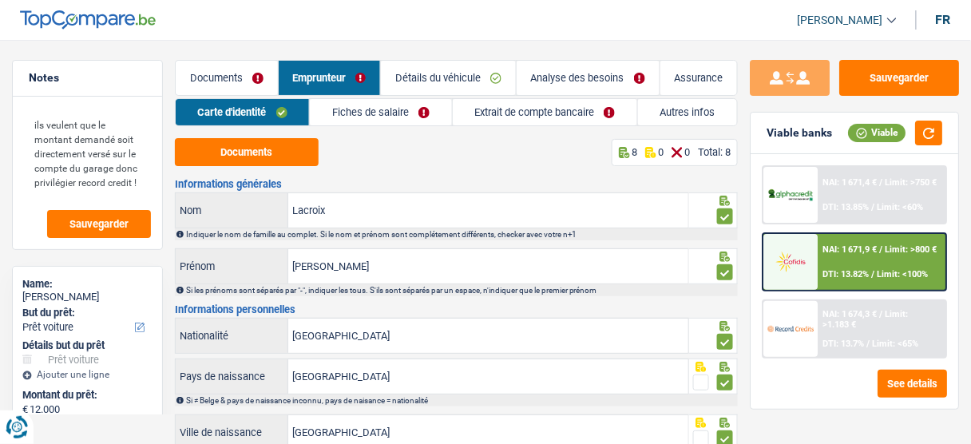
click at [676, 112] on link "Autres infos" at bounding box center [687, 112] width 99 height 26
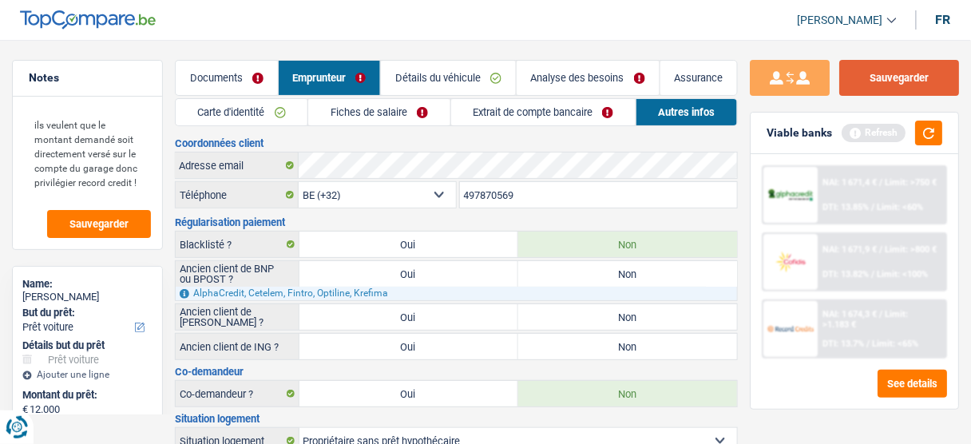
click at [883, 77] on button "Sauvegarder" at bounding box center [900, 78] width 120 height 36
click at [384, 106] on link "Fiches de salaire" at bounding box center [378, 112] width 141 height 26
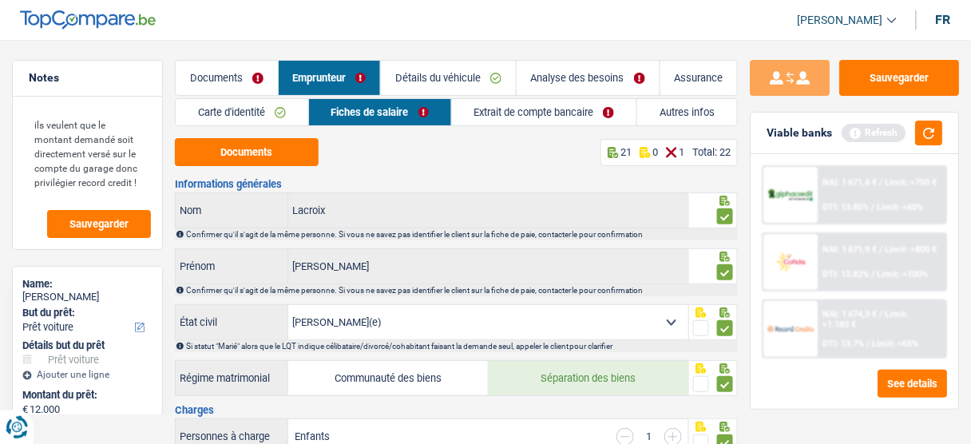
drag, startPoint x: 670, startPoint y: 112, endPoint x: 660, endPoint y: 116, distance: 11.1
click at [671, 112] on link "Autres infos" at bounding box center [687, 112] width 100 height 26
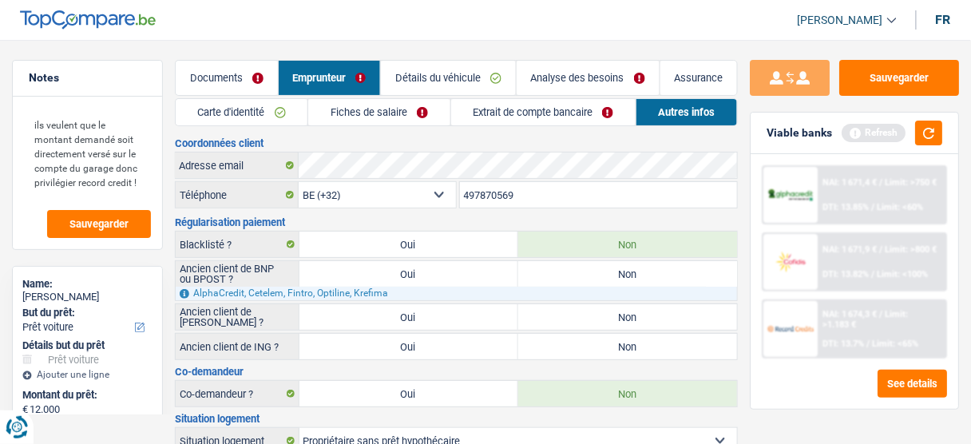
click at [242, 81] on link "Documents" at bounding box center [227, 78] width 102 height 34
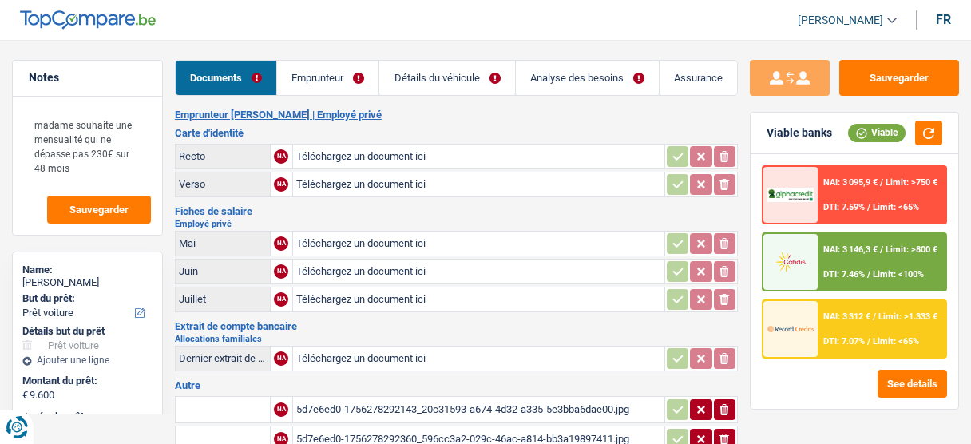
select select "car"
select select "48"
select select "record credits"
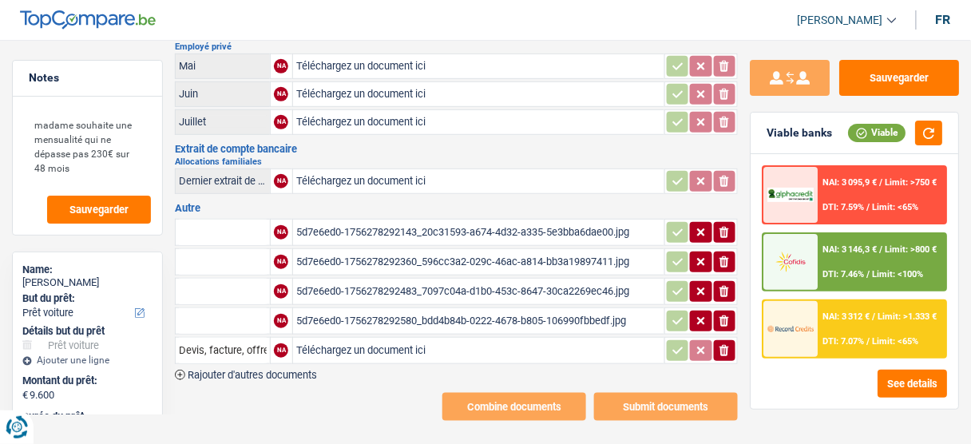
click at [440, 224] on div "5d7e6ed0-1756278292143_20c31593-a674-4d32-a335-5e3bba6dae00.jpg" at bounding box center [478, 232] width 365 height 24
click at [345, 289] on div "5d7e6ed0-1756278292483_7097c04a-d1b0-453c-8647-30ca2269ec46.jpg" at bounding box center [478, 292] width 365 height 24
click at [474, 310] on div "5d7e6ed0-1756278292580_bdd4b84b-0222-4678-b805-106990fbbedf.jpg" at bounding box center [478, 321] width 365 height 24
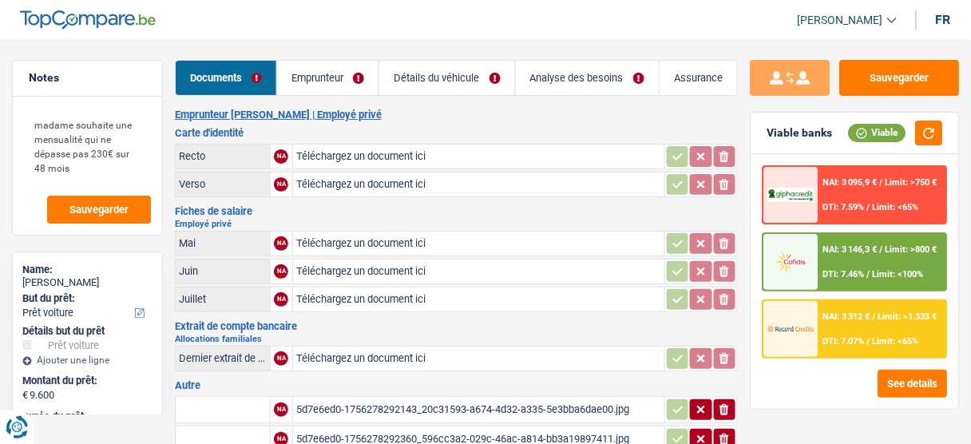
click at [423, 77] on link "Détails du véhicule" at bounding box center [446, 78] width 135 height 34
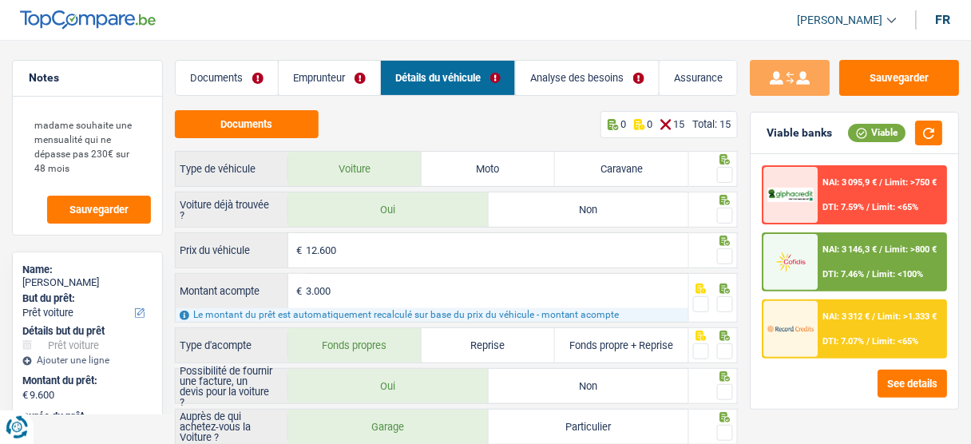
click at [318, 88] on link "Emprunteur" at bounding box center [329, 78] width 101 height 34
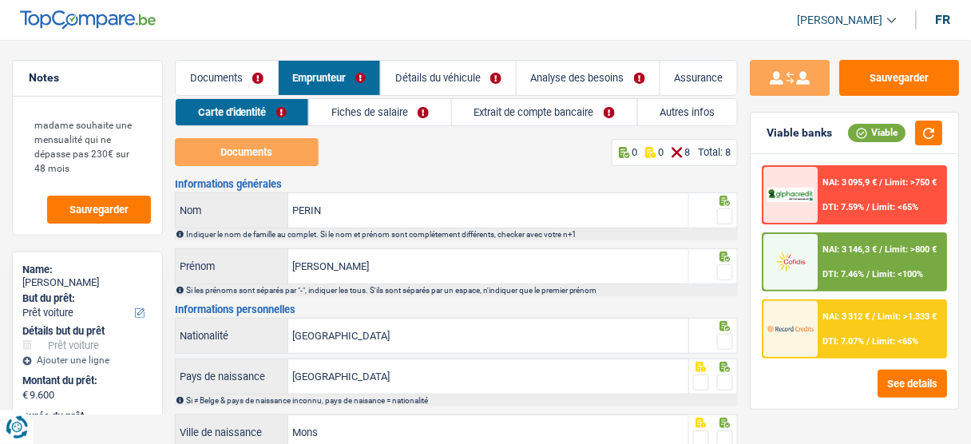
click at [456, 107] on link "Extrait de compte bancaire" at bounding box center [544, 112] width 185 height 26
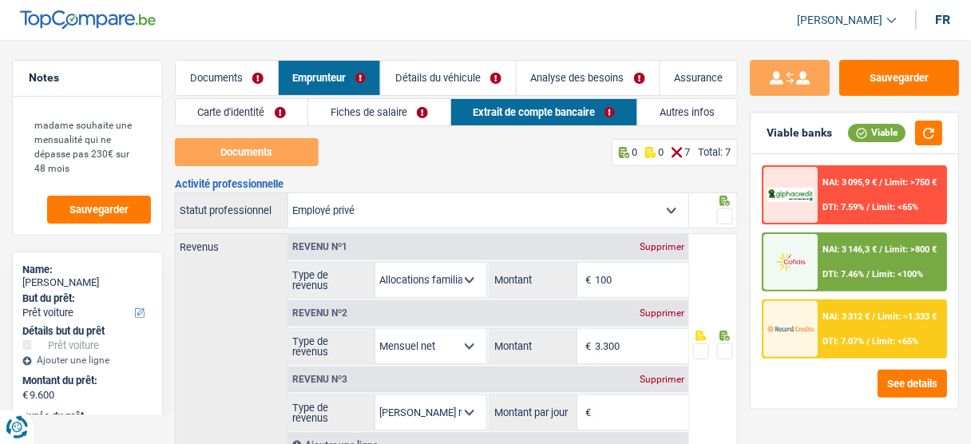
click at [360, 107] on link "Fiches de salaire" at bounding box center [378, 112] width 141 height 26
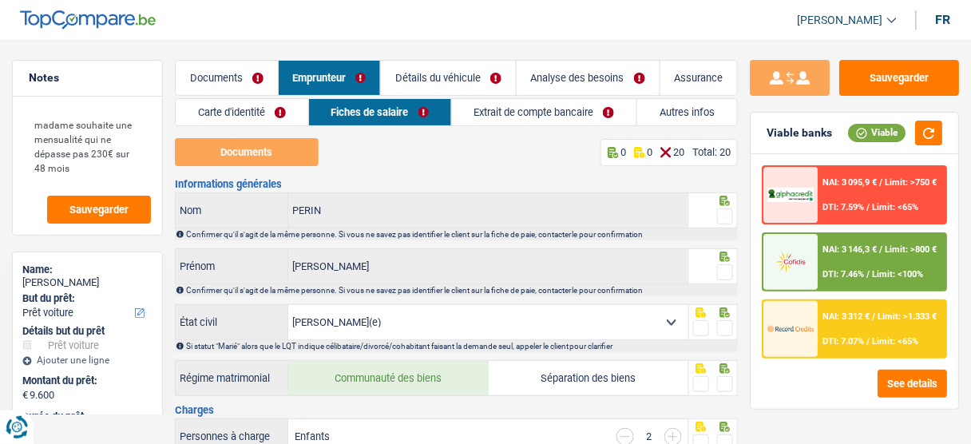
click at [230, 69] on link "Documents" at bounding box center [227, 78] width 102 height 34
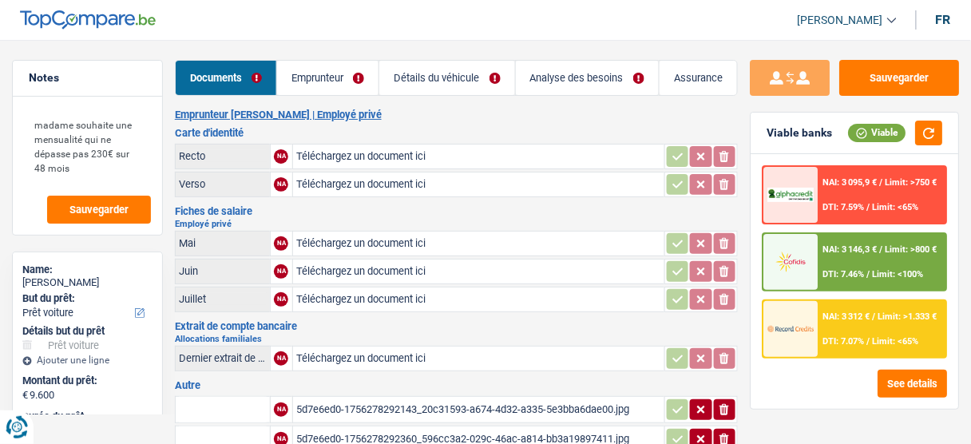
click at [380, 158] on input "Téléchargez un document ici" at bounding box center [478, 157] width 365 height 24
type input "C:\fakepath\1.jpg"
click at [328, 177] on input "Téléchargez un document ici" at bounding box center [478, 185] width 365 height 24
type input "C:\fakepath\2.jpg"
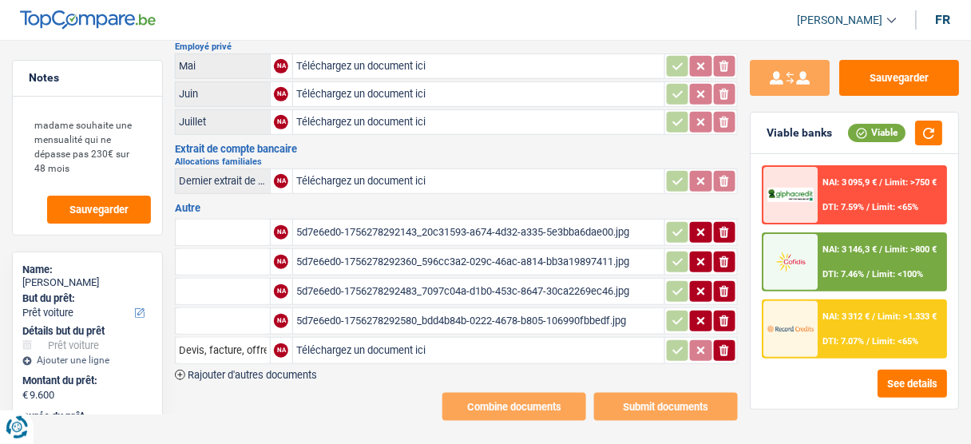
click at [356, 179] on input "Téléchargez un document ici" at bounding box center [478, 181] width 365 height 24
type input "C:\fakepath\4.jpg"
click at [403, 221] on div "5d7e6ed0-1756278292143_20c31593-a674-4d32-a335-5e3bba6dae00.jpg" at bounding box center [478, 232] width 365 height 24
click at [179, 220] on input "text" at bounding box center [223, 233] width 88 height 26
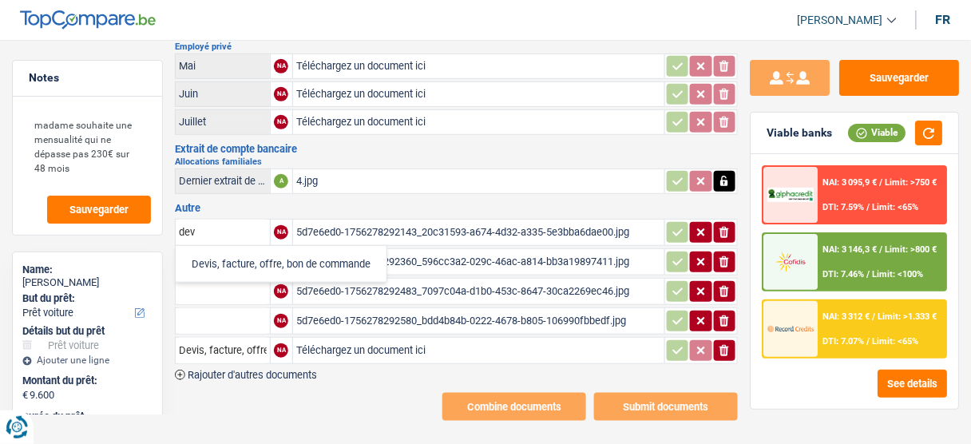
click at [261, 262] on li "Devis, facture, offre, bon de commande" at bounding box center [281, 264] width 195 height 20
type input "Devis, facture, offre, bon de commande"
click at [672, 232] on icon "button" at bounding box center [678, 232] width 13 height 16
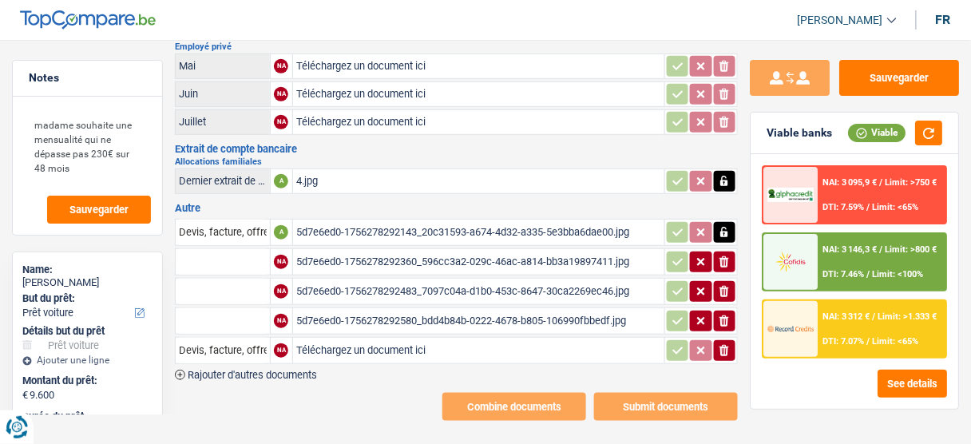
click at [729, 343] on icon "ionicons-v5-e" at bounding box center [724, 351] width 13 height 16
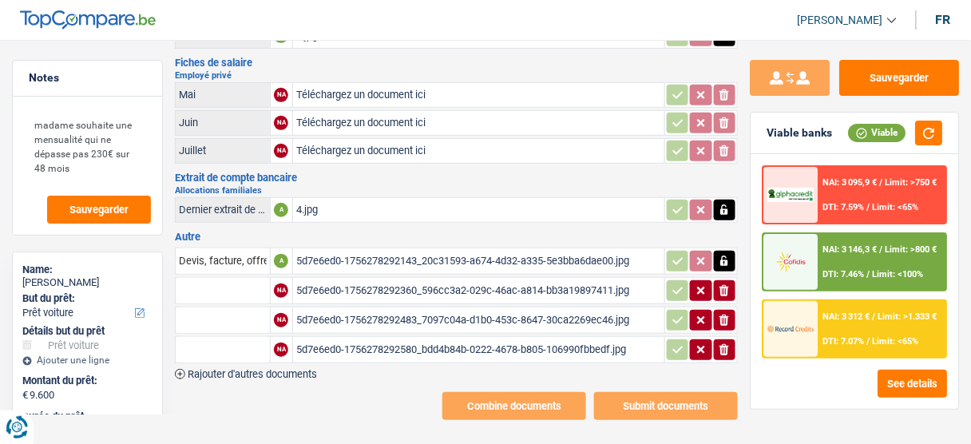
click at [424, 279] on div "5d7e6ed0-1756278292360_596cc3a2-029c-46ac-a814-bb3a19897411.jpg" at bounding box center [478, 291] width 365 height 24
click at [348, 312] on div "5d7e6ed0-1756278292483_7097c04a-d1b0-453c-8647-30ca2269ec46.jpg" at bounding box center [478, 320] width 365 height 24
click at [383, 338] on div "5d7e6ed0-1756278292580_bdd4b84b-0222-4678-b805-106990fbbedf.jpg" at bounding box center [478, 350] width 365 height 24
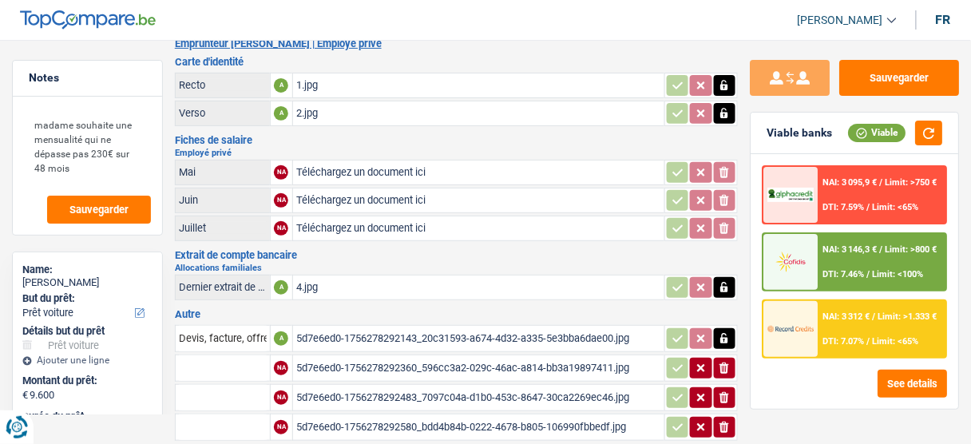
scroll to position [0, 0]
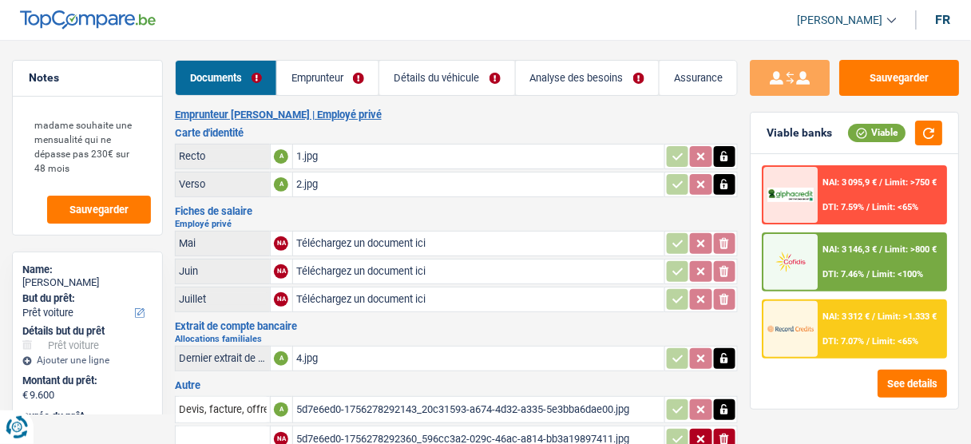
click at [322, 236] on input "Téléchargez un document ici" at bounding box center [478, 244] width 365 height 24
type input "C:\fakepath\06.jpg"
click at [348, 267] on input "Téléchargez un document ici" at bounding box center [478, 272] width 365 height 24
type input "C:\fakepath\07.jpg"
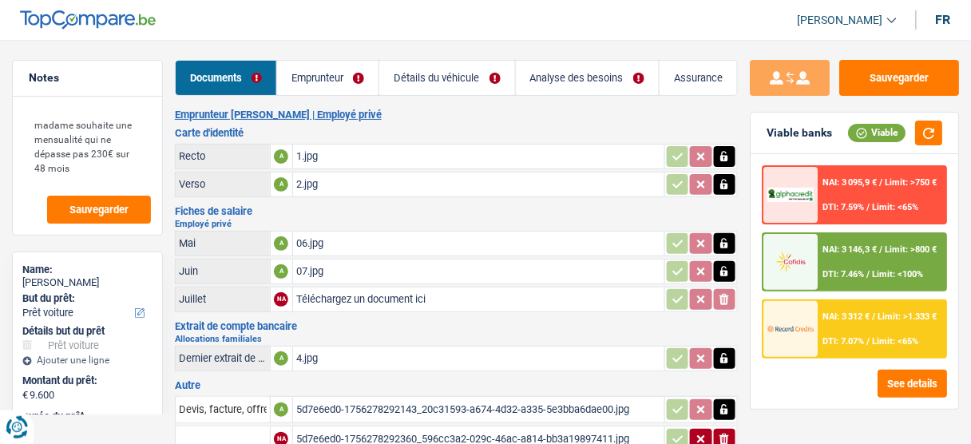
click at [327, 288] on input "Téléchargez un document ici" at bounding box center [478, 300] width 365 height 24
type input "C:\fakepath\08.jpg"
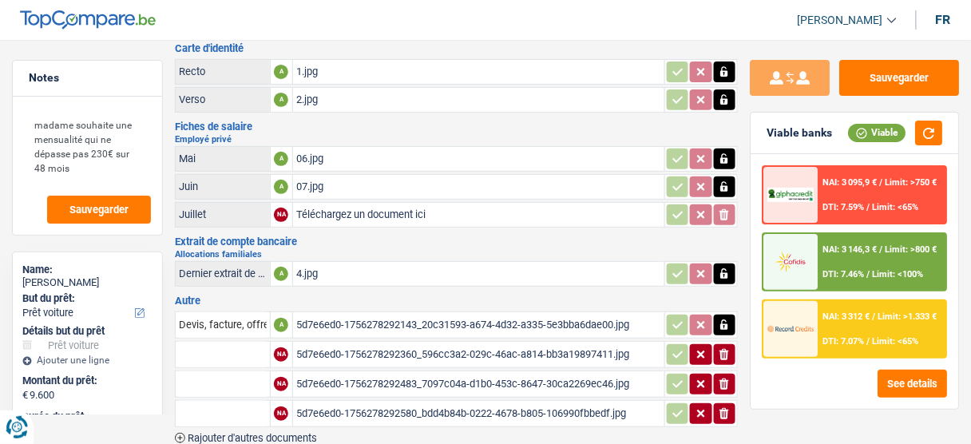
scroll to position [149, 0]
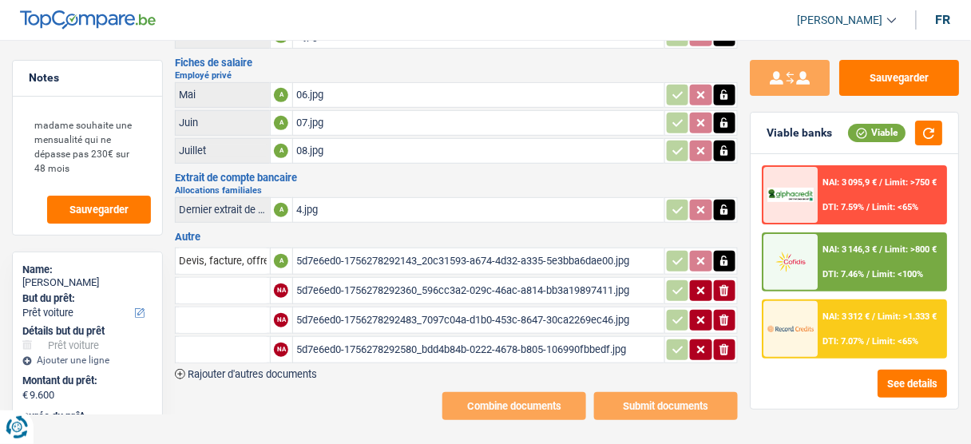
drag, startPoint x: 732, startPoint y: 280, endPoint x: 732, endPoint y: 304, distance: 23.2
click at [732, 281] on button "ionicons-v5-e" at bounding box center [725, 290] width 22 height 21
drag, startPoint x: 729, startPoint y: 308, endPoint x: 727, endPoint y: 328, distance: 20.0
click at [728, 315] on icon "button" at bounding box center [725, 320] width 10 height 11
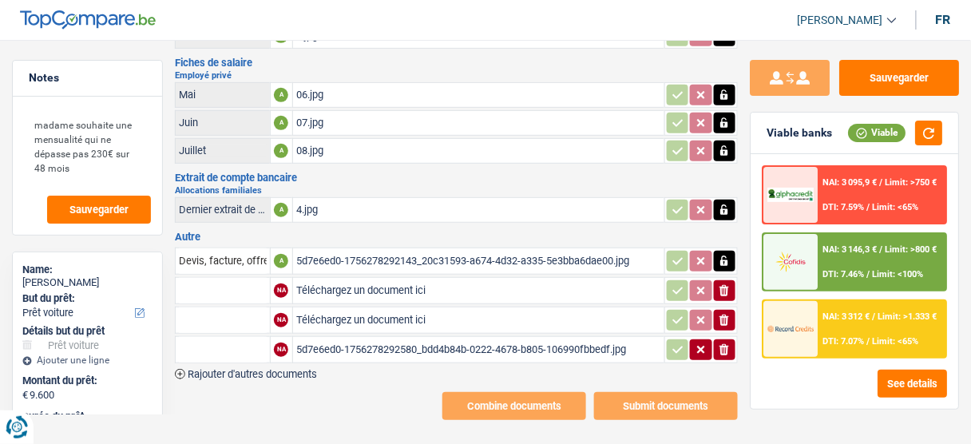
click at [725, 342] on icon "ionicons-v5-e" at bounding box center [724, 350] width 13 height 16
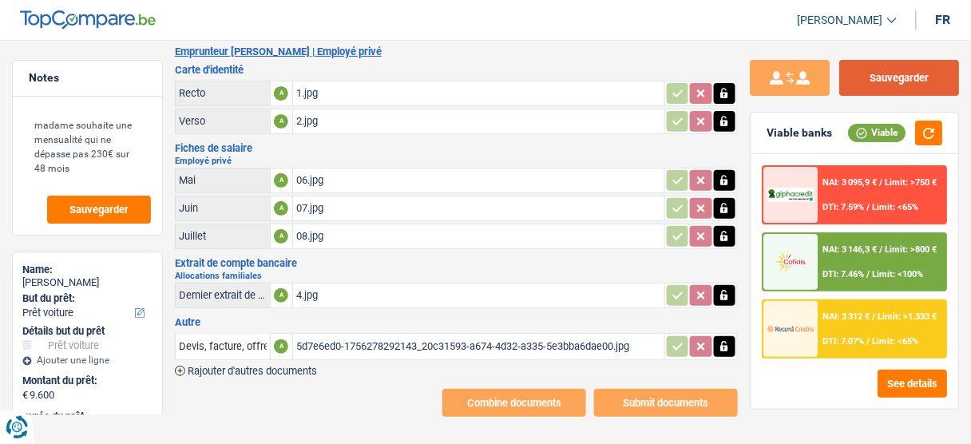
click at [896, 73] on button "Sauvegarder" at bounding box center [900, 78] width 120 height 36
click at [906, 86] on button "Sauvegarder" at bounding box center [900, 78] width 120 height 36
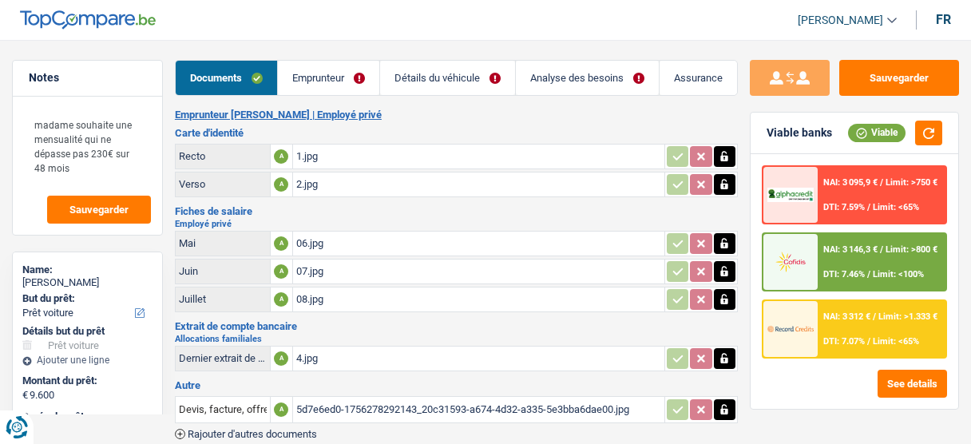
select select "car"
select select "48"
select select "record credits"
select select "married"
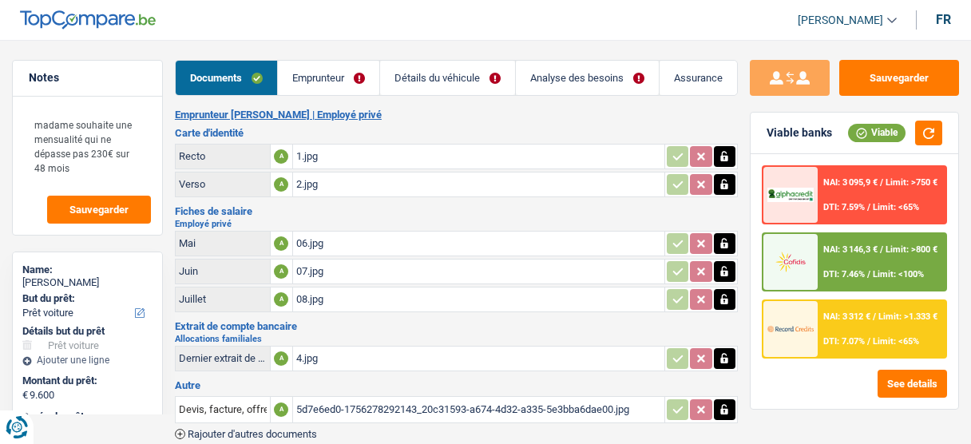
select select "BE"
select select "privateEmployee"
select select "familyAllowances"
select select "netSalary"
select select "mealVouchers"
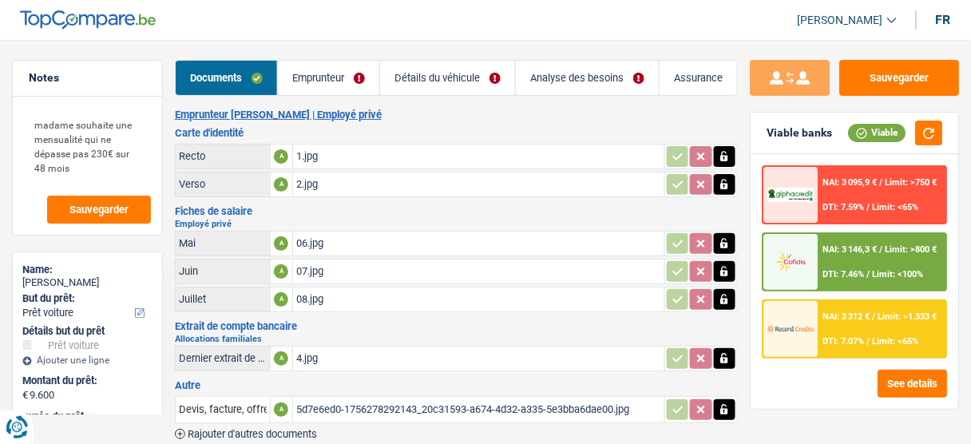
click at [358, 83] on link "Emprunteur" at bounding box center [328, 78] width 101 height 34
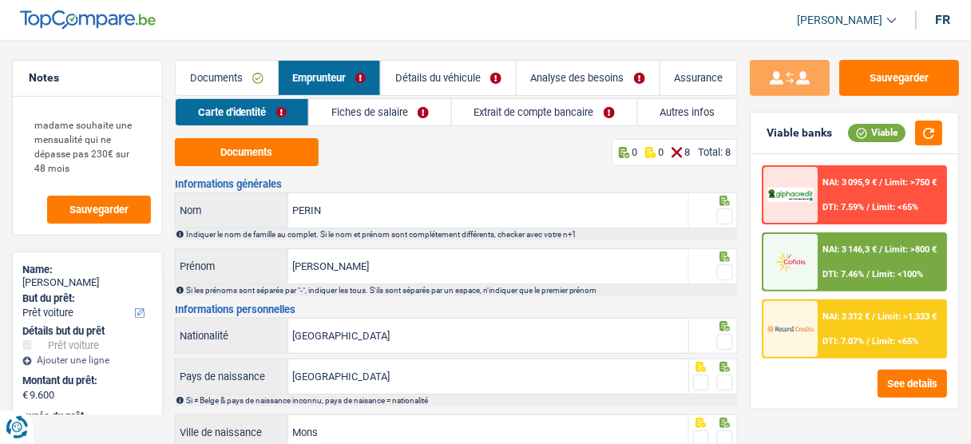
click at [379, 122] on link "Fiches de salaire" at bounding box center [380, 112] width 142 height 26
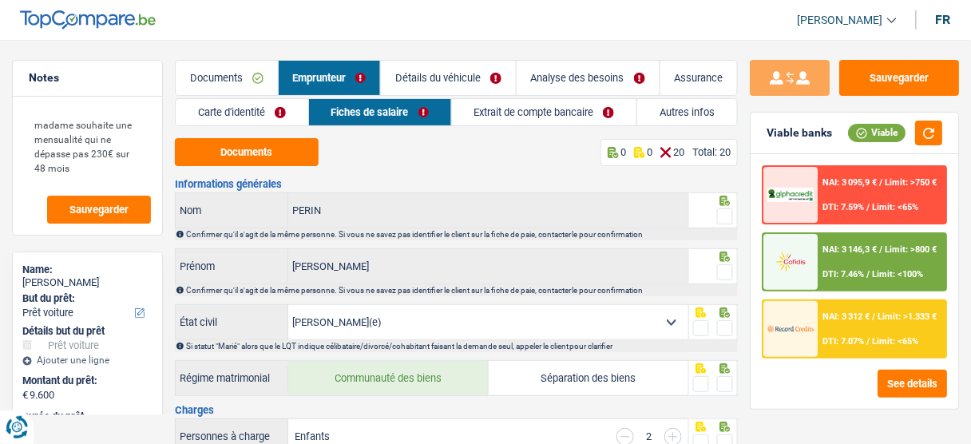
scroll to position [64, 0]
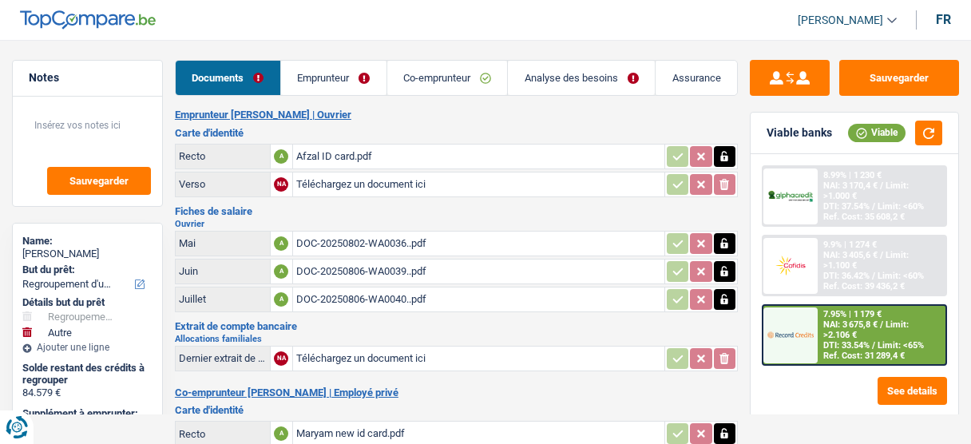
select select "refinancing"
select select "other"
select select "120"
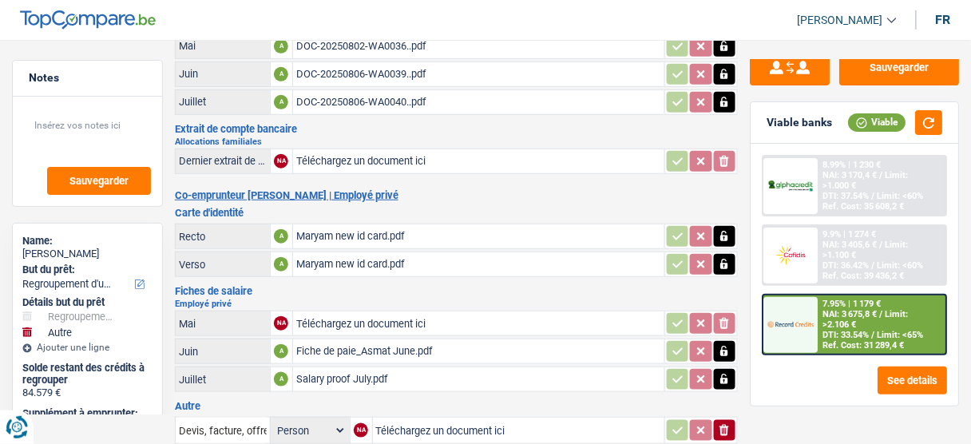
scroll to position [276, 0]
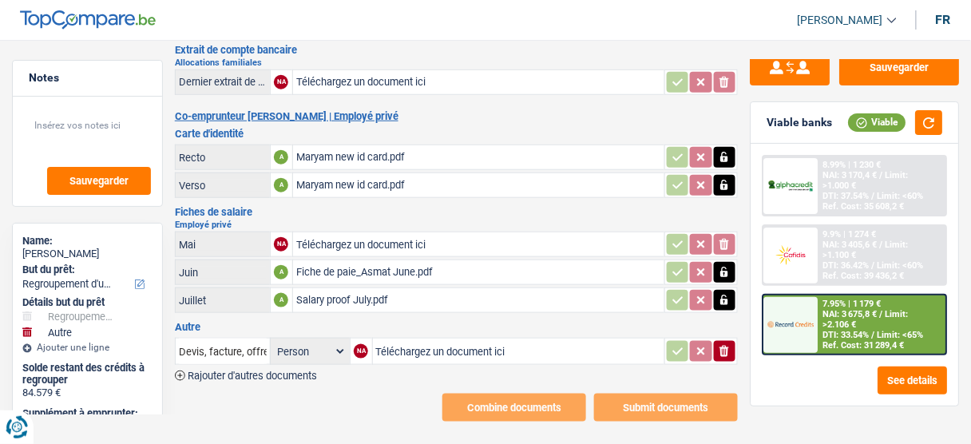
click at [300, 371] on span "Rajouter d'autres documents" at bounding box center [252, 376] width 129 height 10
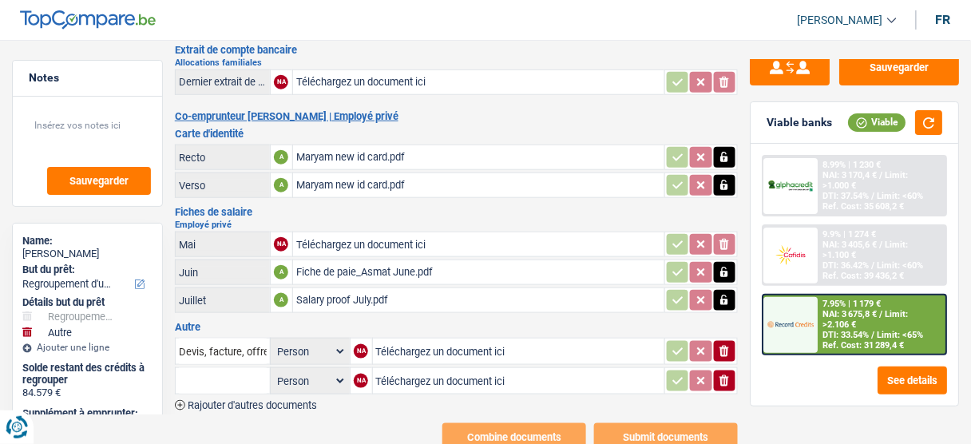
click at [422, 339] on input "Téléchargez un document ici" at bounding box center [518, 351] width 285 height 24
type input "C:\fakepath\carte bancaire.pdf"
click at [228, 342] on input "Devis, facture, offre, bon de commande" at bounding box center [223, 352] width 88 height 26
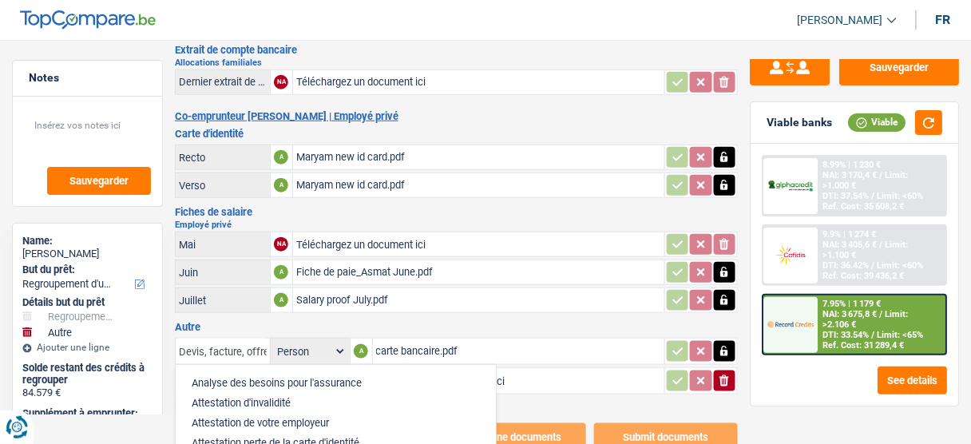
click at [230, 342] on input "Devis, facture, offre, bon de commande" at bounding box center [223, 352] width 88 height 26
click at [236, 341] on input "Devis, facture, offre, bon de commande" at bounding box center [223, 352] width 88 height 26
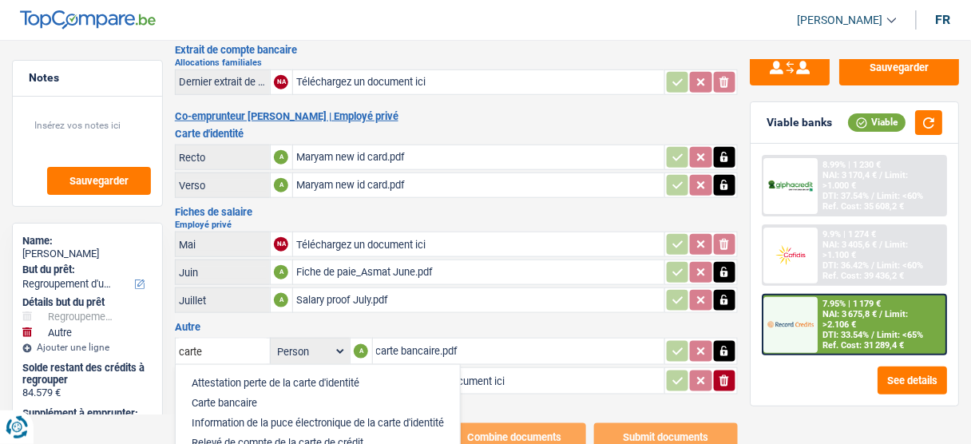
click at [263, 393] on li "Carte bancaire" at bounding box center [318, 403] width 268 height 20
type input "Carte bancaire"
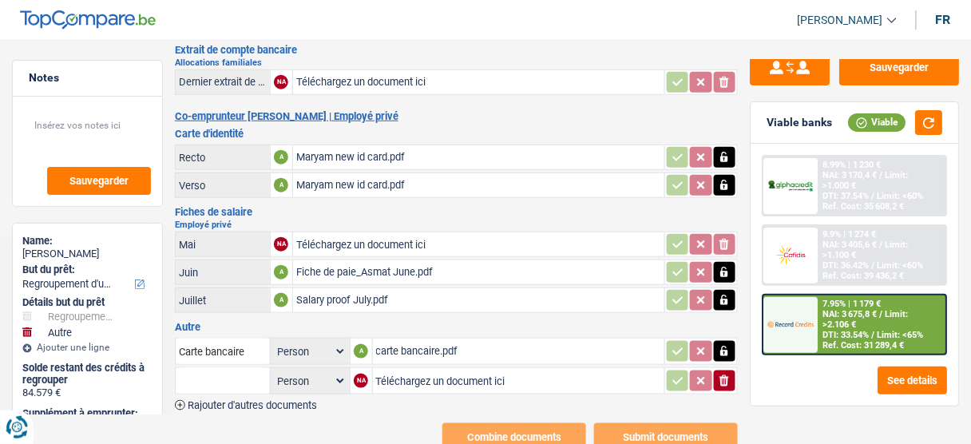
click at [435, 372] on input "Téléchargez un document ici" at bounding box center [518, 381] width 285 height 24
type input "C:\fakepath\décompte BEOBANK.pdf"
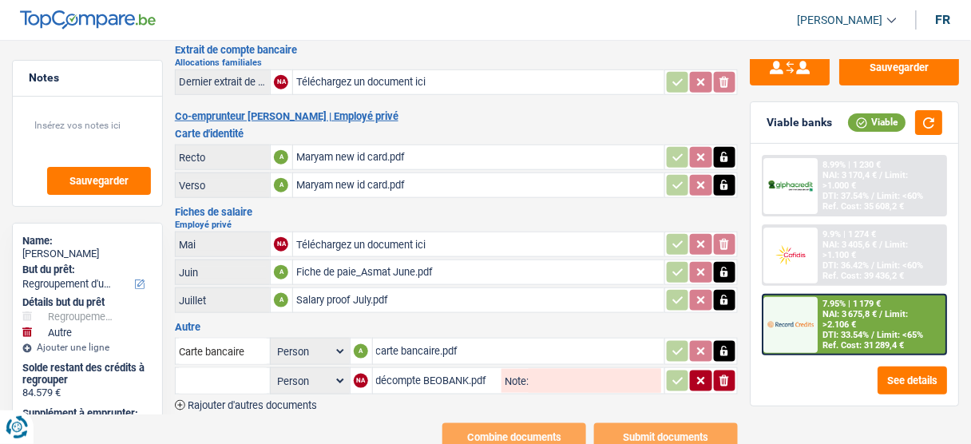
click at [298, 399] on div "Emprunteur Afzal Touqir | Ouvrier Carte d'identité Recto A Afzal ID card.pdf Ve…" at bounding box center [456, 141] width 563 height 619
click at [308, 400] on span "Rajouter d'autres documents" at bounding box center [252, 405] width 129 height 10
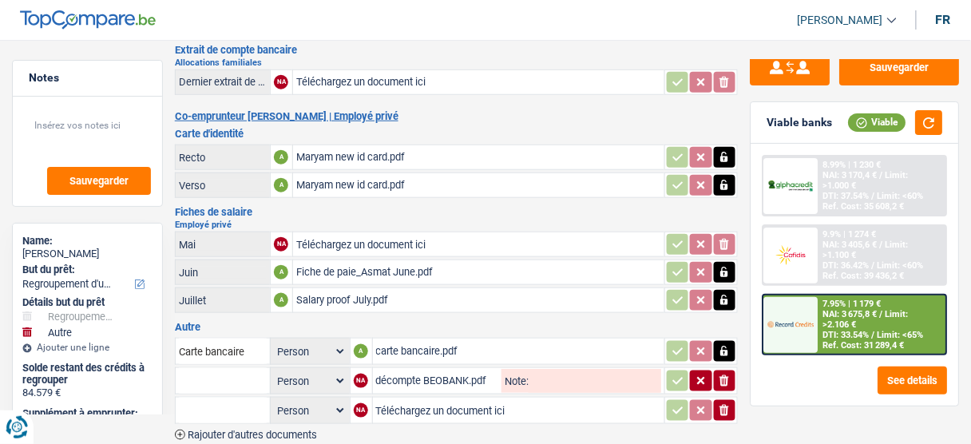
click at [308, 401] on select "Person Emprunteur Co-emprunteur" at bounding box center [310, 411] width 73 height 20
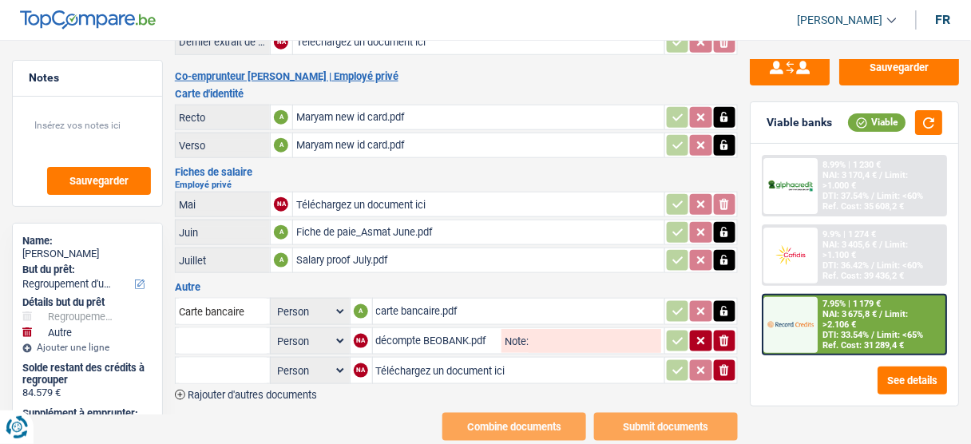
scroll to position [333, 0]
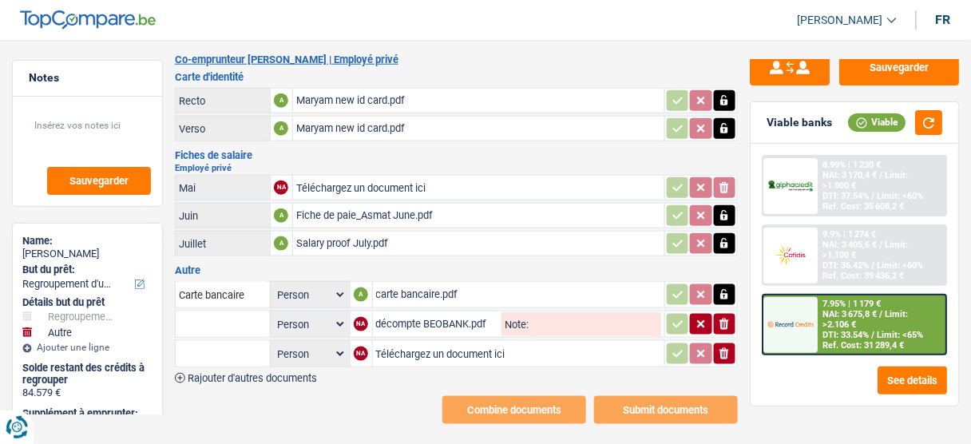
click at [313, 373] on span "Rajouter d'autres documents" at bounding box center [252, 378] width 129 height 10
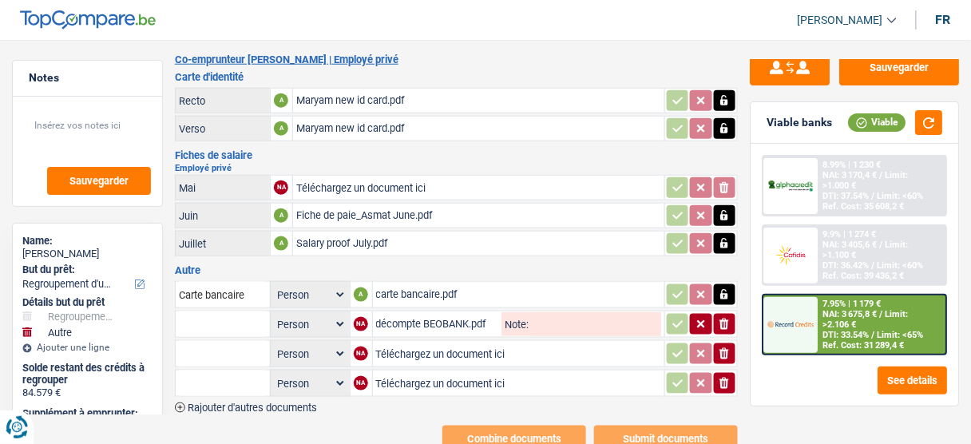
click at [395, 342] on input "Téléchargez un document ici" at bounding box center [519, 354] width 286 height 24
type input "C:\fakepath\décompte COFIDIS.pdf"
click at [402, 371] on input "Téléchargez un document ici" at bounding box center [519, 383] width 286 height 24
type input "C:\fakepath\relevé BEOBANK.pdf"
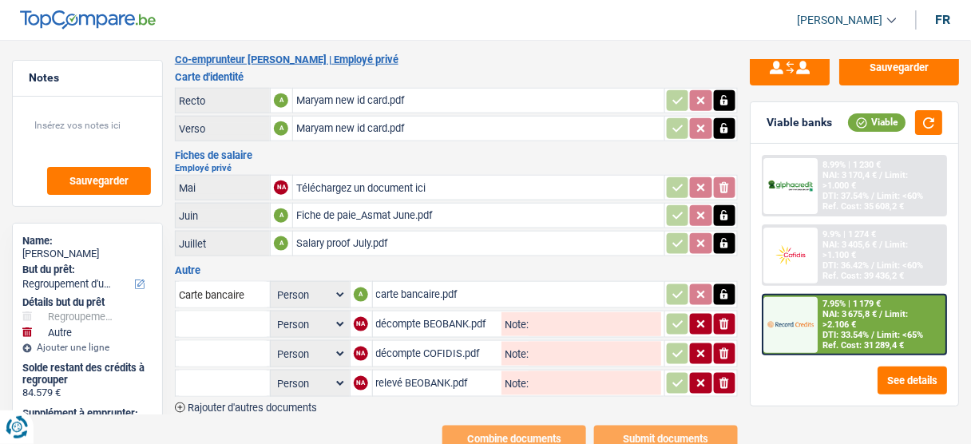
click at [272, 403] on span "Rajouter d'autres documents" at bounding box center [252, 408] width 129 height 10
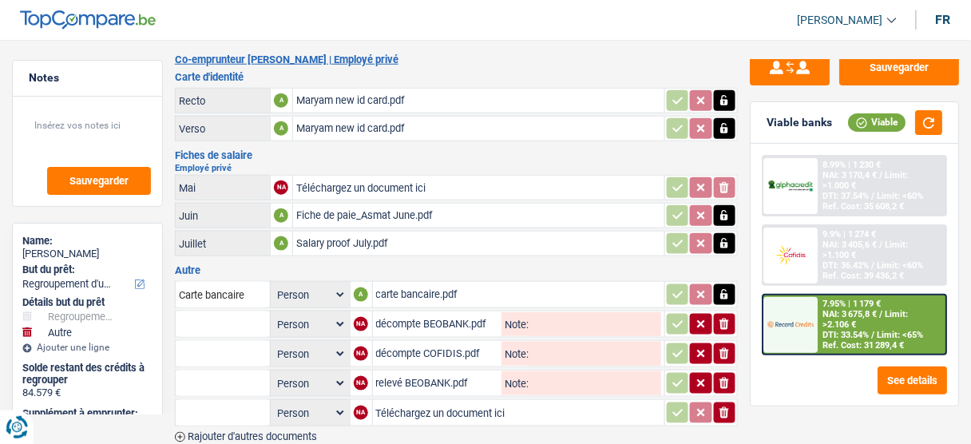
drag, startPoint x: 415, startPoint y: 399, endPoint x: 422, endPoint y: 409, distance: 12.6
click at [419, 408] on td "Téléchargez un document ici" at bounding box center [518, 412] width 293 height 27
click at [457, 401] on input "Téléchargez un document ici" at bounding box center [519, 413] width 286 height 24
type input "C:\fakepath\secci signé.pdf"
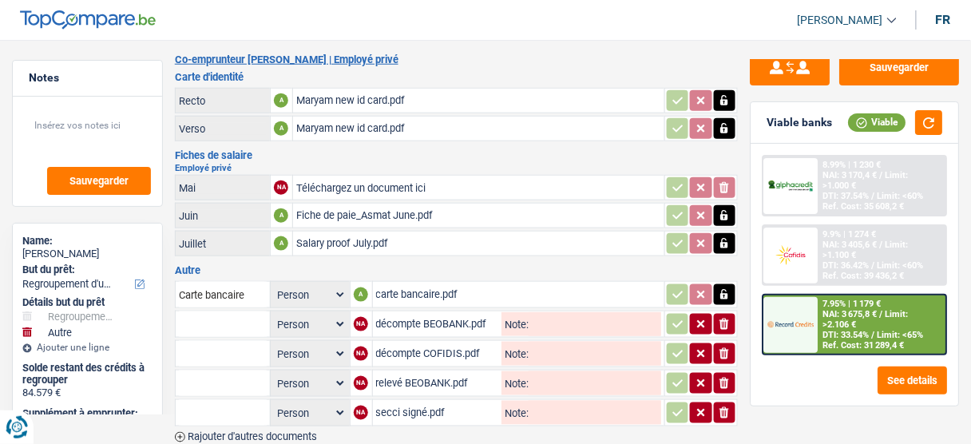
click at [200, 315] on input "text" at bounding box center [223, 325] width 88 height 26
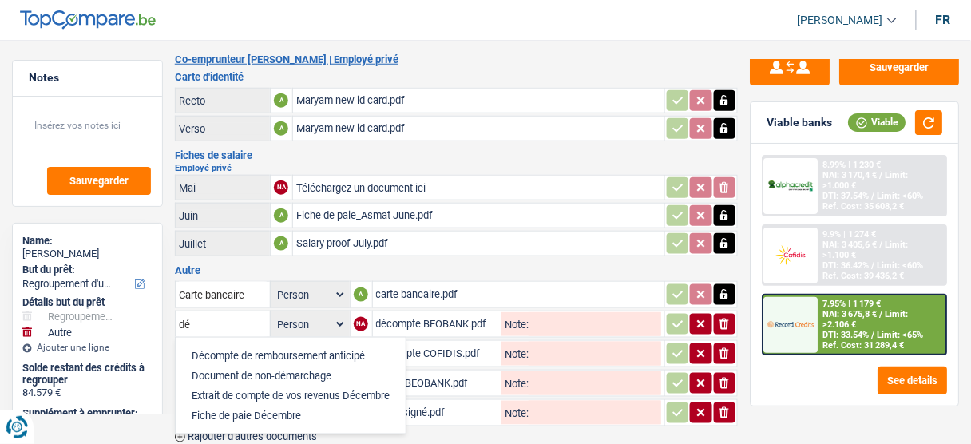
click at [236, 346] on li "Décompte de remboursement anticipé" at bounding box center [291, 356] width 214 height 20
type input "Décompte de remboursement anticipé"
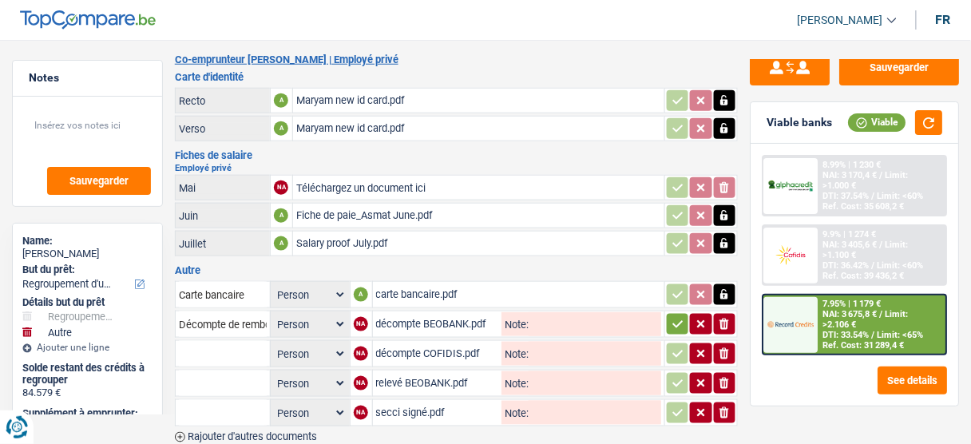
click at [225, 343] on input "text" at bounding box center [223, 354] width 88 height 26
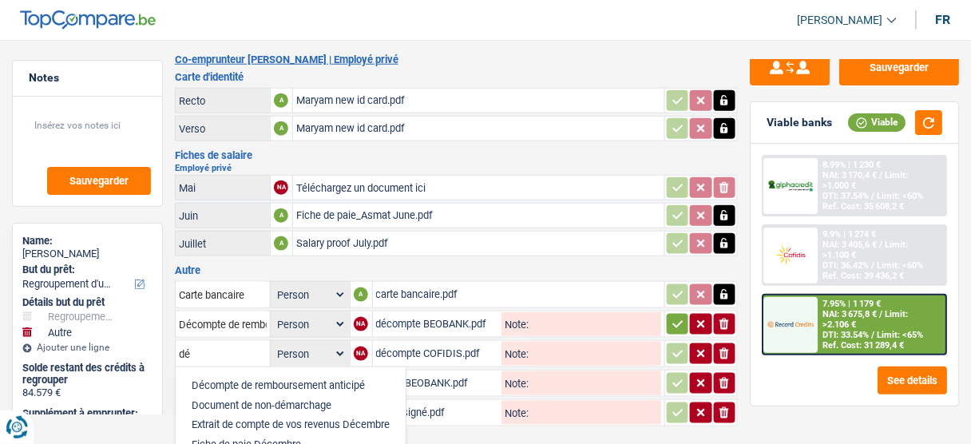
click at [225, 375] on li "Décompte de remboursement anticipé" at bounding box center [291, 385] width 214 height 20
type input "Décompte de remboursement anticipé"
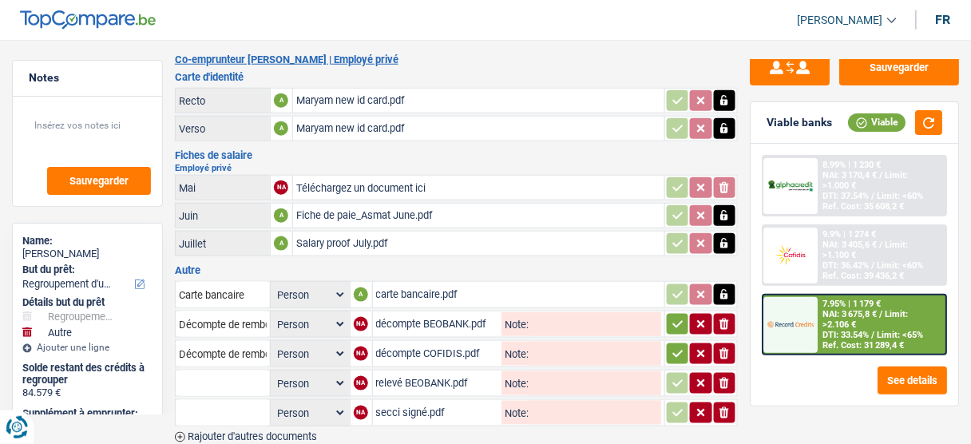
click at [211, 371] on input "text" at bounding box center [223, 384] width 88 height 26
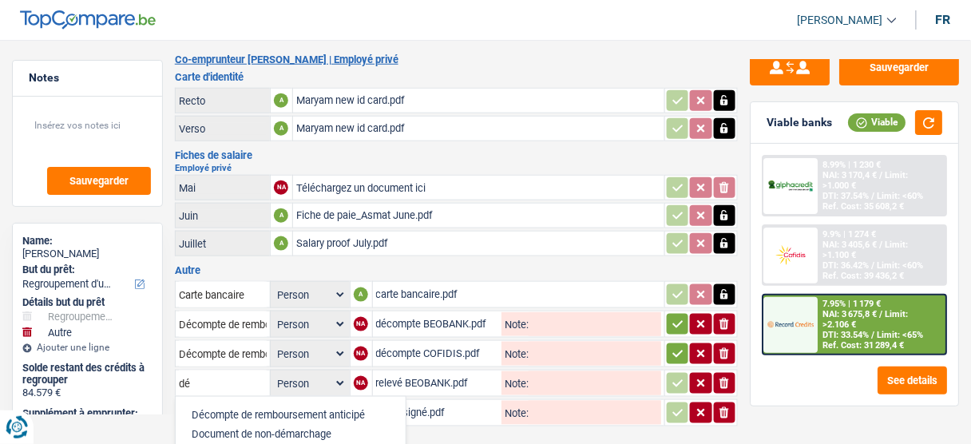
click at [236, 405] on li "Décompte de remboursement anticipé" at bounding box center [291, 415] width 214 height 20
type input "Décompte de remboursement anticipé"
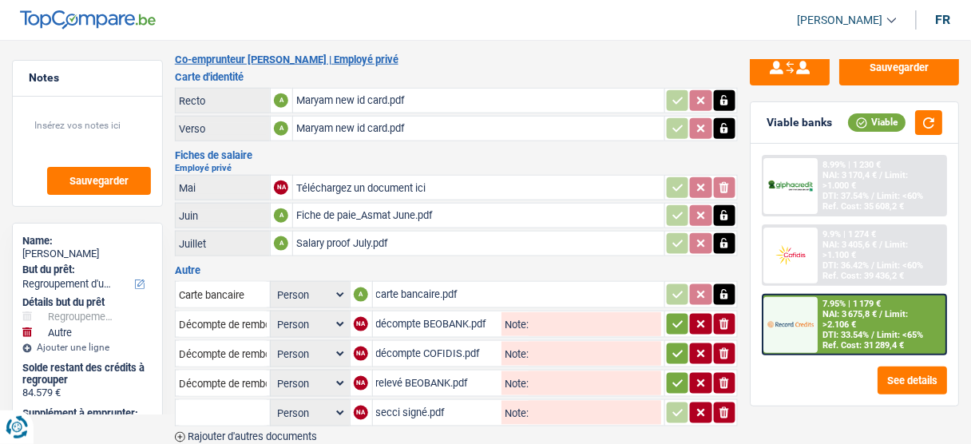
click at [211, 400] on input "text" at bounding box center [223, 413] width 88 height 26
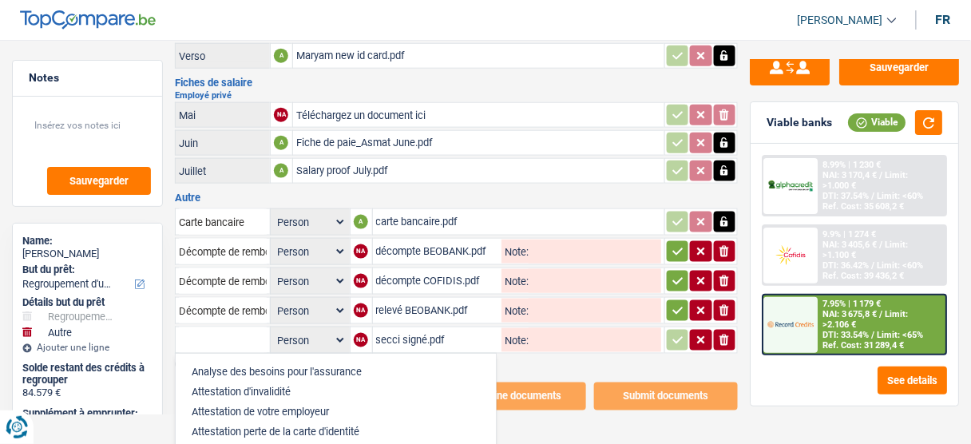
scroll to position [461, 0]
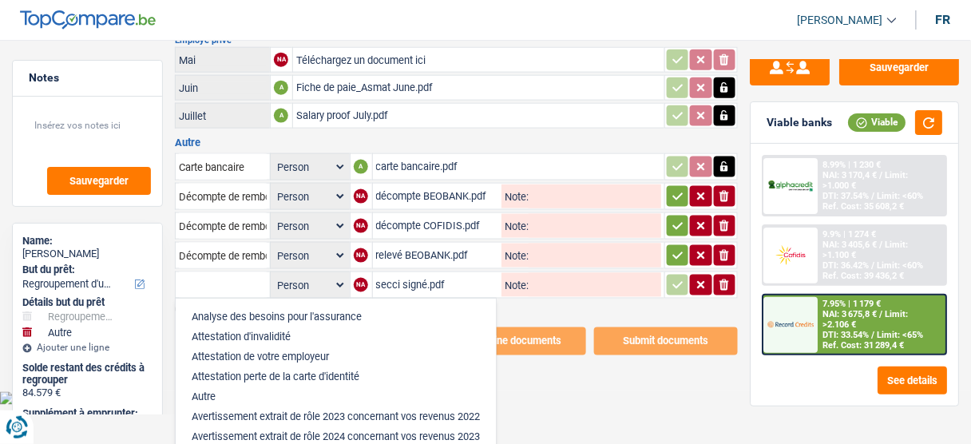
click at [225, 272] on input "text" at bounding box center [223, 285] width 88 height 26
click at [746, 291] on div "Sauvegarder Viable banks Viable 8.99% | 1 230 € NAI: 3 170,4 € / Limit: >1.000 …" at bounding box center [854, 237] width 233 height 355
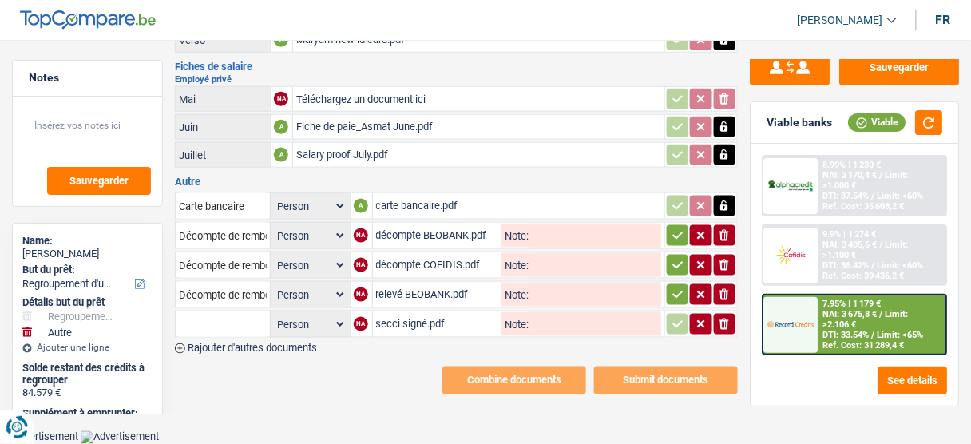
scroll to position [391, 0]
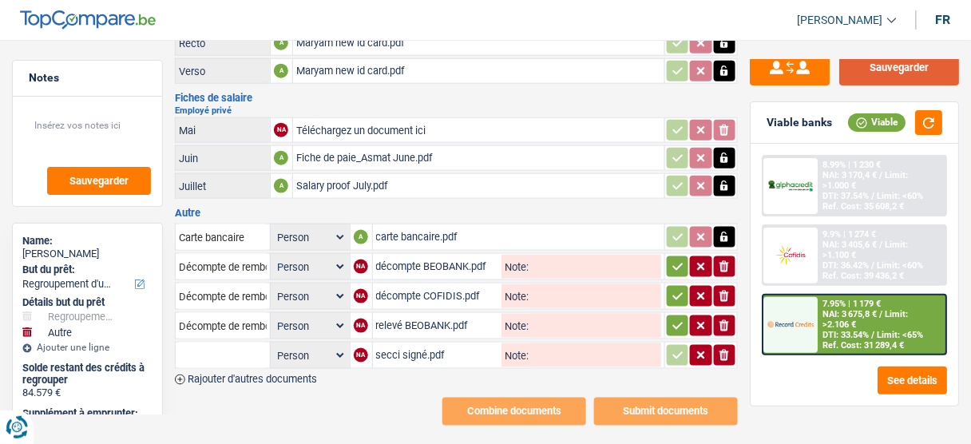
click at [876, 66] on button "Sauvegarder" at bounding box center [900, 68] width 120 height 36
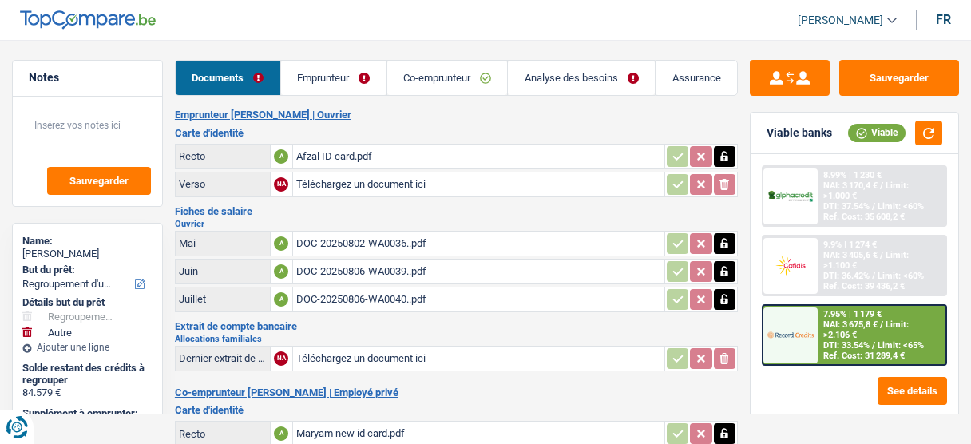
select select "refinancing"
select select "other"
select select "120"
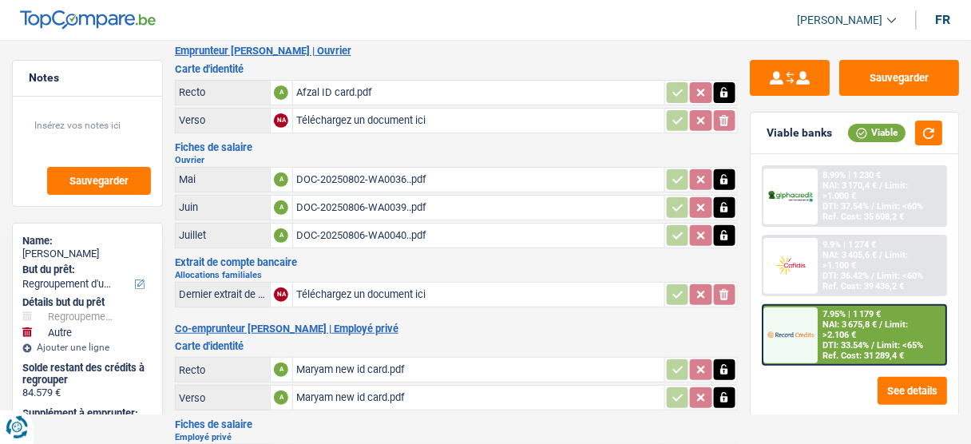
click at [385, 227] on div "DOC-20250806-WA0040..pdf" at bounding box center [478, 236] width 365 height 24
click at [407, 177] on div "DOC-20250802-WA0036..pdf" at bounding box center [478, 180] width 365 height 24
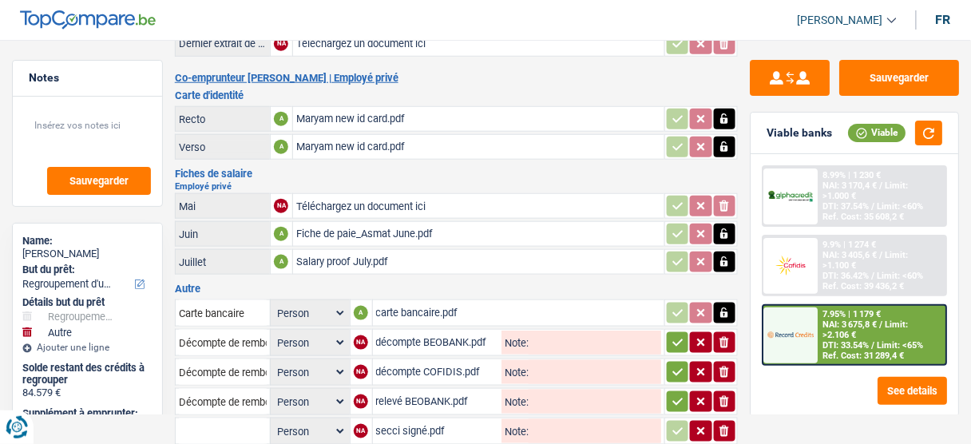
scroll to position [320, 0]
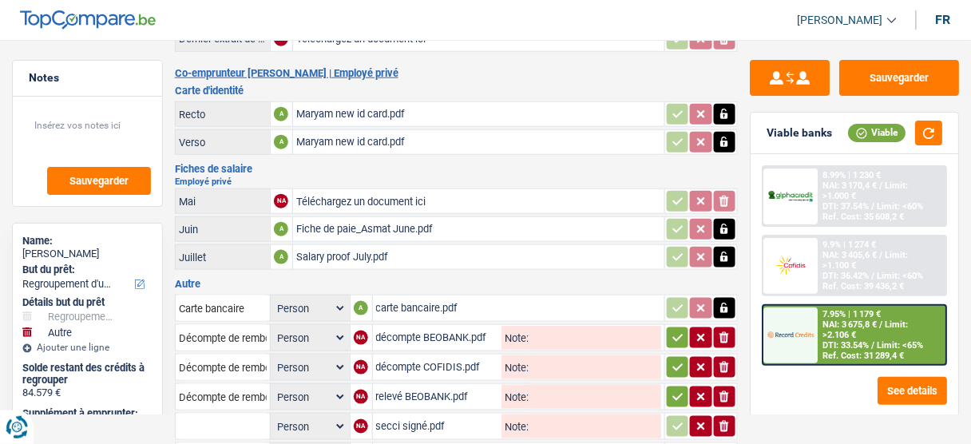
click at [367, 245] on div "Salary proof July.pdf" at bounding box center [478, 257] width 365 height 24
click at [453, 217] on div "Fiche de paie_Asmat June.pdf" at bounding box center [478, 229] width 365 height 24
click at [385, 189] on input "Téléchargez un document ici" at bounding box center [478, 201] width 365 height 24
type input "C:\fakepath\fiche de paie Maryam juillet 25.pdf"
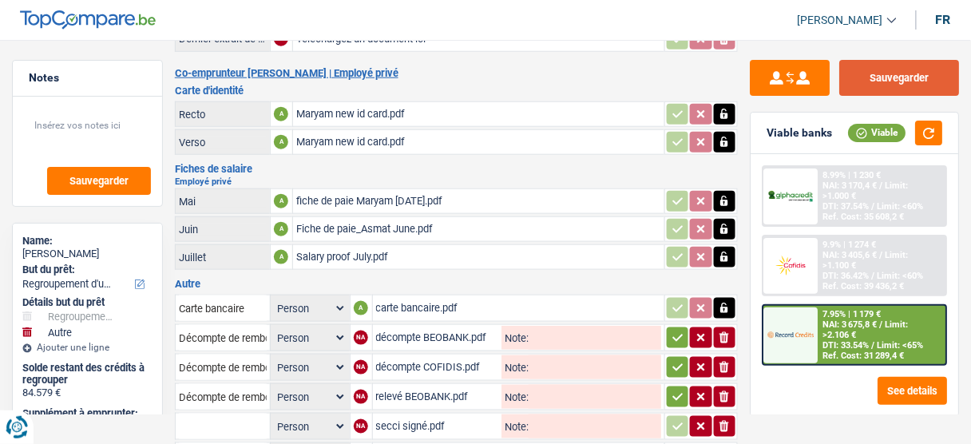
click at [889, 84] on button "Sauvegarder" at bounding box center [900, 78] width 120 height 36
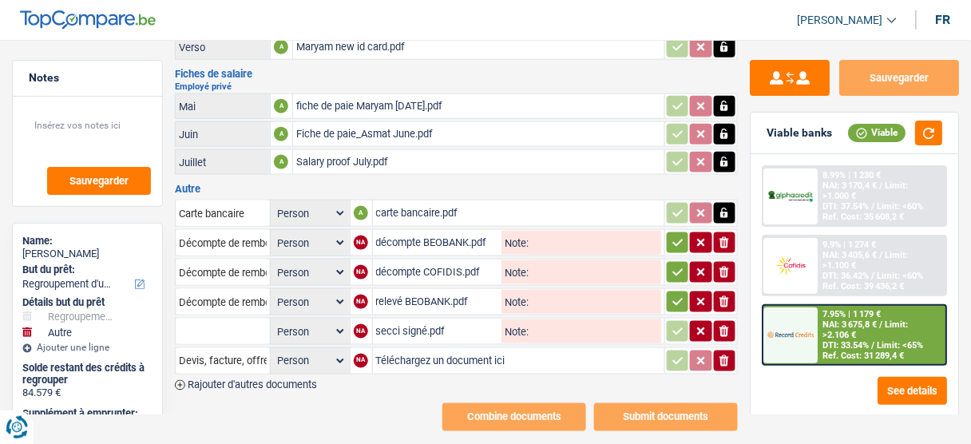
scroll to position [419, 0]
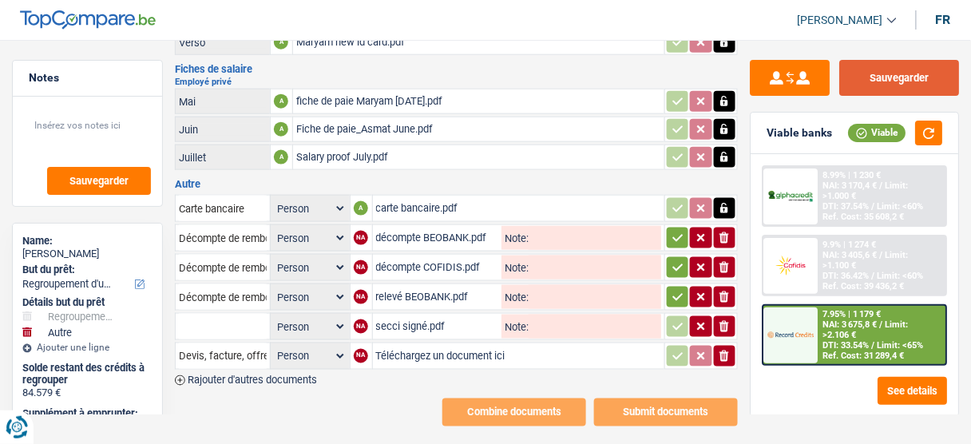
click at [903, 82] on button "Sauvegarder" at bounding box center [900, 78] width 120 height 36
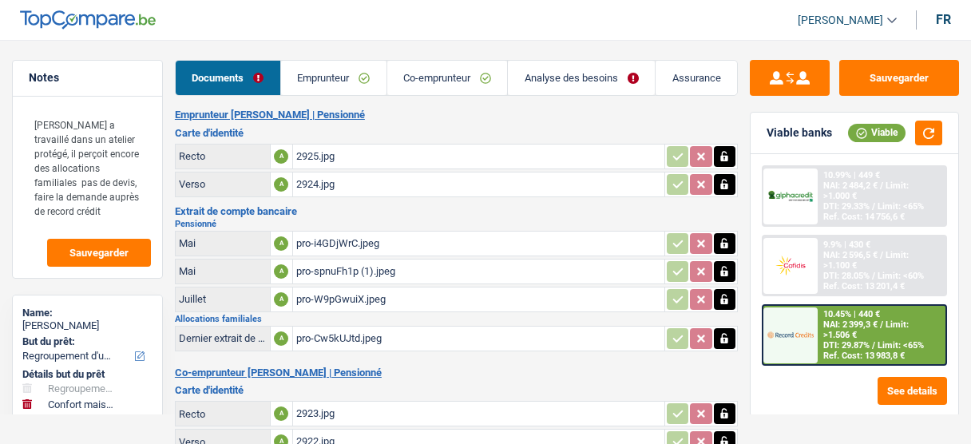
select select "refinancing"
select select "household"
select select "120"
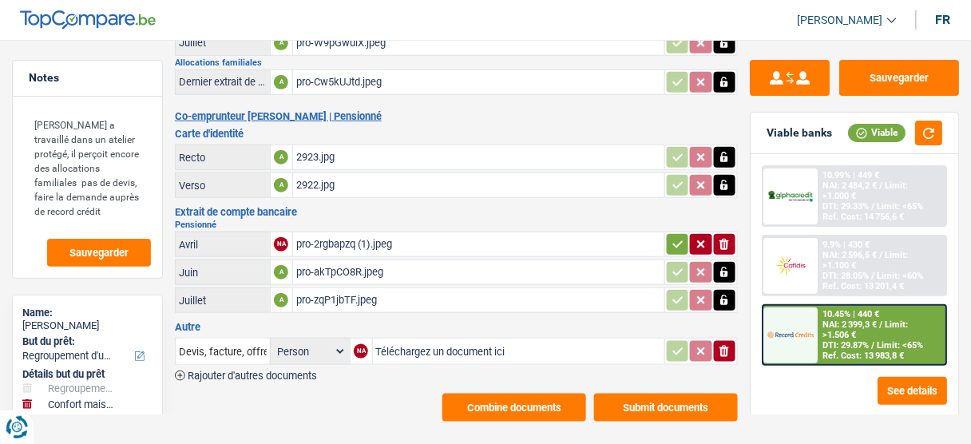
click at [404, 341] on input "Téléchargez un document ici" at bounding box center [518, 351] width 285 height 24
type input "C:\fakepath\décompte RECORD.jpg"
click at [908, 75] on button "Sauvegarder" at bounding box center [900, 78] width 120 height 36
click at [240, 339] on input "Devis, facture, offre, bon de commande" at bounding box center [223, 352] width 88 height 26
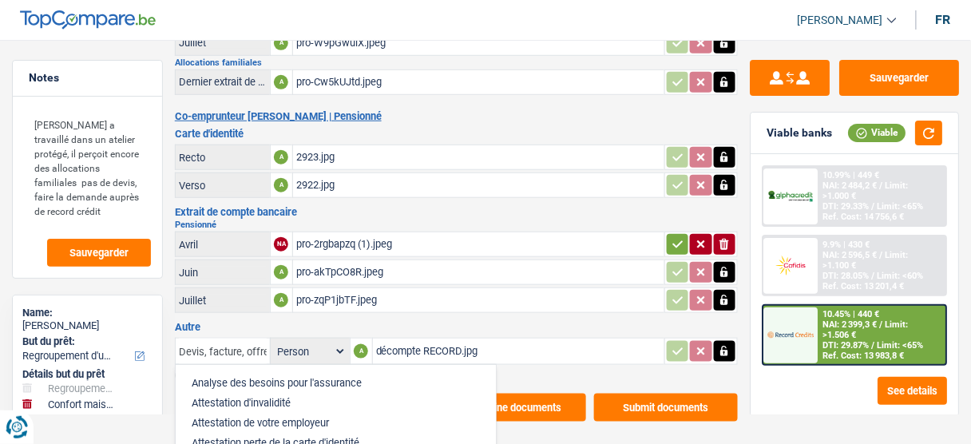
click at [240, 339] on input "Devis, facture, offre, bon de commande" at bounding box center [223, 352] width 88 height 26
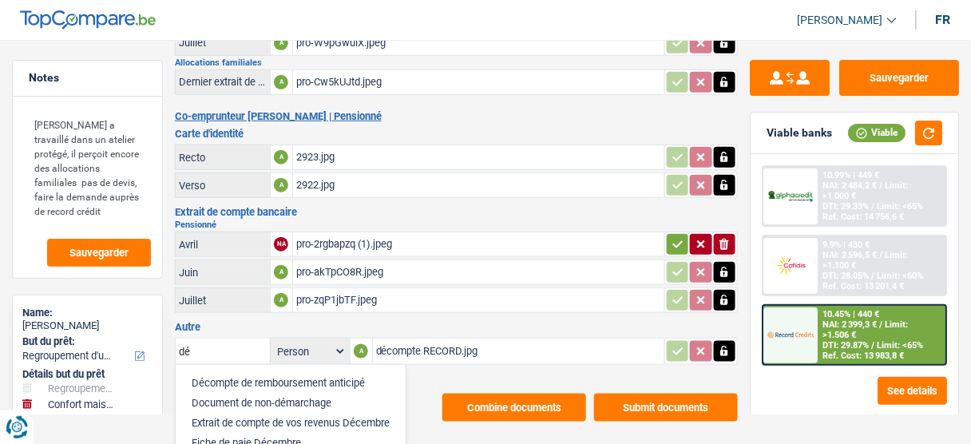
drag, startPoint x: 249, startPoint y: 369, endPoint x: 559, endPoint y: 244, distance: 334.0
click at [251, 373] on li "Décompte de remboursement anticipé" at bounding box center [291, 383] width 214 height 20
type input "Décompte de remboursement anticipé"
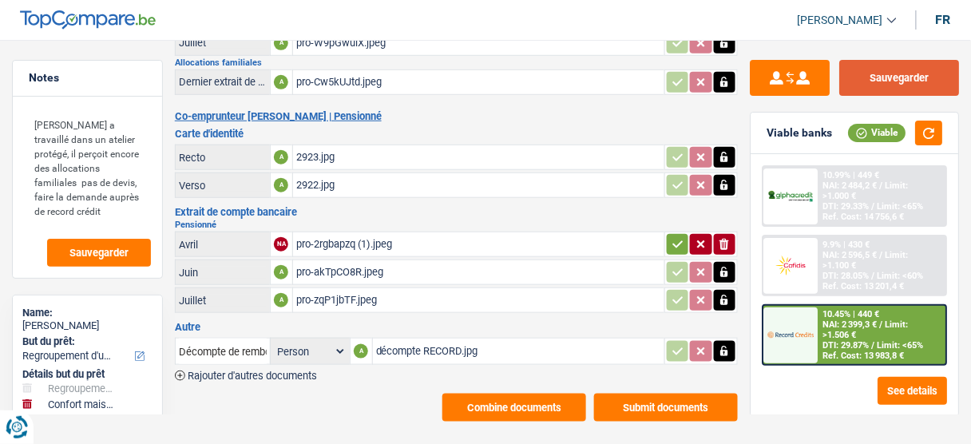
click at [901, 86] on button "Sauvegarder" at bounding box center [900, 78] width 120 height 36
click at [915, 81] on button "Sauvegarder" at bounding box center [900, 78] width 120 height 36
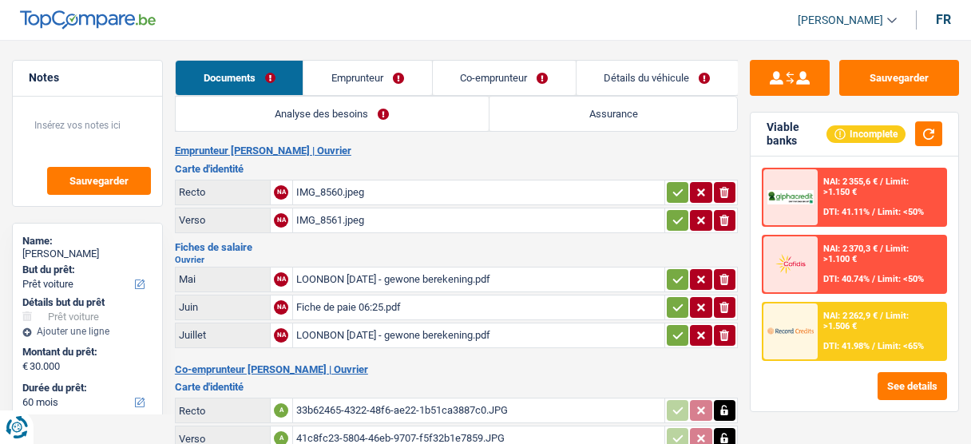
select select "car"
select select "60"
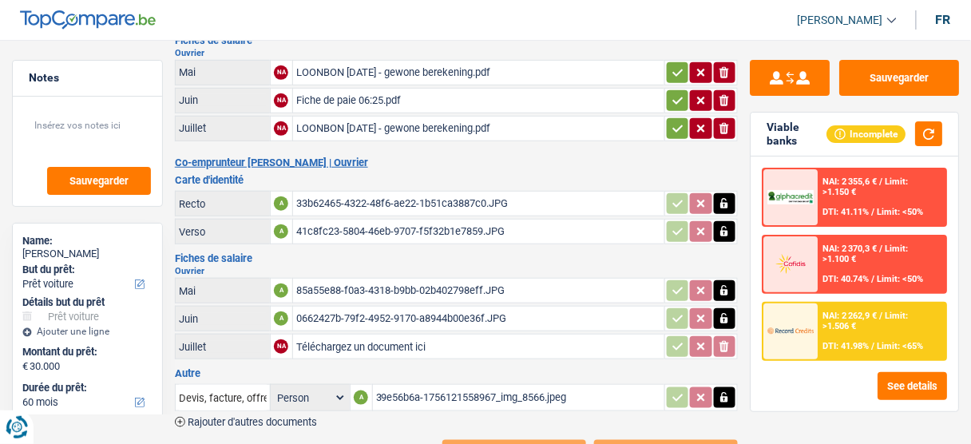
scroll to position [255, 0]
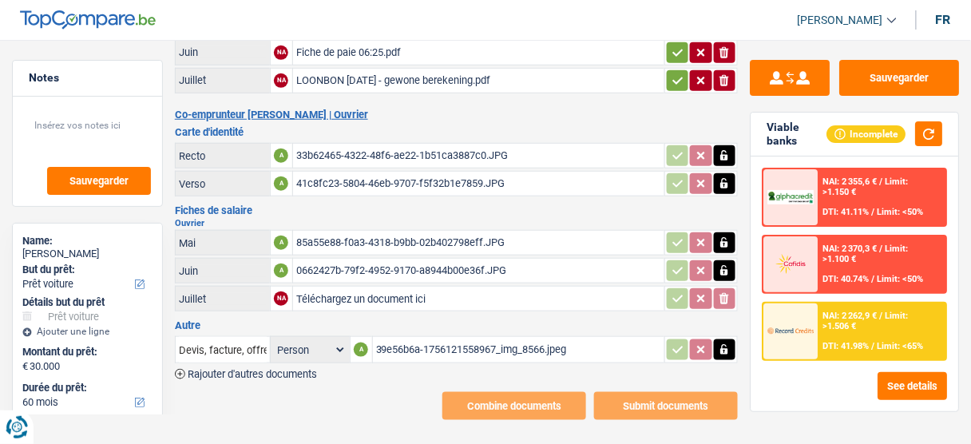
click at [382, 289] on input "Téléchargez un document ici" at bounding box center [478, 299] width 365 height 24
type input "C:\fakepath\contrat CDD.pdf"
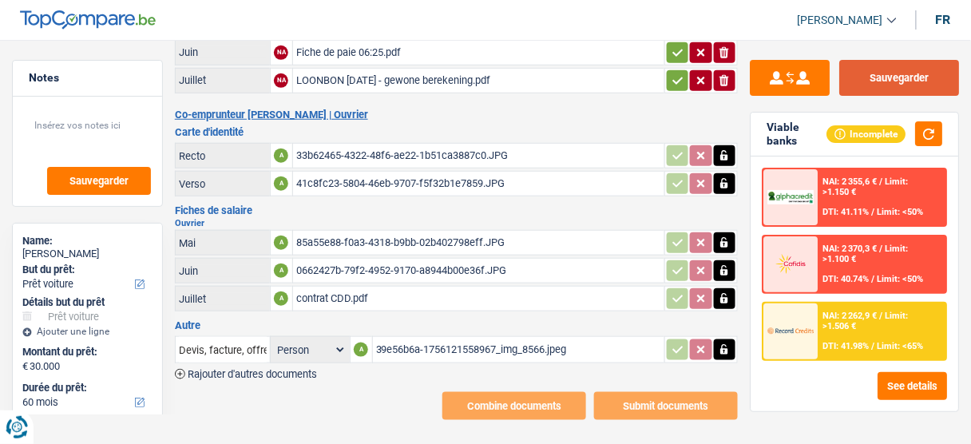
click at [911, 73] on button "Sauvegarder" at bounding box center [900, 78] width 120 height 36
drag, startPoint x: 887, startPoint y: 77, endPoint x: 963, endPoint y: 65, distance: 76.0
click at [893, 77] on button "Sauvegarder" at bounding box center [900, 78] width 120 height 36
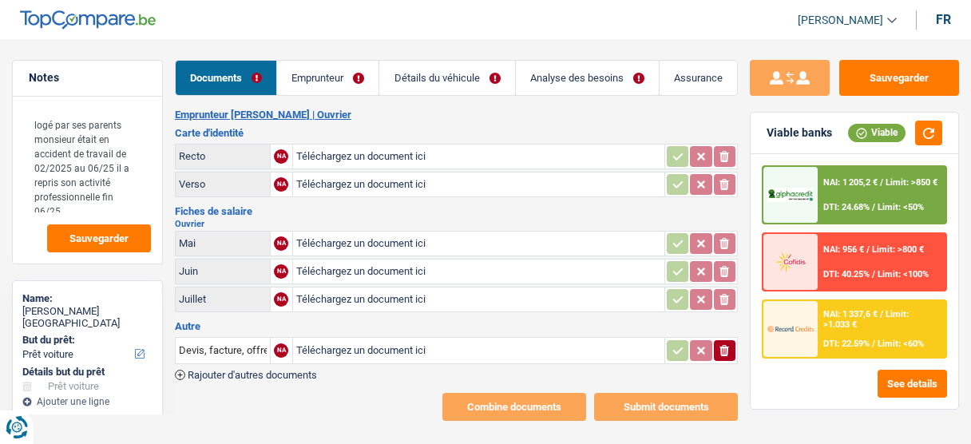
select select "car"
select select "60"
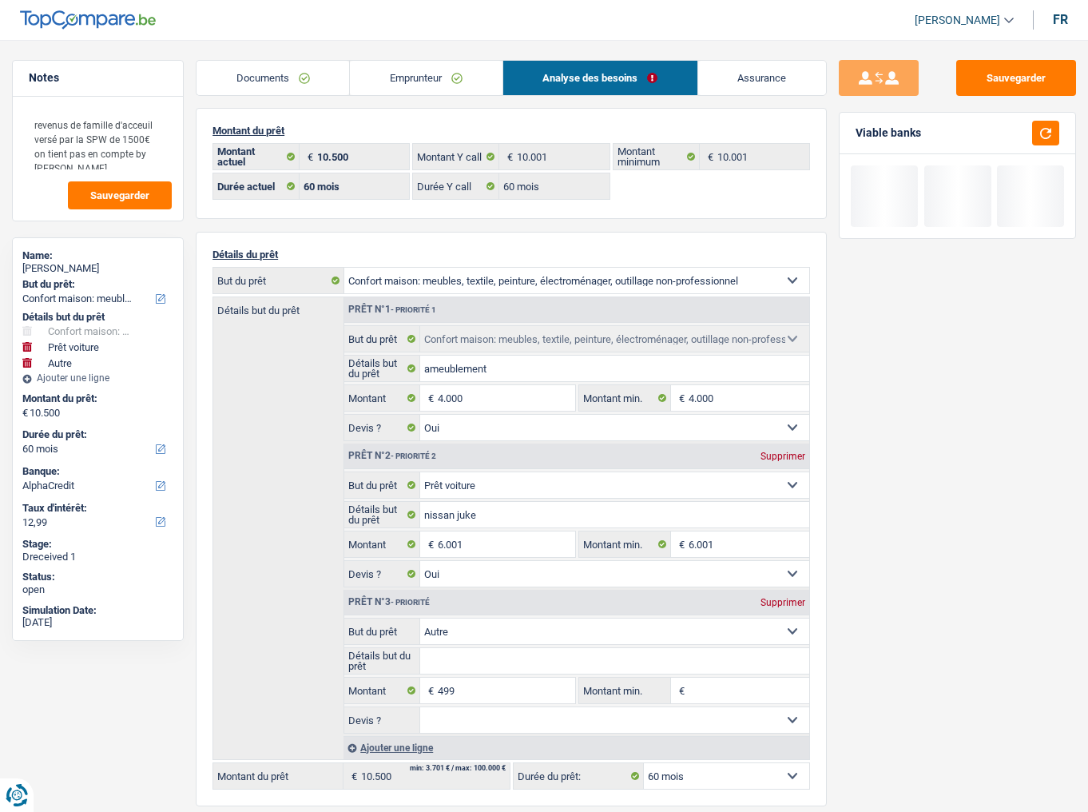
select select "household"
select select "car"
select select "other"
select select "60"
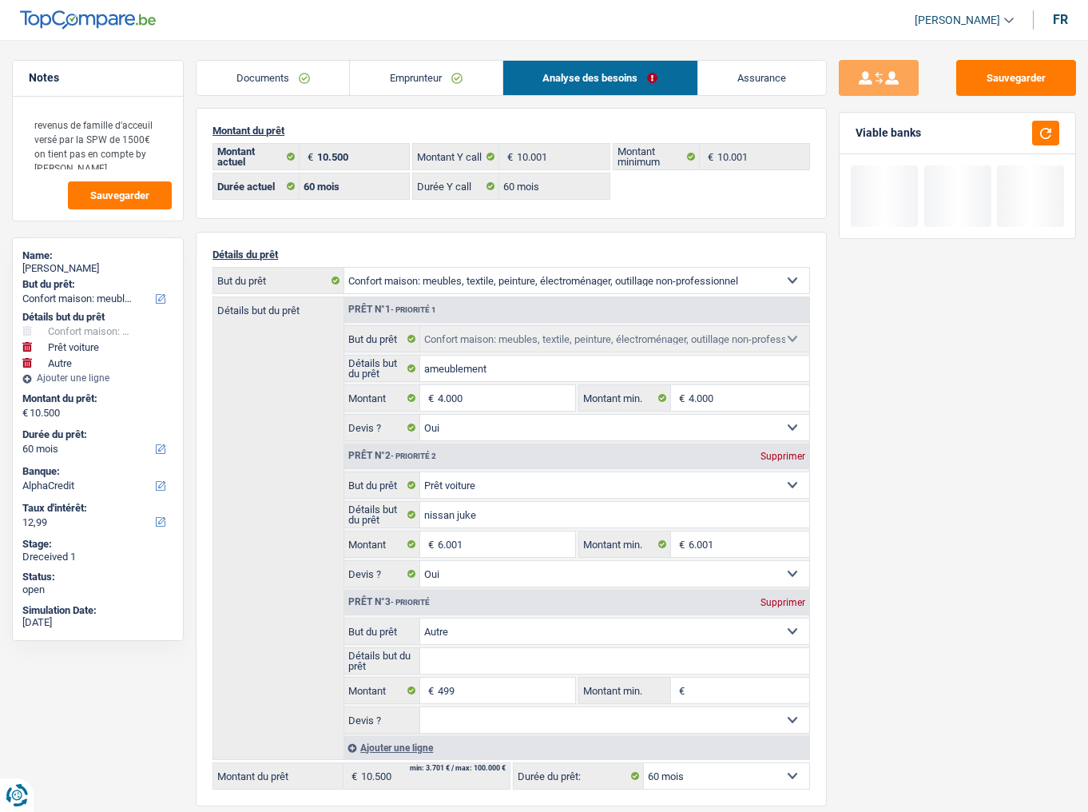
select select "alphacredit"
select select "60"
select select "household"
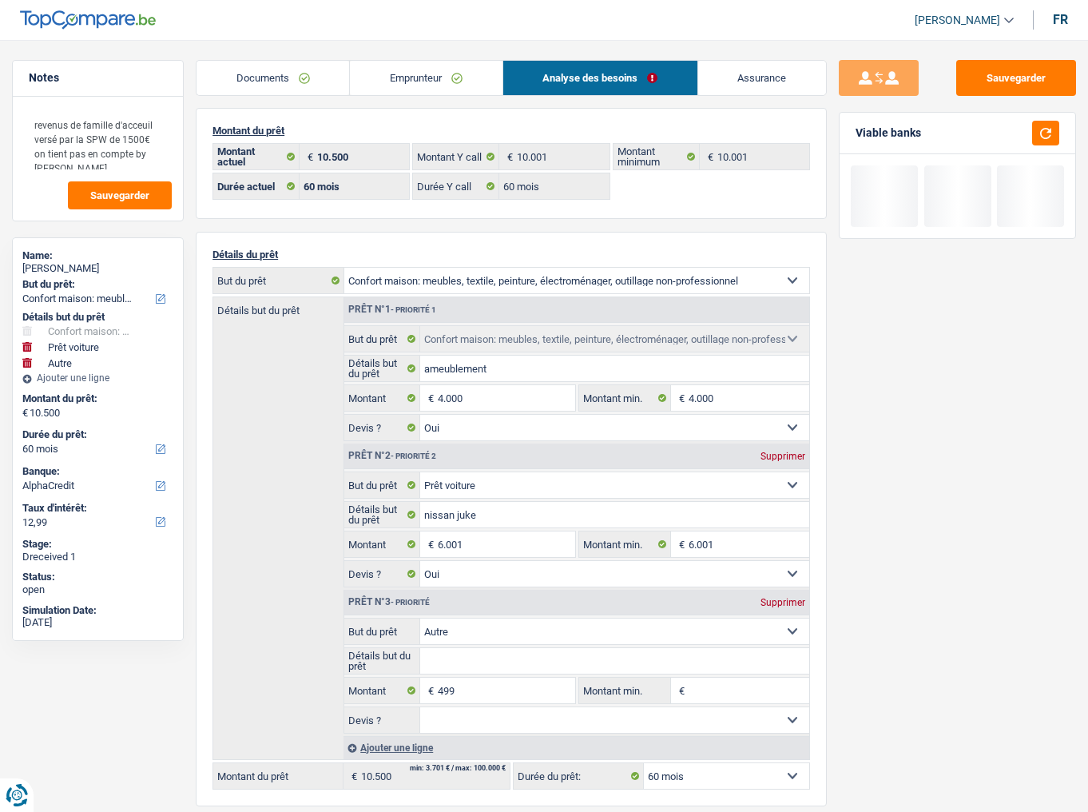
select select "yes"
select select "car"
select select "yes"
select select "other"
select select "60"
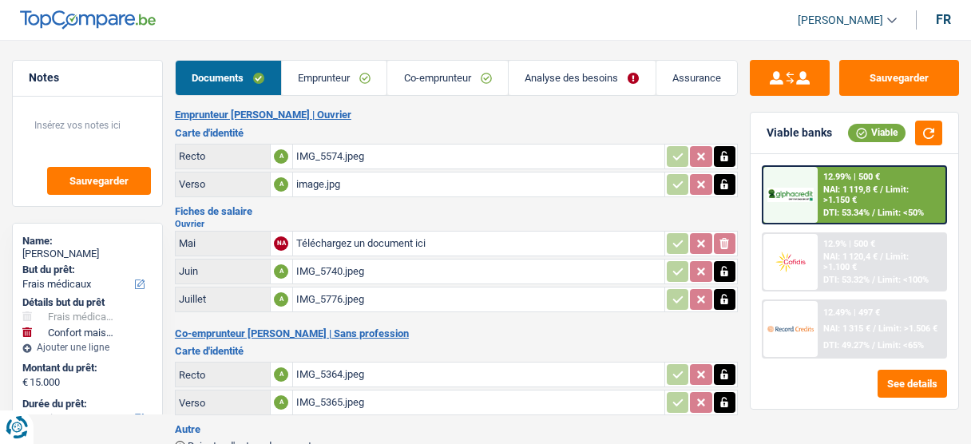
select select "medical"
select select "household"
select select "36"
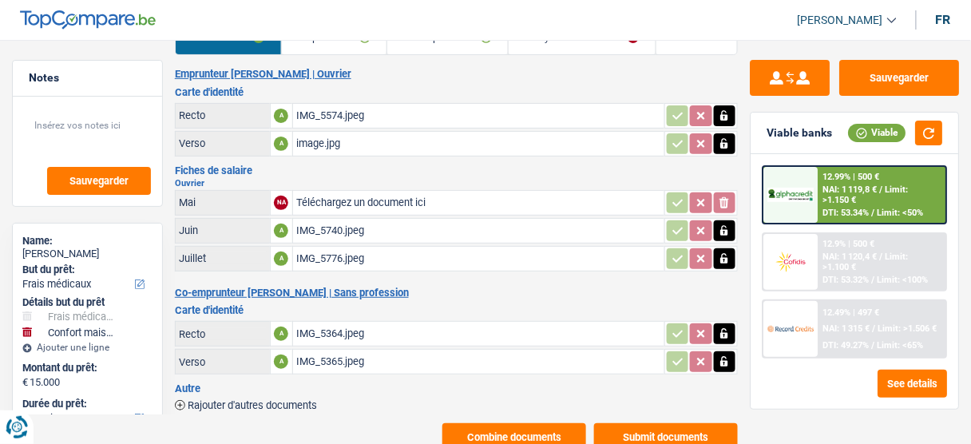
scroll to position [76, 0]
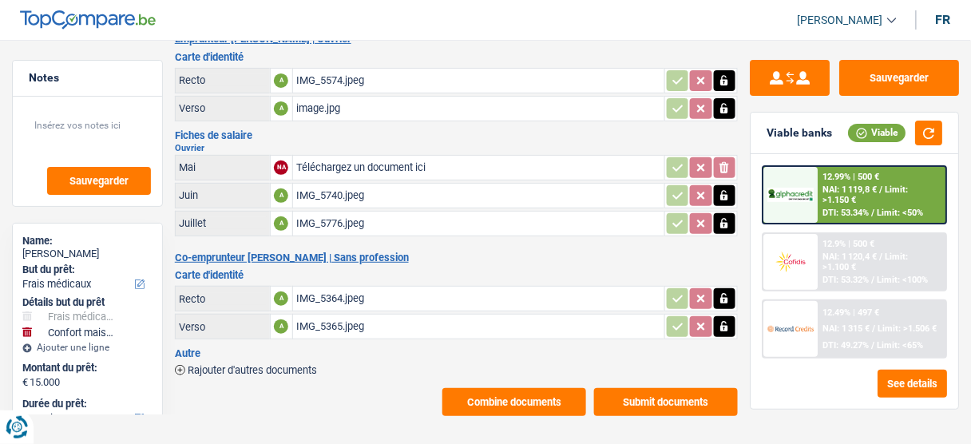
click at [336, 196] on div "IMG_5740.jpeg" at bounding box center [478, 196] width 365 height 24
click at [329, 222] on div "IMG_5776.jpeg" at bounding box center [478, 224] width 365 height 24
click at [373, 212] on div "IMG_5776.jpeg" at bounding box center [478, 224] width 365 height 24
click at [359, 292] on div "IMG_5364.jpeg" at bounding box center [478, 299] width 365 height 24
click at [506, 393] on button "Combine documents" at bounding box center [515, 402] width 144 height 28
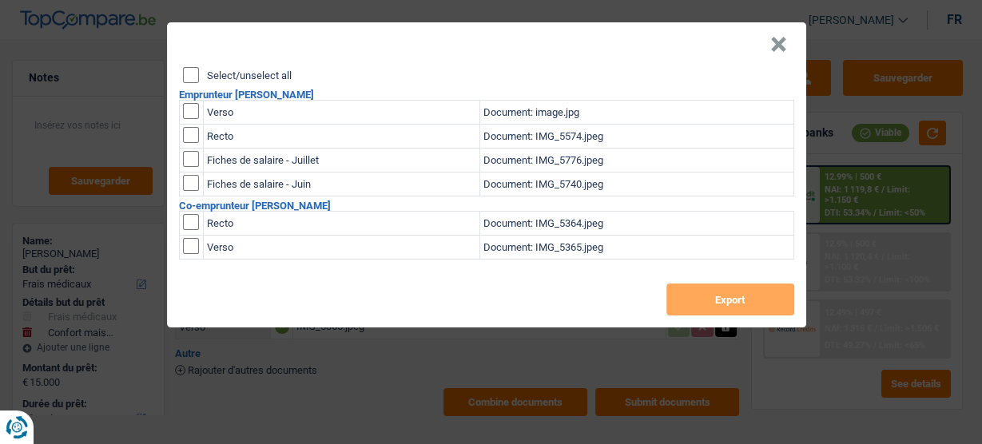
click at [190, 73] on input "Select/unselect all" at bounding box center [191, 75] width 16 height 16
checkbox input "true"
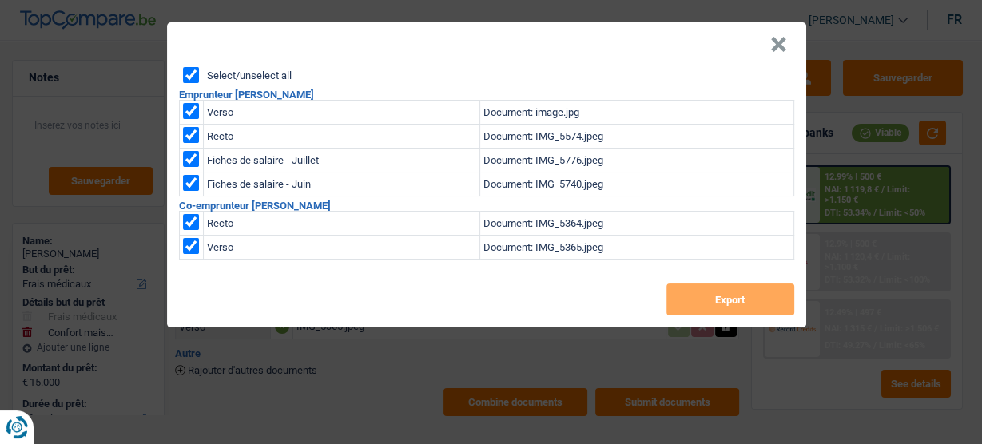
checkbox input "true"
click at [720, 305] on button "Export" at bounding box center [730, 300] width 128 height 32
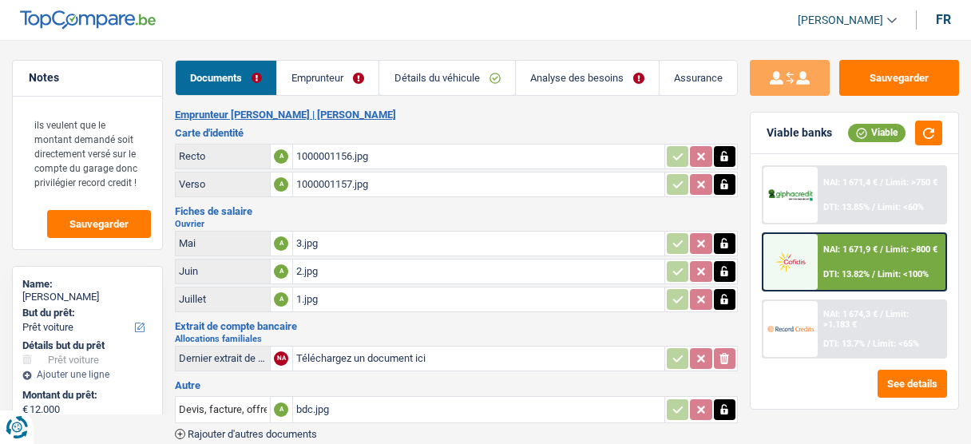
select select "car"
select select "60"
click at [267, 74] on link "Documents" at bounding box center [226, 78] width 101 height 34
click at [308, 70] on link "Emprunteur" at bounding box center [327, 78] width 101 height 34
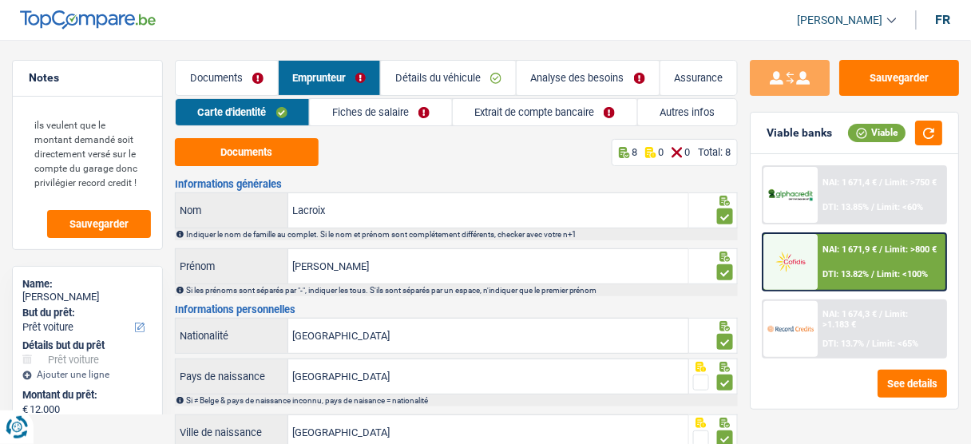
click at [351, 111] on link "Fiches de salaire" at bounding box center [380, 112] width 141 height 26
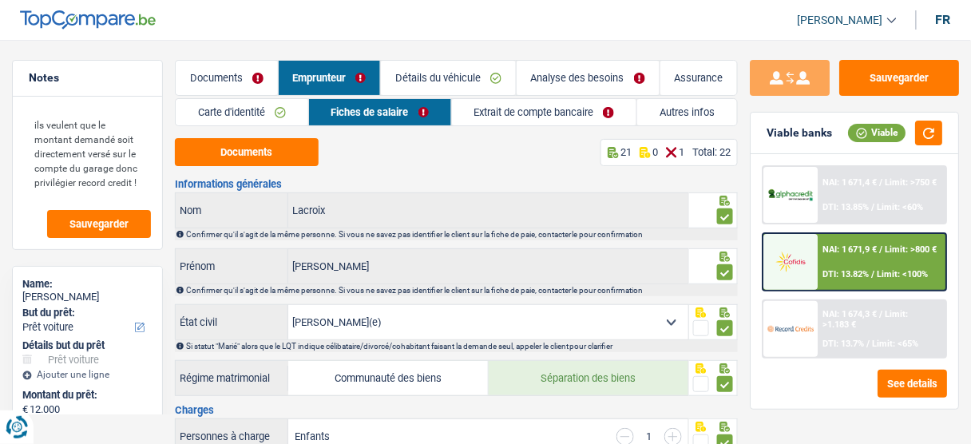
click at [673, 107] on link "Autres infos" at bounding box center [687, 112] width 100 height 26
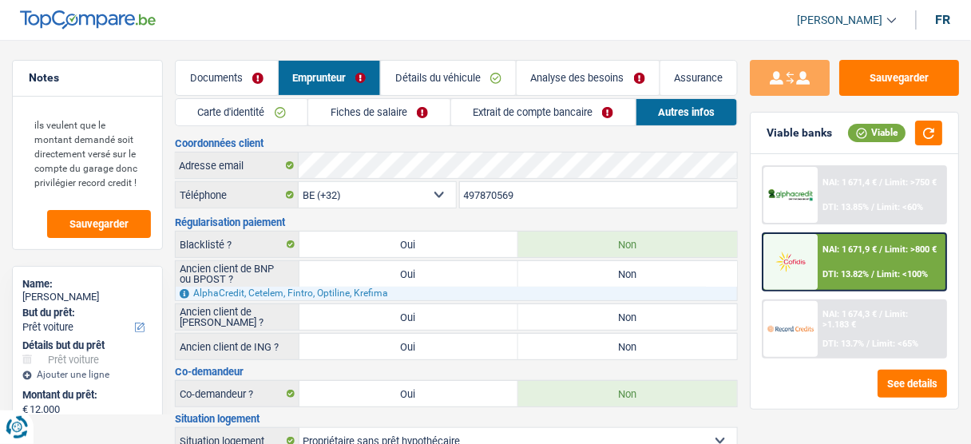
click at [353, 110] on link "Fiches de salaire" at bounding box center [378, 112] width 141 height 26
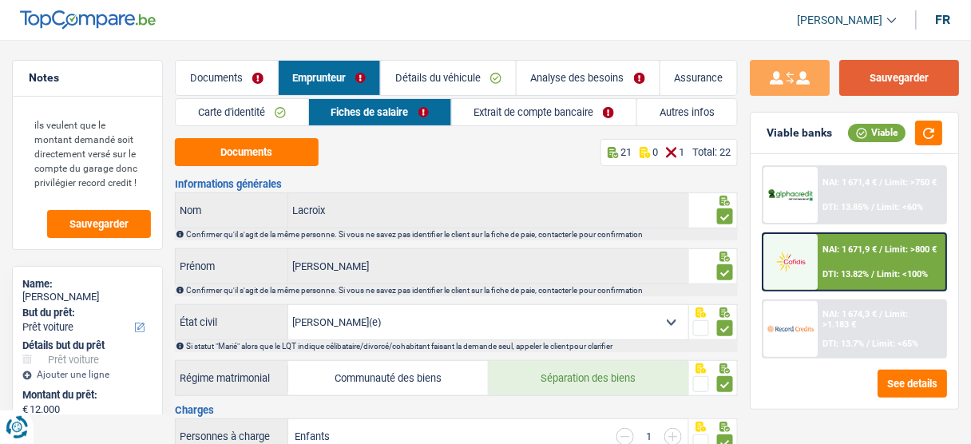
click at [919, 74] on button "Sauvegarder" at bounding box center [900, 78] width 120 height 36
